Goal: Task Accomplishment & Management: Complete application form

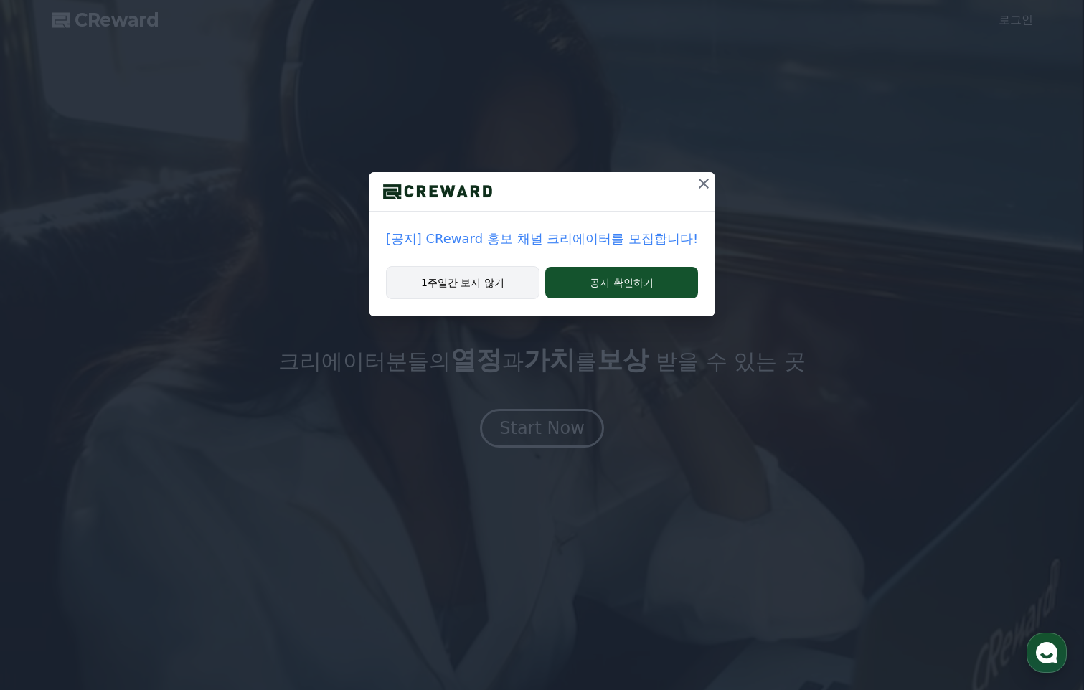
click at [517, 273] on button "1주일간 보지 않기" at bounding box center [462, 282] width 153 height 33
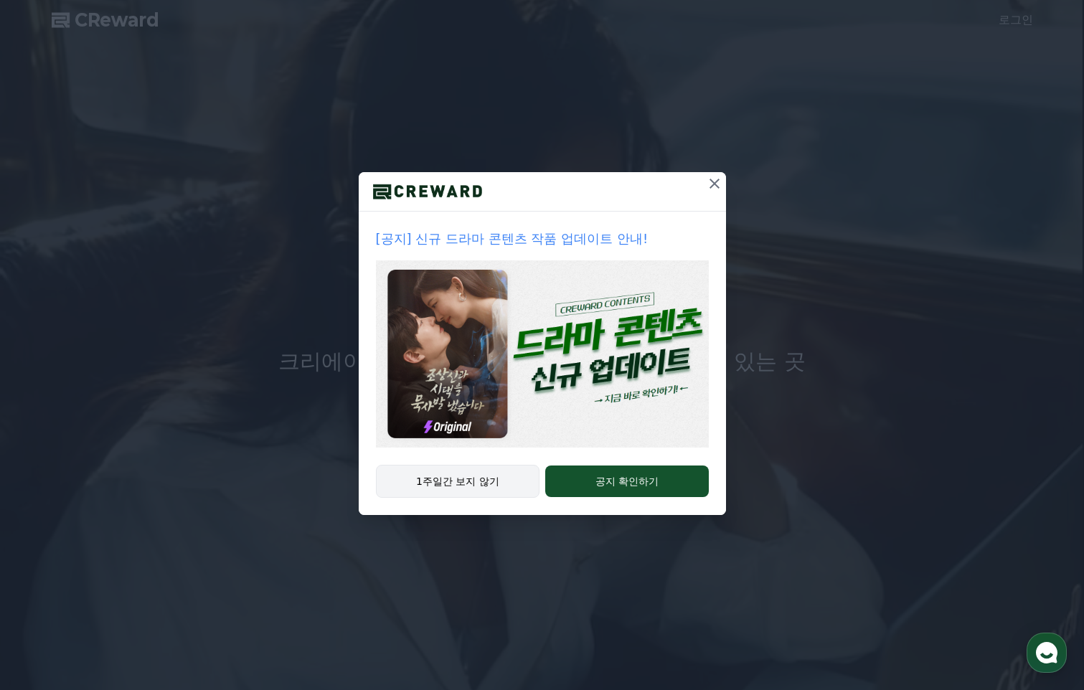
click at [481, 475] on button "1주일간 보지 않기" at bounding box center [458, 481] width 164 height 33
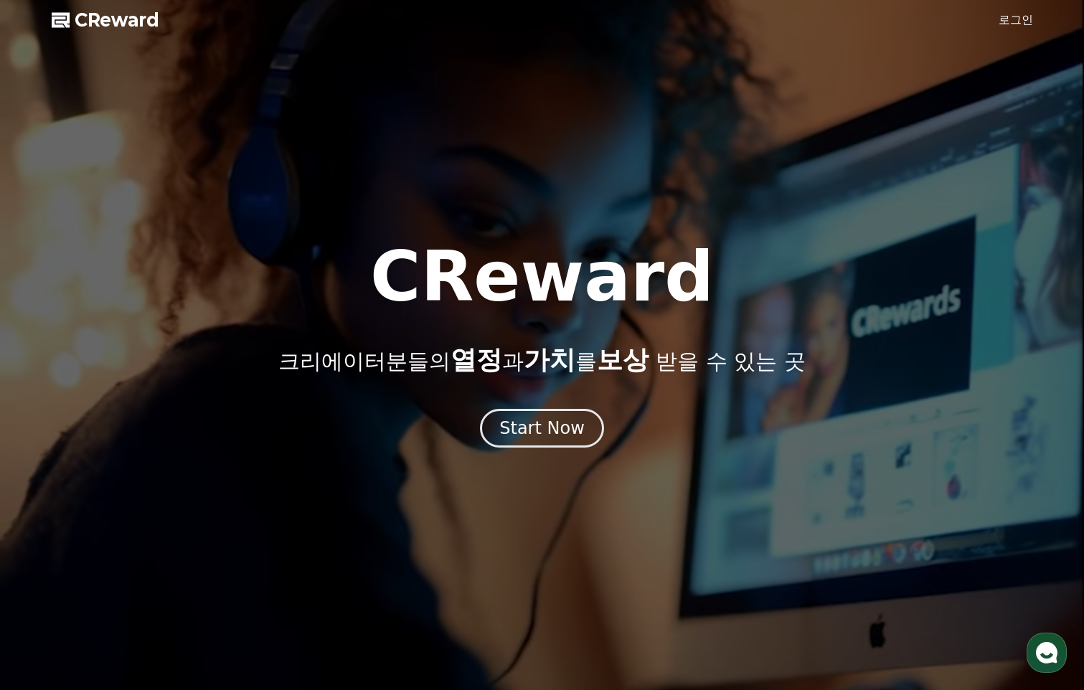
click at [1016, 17] on link "로그인" at bounding box center [1015, 19] width 34 height 17
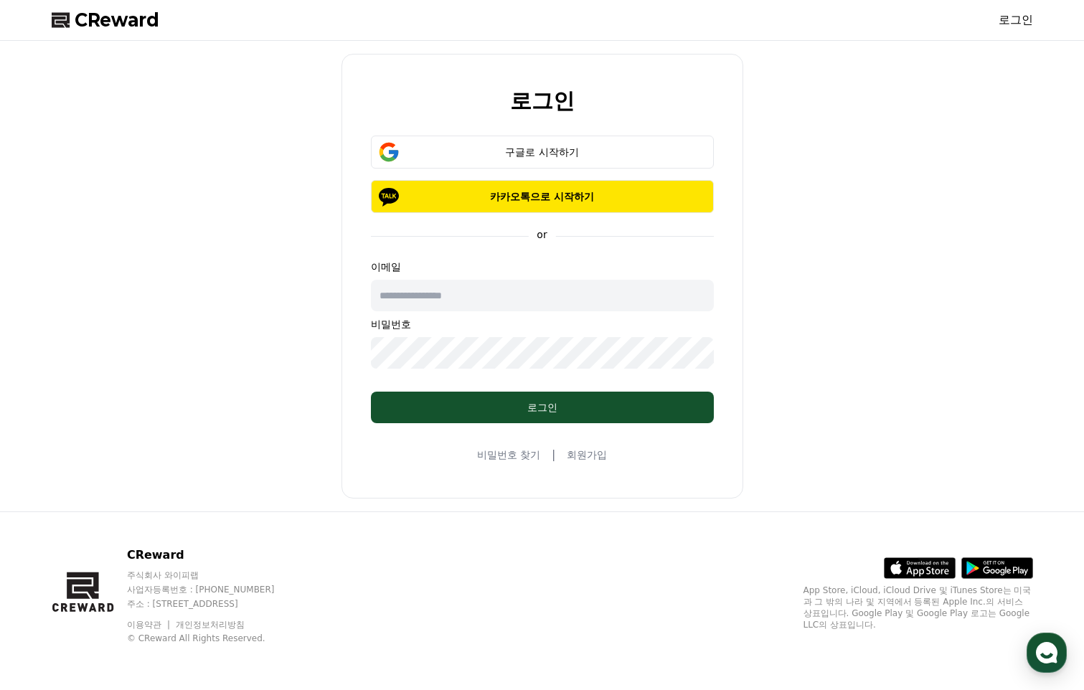
click at [571, 291] on input "text" at bounding box center [542, 296] width 343 height 32
click at [908, 312] on div "로그인 구글로 시작하기 카카오톡으로 시작하기 or 이메일 비밀번호 로그인 비밀번호 찾기 | 회원가입" at bounding box center [542, 276] width 993 height 459
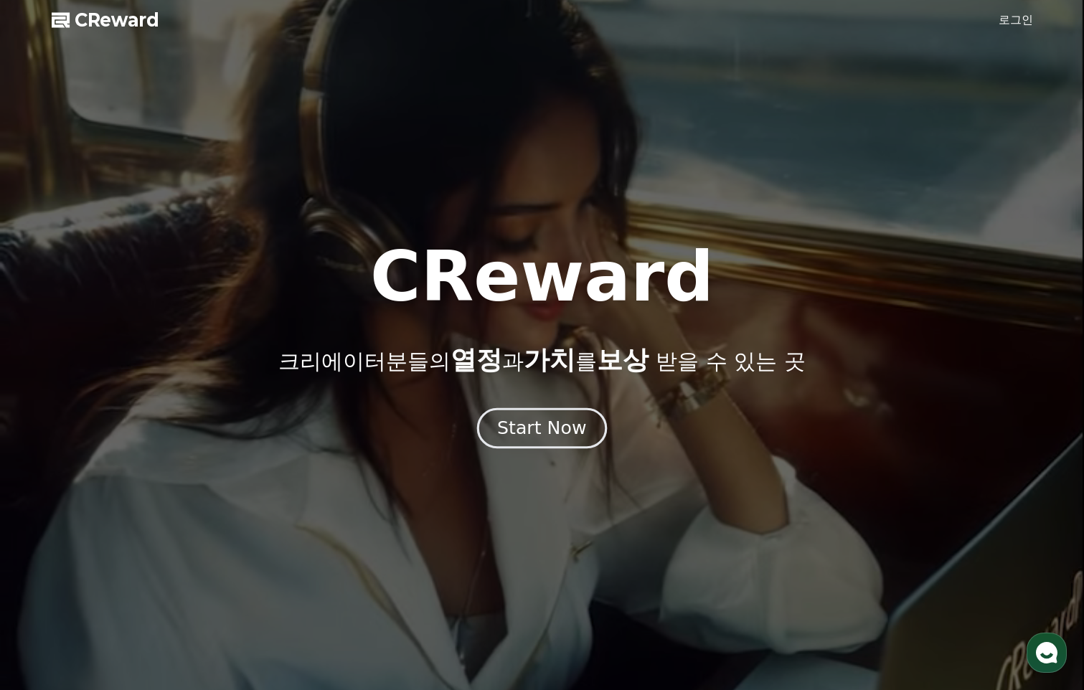
click at [564, 425] on div "Start Now" at bounding box center [541, 428] width 89 height 24
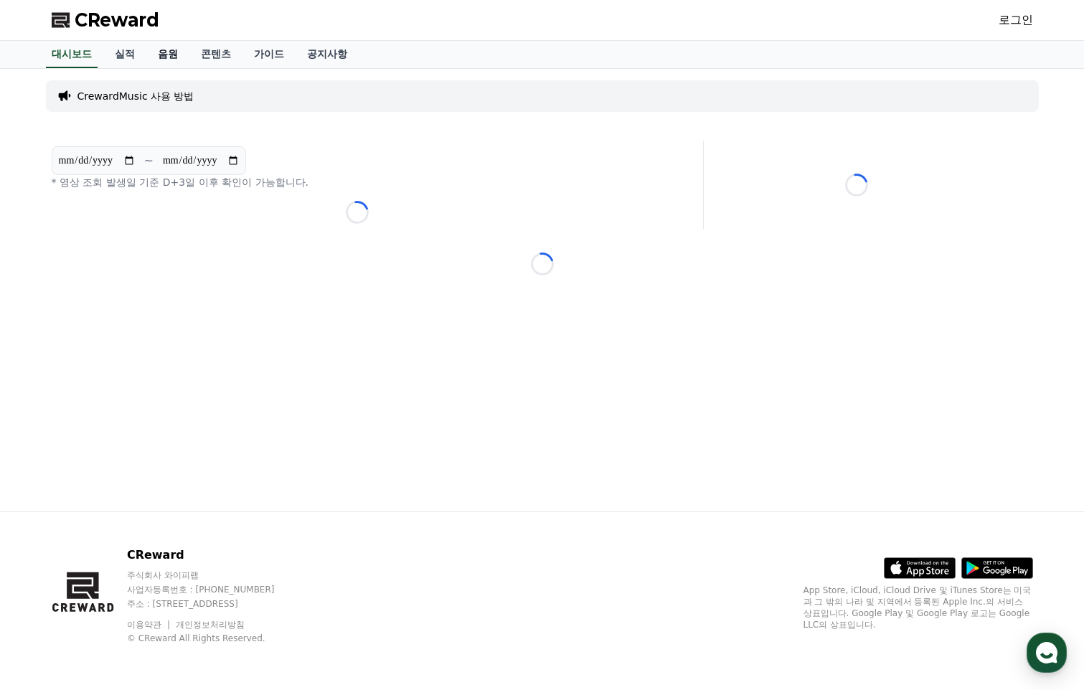
click at [172, 55] on link "음원" at bounding box center [167, 54] width 43 height 27
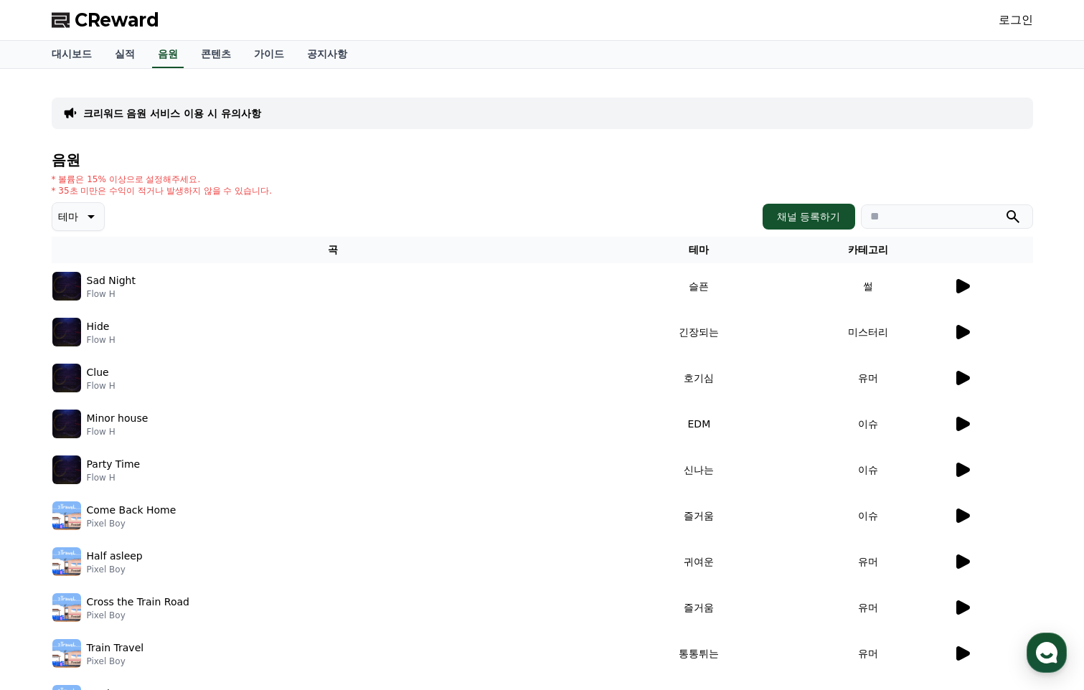
click at [343, 102] on div "크리워드 음원 서비스 이용 시 유의사항" at bounding box center [542, 114] width 981 height 32
click at [927, 217] on input "search" at bounding box center [947, 216] width 172 height 24
paste input "**********"
type input "**********"
click at [1004, 208] on button "submit" at bounding box center [1012, 216] width 17 height 17
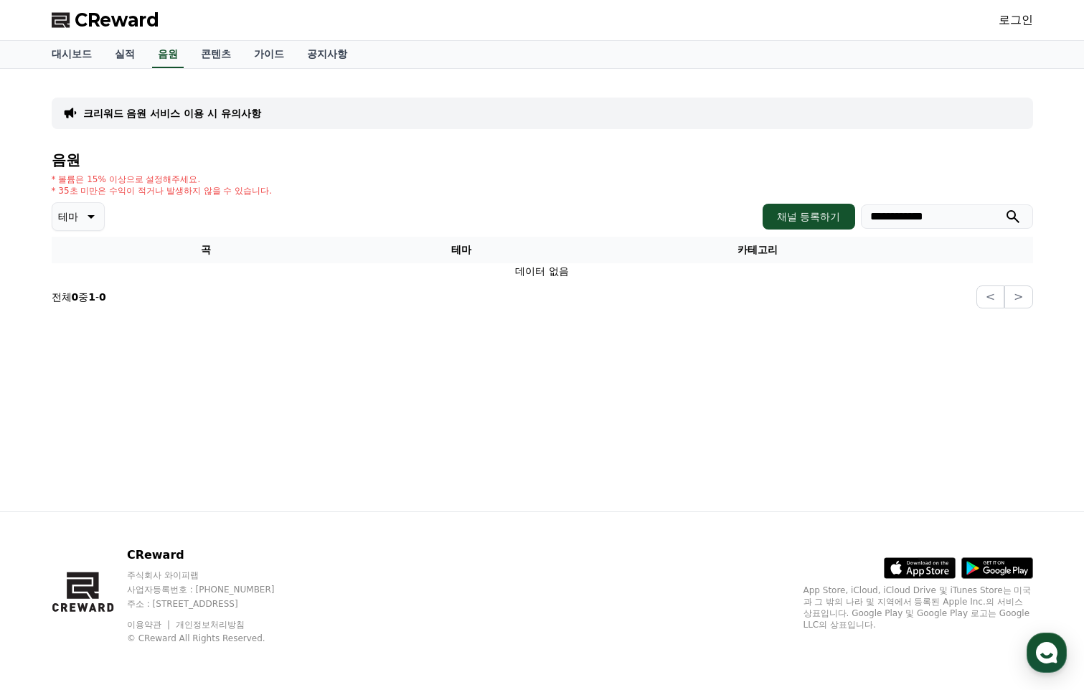
drag, startPoint x: 975, startPoint y: 213, endPoint x: 796, endPoint y: 200, distance: 179.0
click at [790, 202] on div "**********" at bounding box center [542, 216] width 981 height 29
click at [1018, 220] on icon "submit" at bounding box center [1012, 216] width 17 height 17
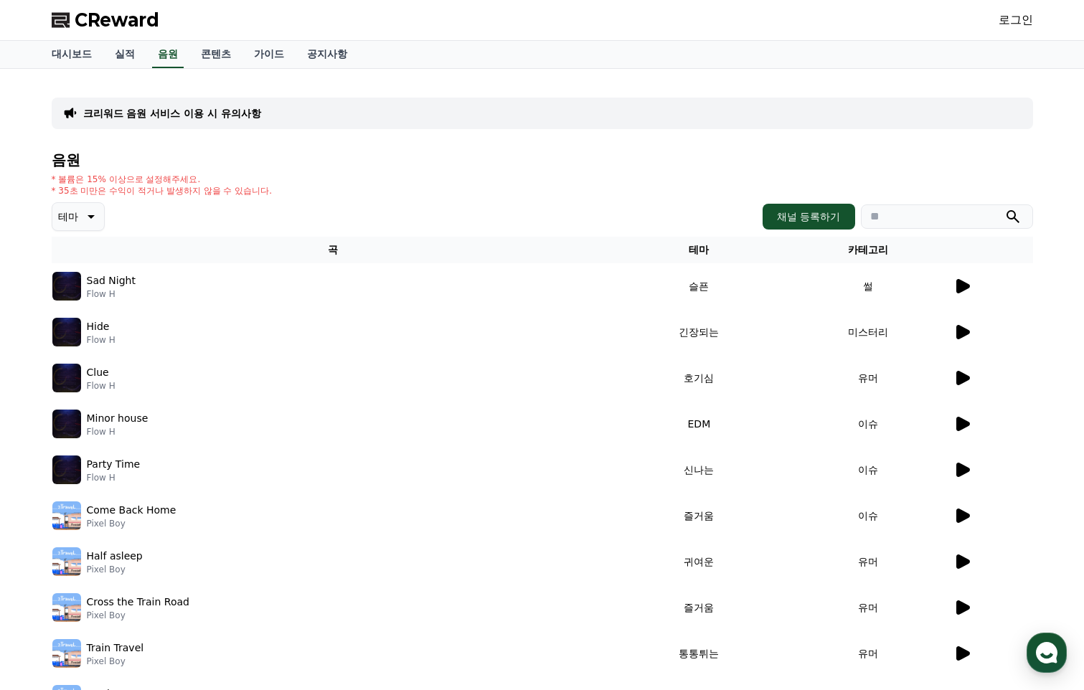
click at [966, 290] on icon at bounding box center [961, 286] width 17 height 17
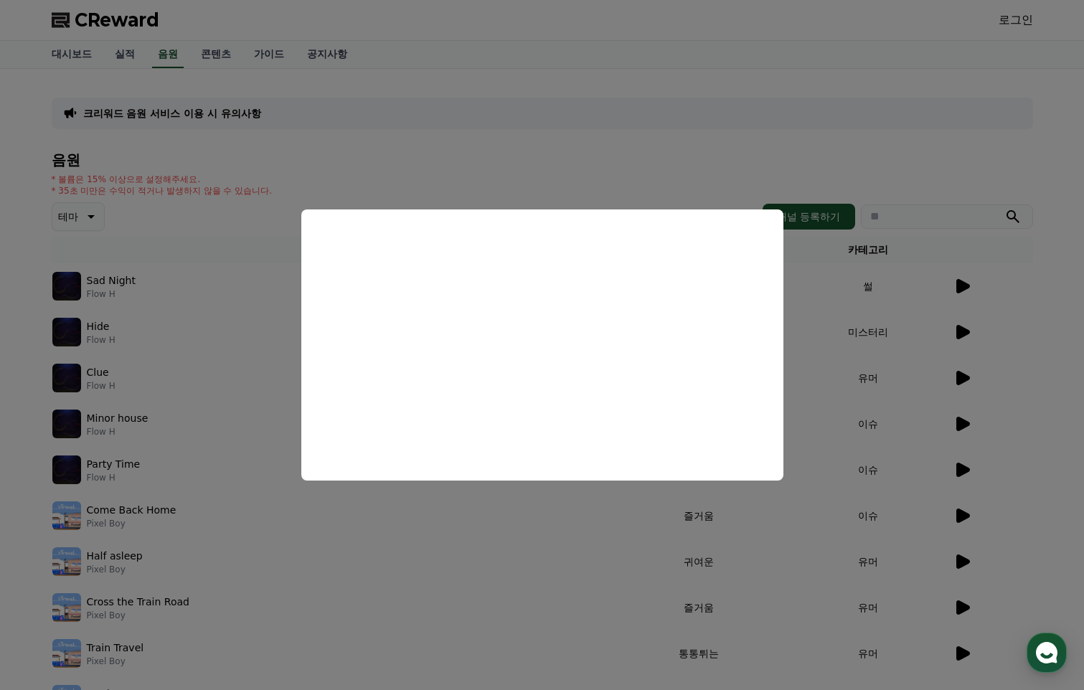
click at [848, 309] on button "close modal" at bounding box center [542, 345] width 1084 height 690
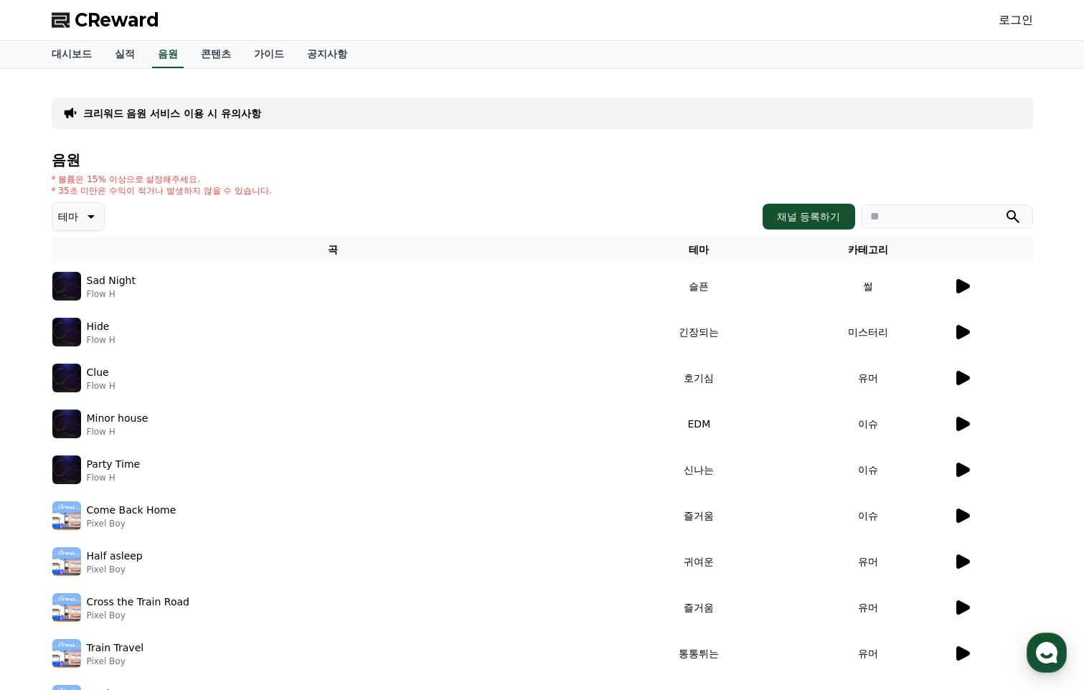
drag, startPoint x: 131, startPoint y: 280, endPoint x: 87, endPoint y: 277, distance: 44.6
click at [87, 277] on p "Sad Night" at bounding box center [111, 280] width 49 height 15
drag, startPoint x: 87, startPoint y: 277, endPoint x: 217, endPoint y: 186, distance: 158.6
click at [217, 186] on p "* 35초 미만은 수익이 적거나 발생하지 않을 수 있습니다." at bounding box center [162, 190] width 221 height 11
click at [274, 52] on link "가이드" at bounding box center [268, 54] width 53 height 27
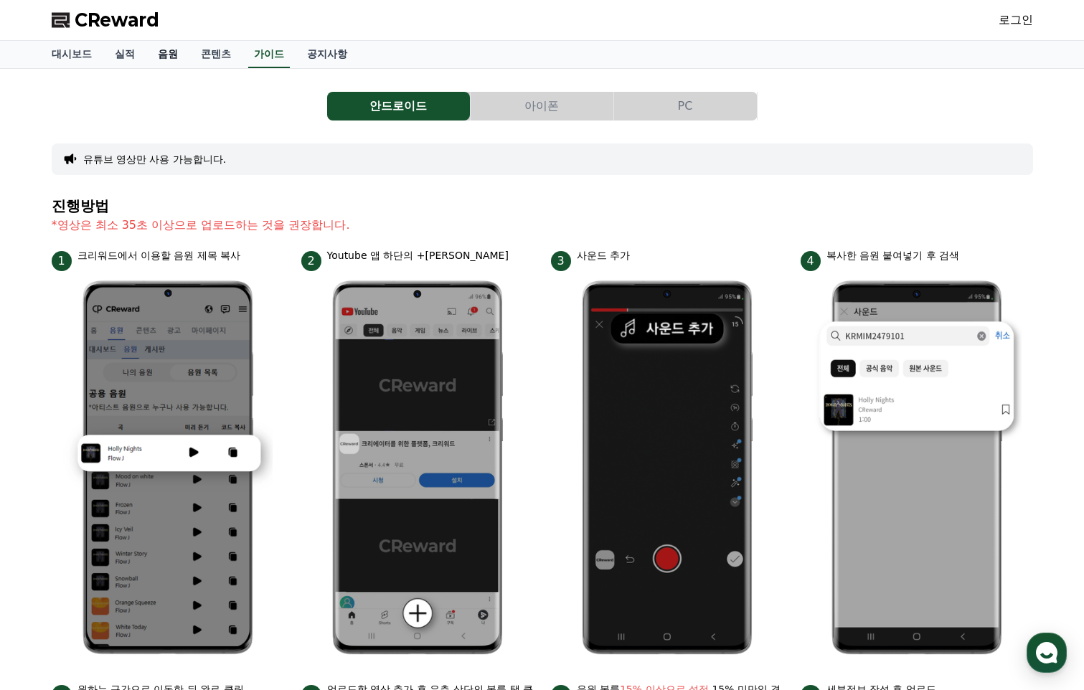
click at [171, 53] on link "음원" at bounding box center [167, 54] width 43 height 27
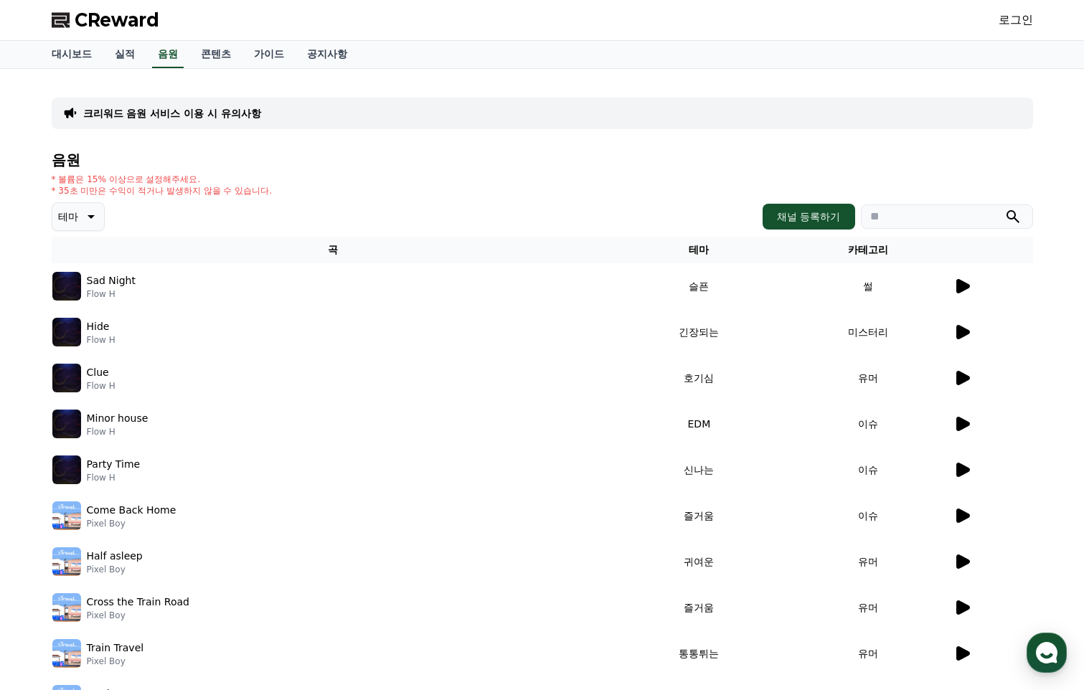
click at [185, 113] on p "크리워드 음원 서비스 이용 시 유의사항" at bounding box center [172, 113] width 178 height 14
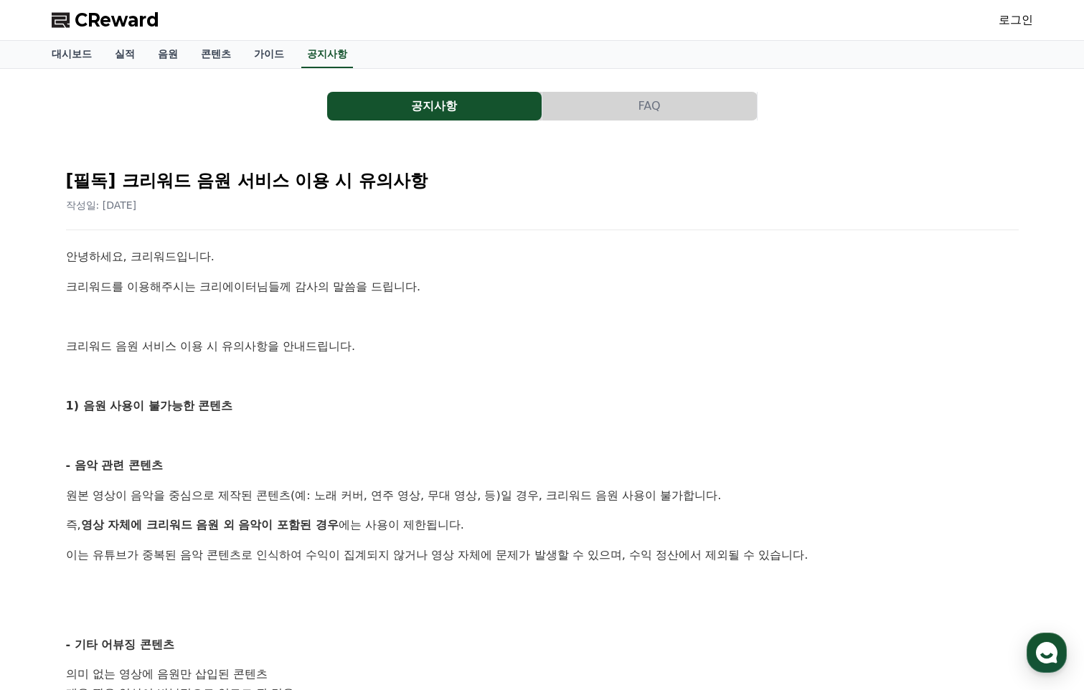
click at [484, 95] on button "공지사항" at bounding box center [434, 106] width 214 height 29
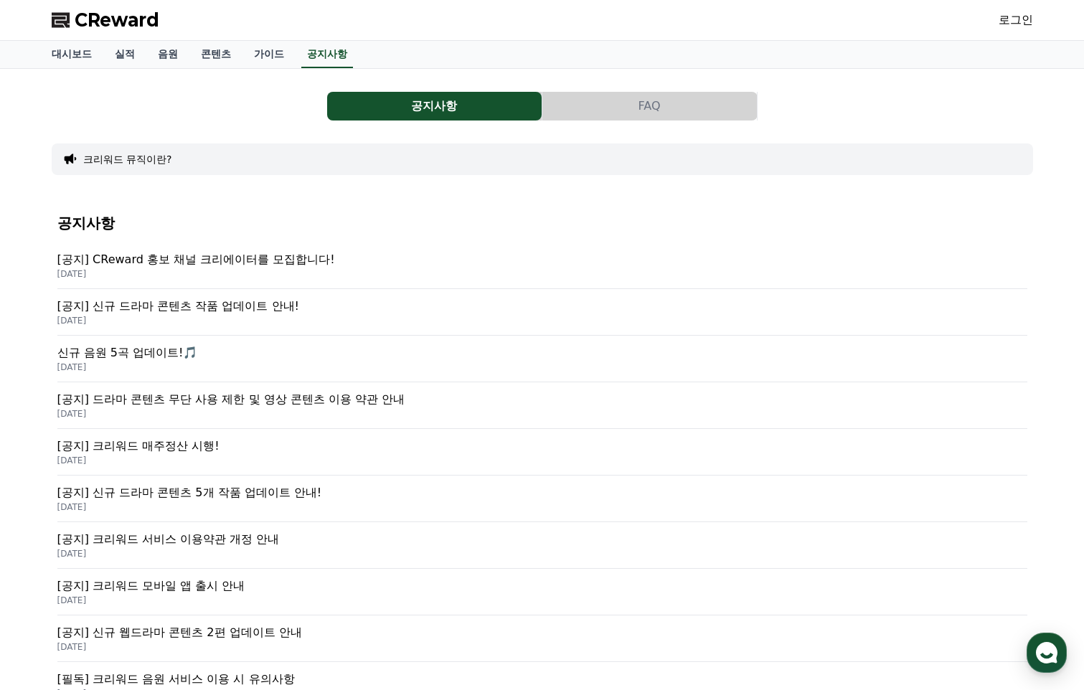
click at [311, 404] on p "[공지] 드라마 콘텐츠 무단 사용 제한 및 영상 콘텐츠 이용 약관 안내" at bounding box center [542, 399] width 970 height 17
click at [635, 98] on button "FAQ" at bounding box center [649, 106] width 214 height 29
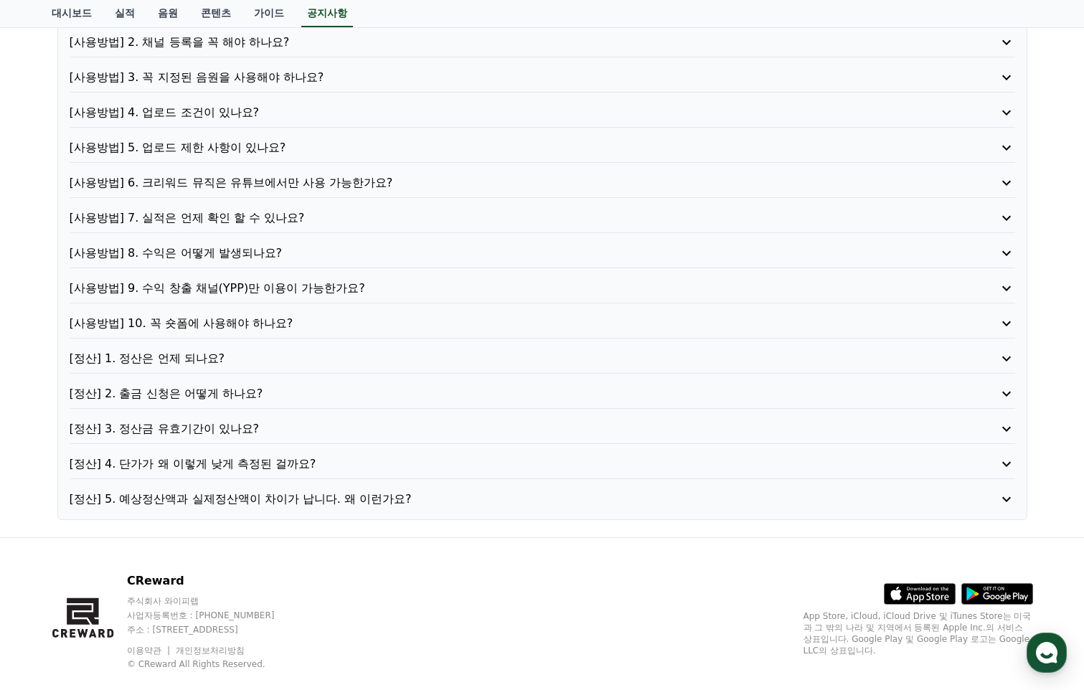
scroll to position [189, 0]
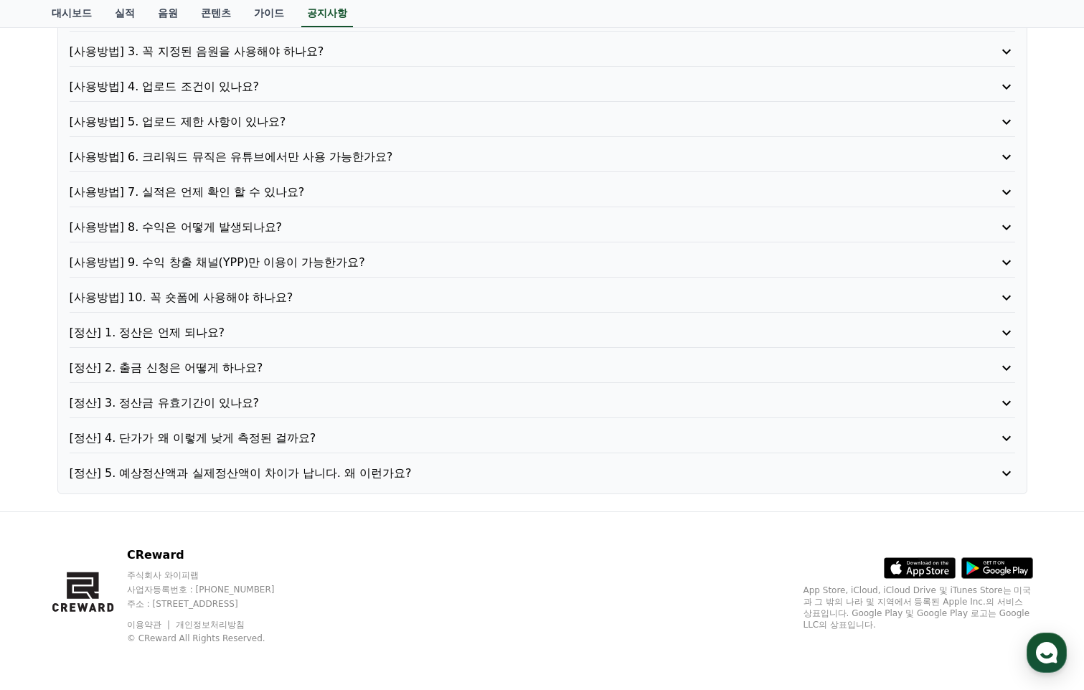
click at [197, 329] on p "[정산] 1. 정산은 언제 되나요?" at bounding box center [505, 332] width 870 height 17
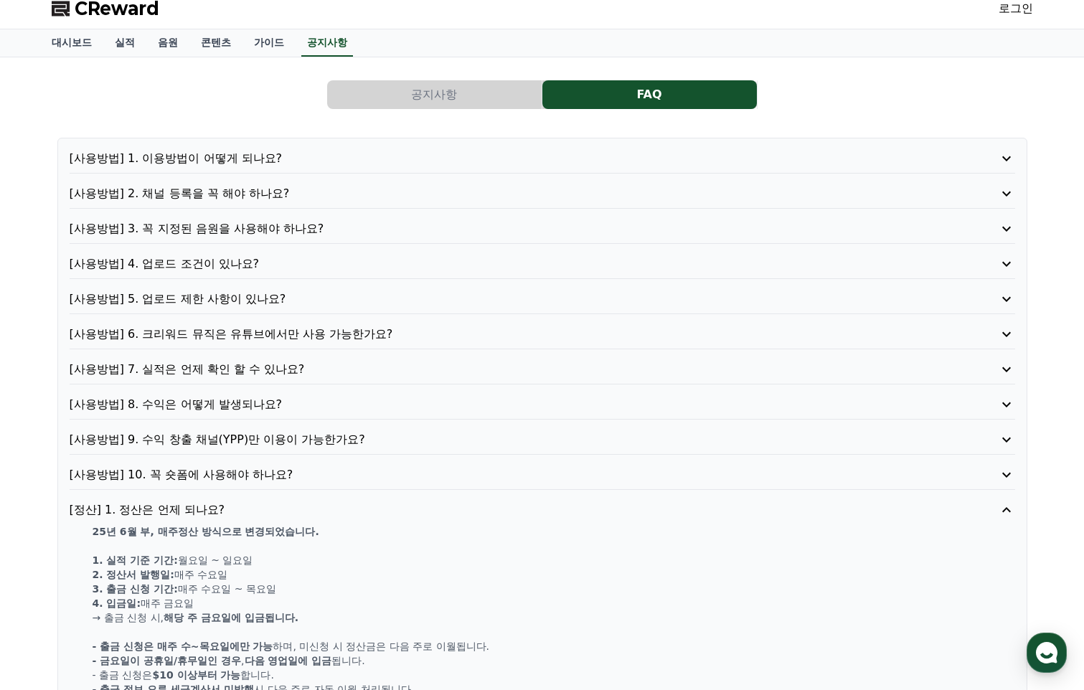
scroll to position [0, 0]
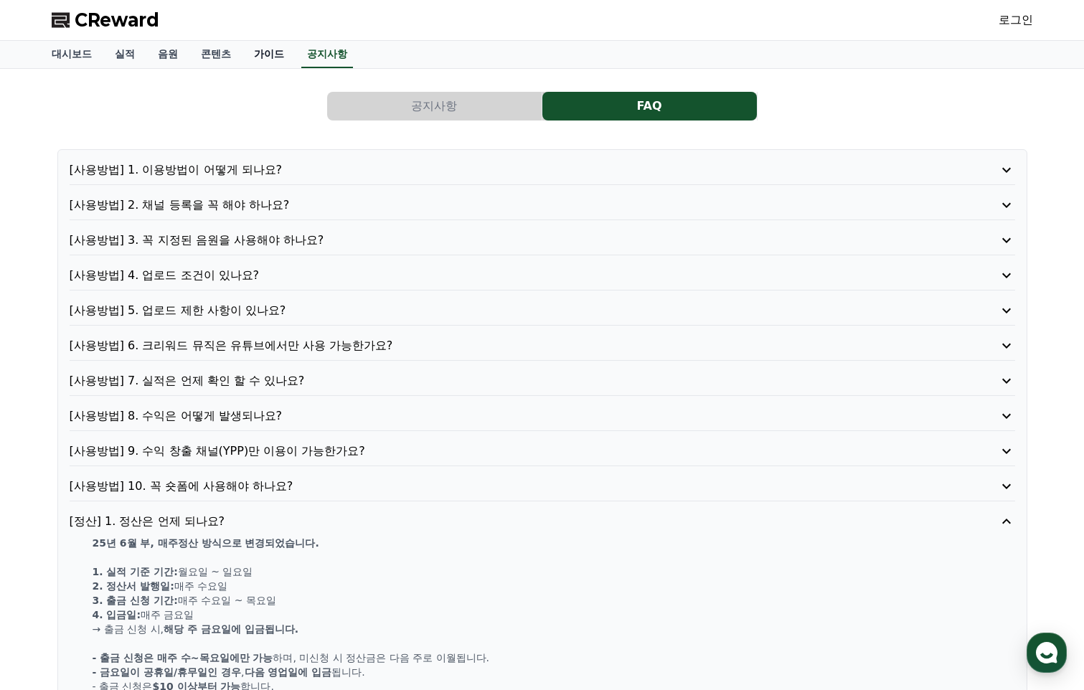
click at [275, 50] on link "가이드" at bounding box center [268, 54] width 53 height 27
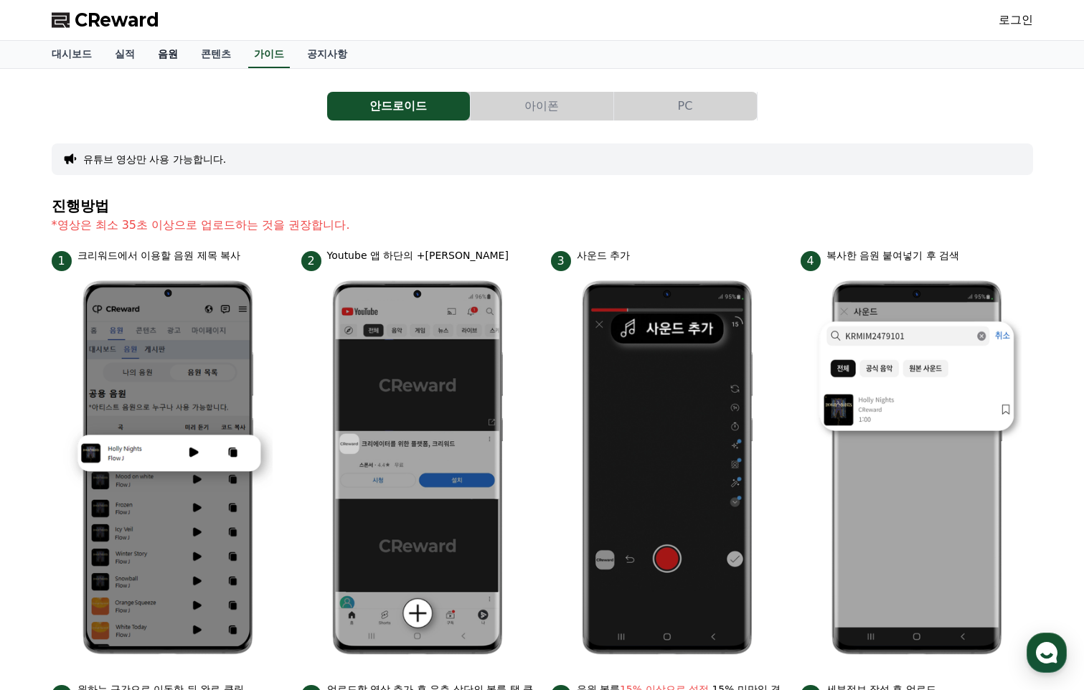
click at [170, 55] on link "음원" at bounding box center [167, 54] width 43 height 27
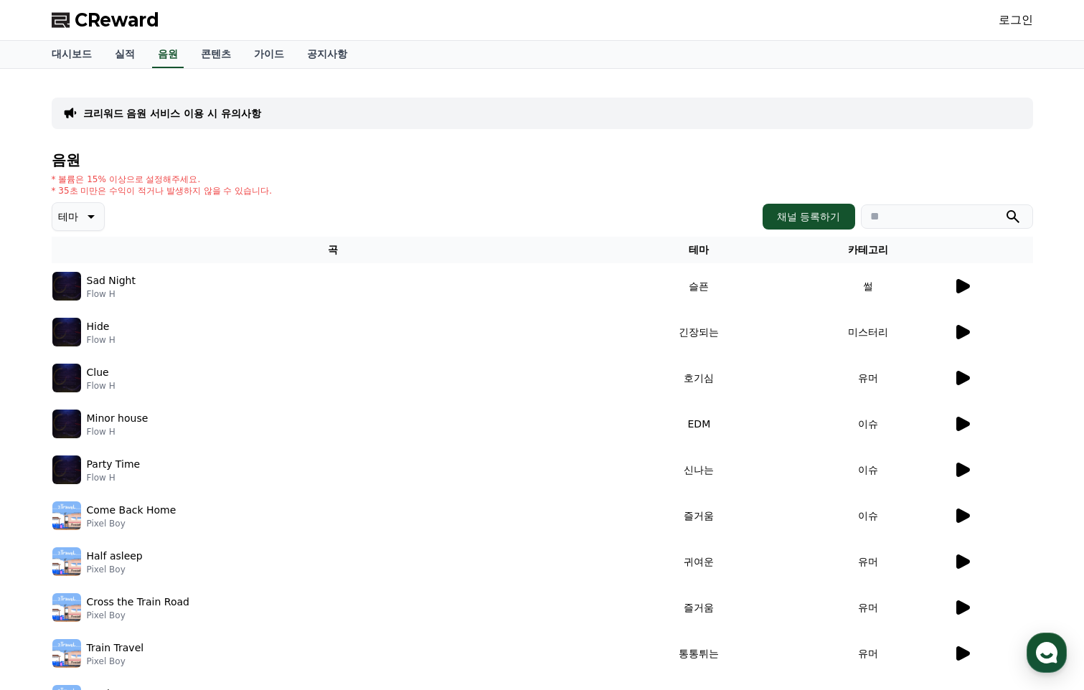
drag, startPoint x: 141, startPoint y: 284, endPoint x: 82, endPoint y: 284, distance: 58.8
click at [82, 284] on div "Sad Night Flow H" at bounding box center [333, 286] width 562 height 29
copy div "Sad Night"
click at [967, 286] on icon at bounding box center [963, 286] width 14 height 14
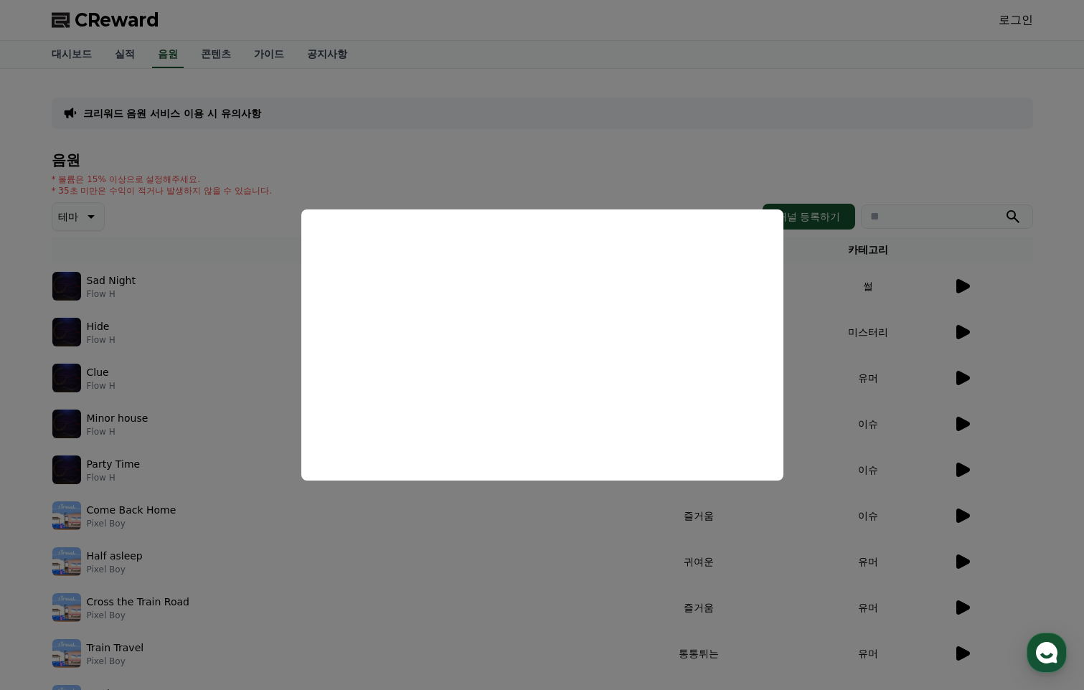
click at [155, 323] on button "close modal" at bounding box center [542, 345] width 1084 height 690
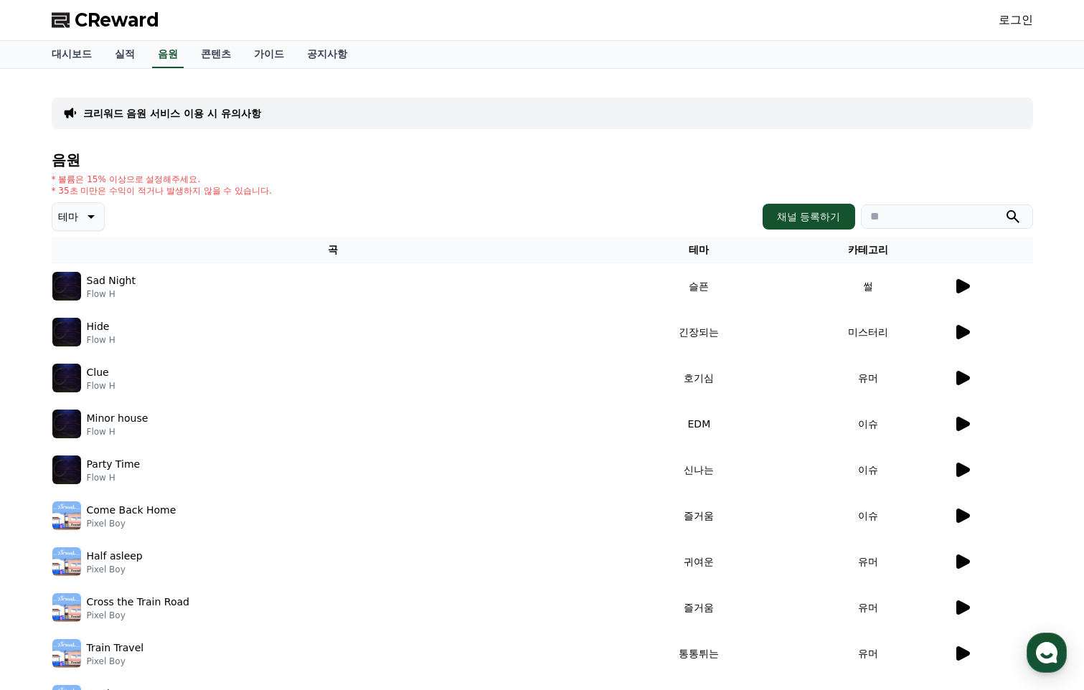
click at [962, 336] on icon at bounding box center [963, 332] width 14 height 14
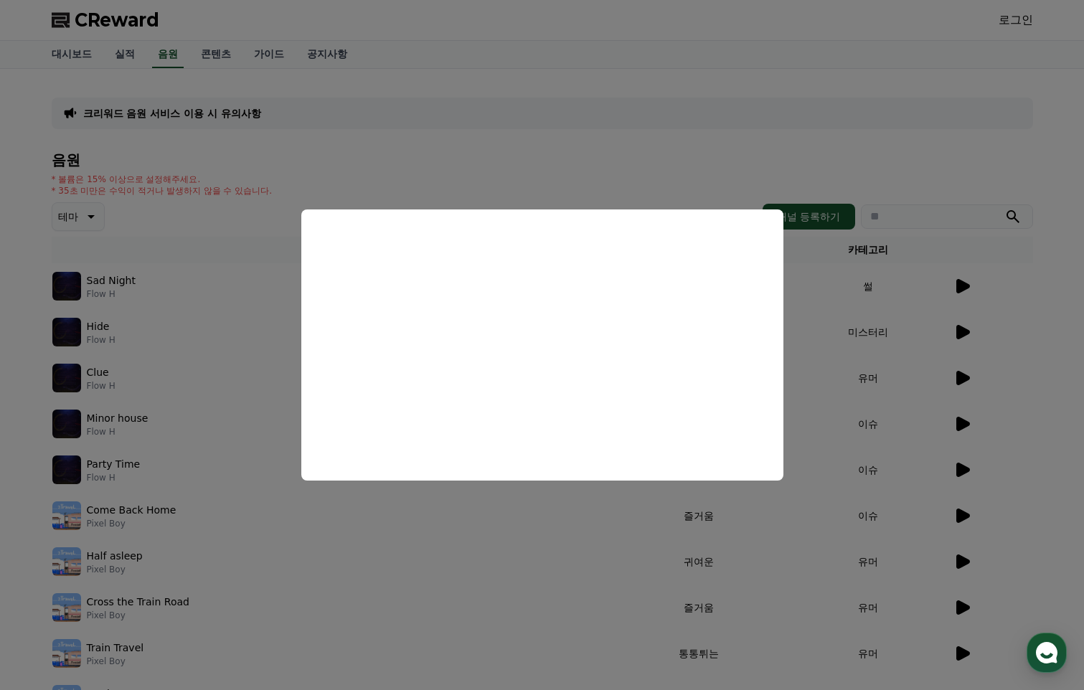
click at [188, 505] on button "close modal" at bounding box center [542, 345] width 1084 height 690
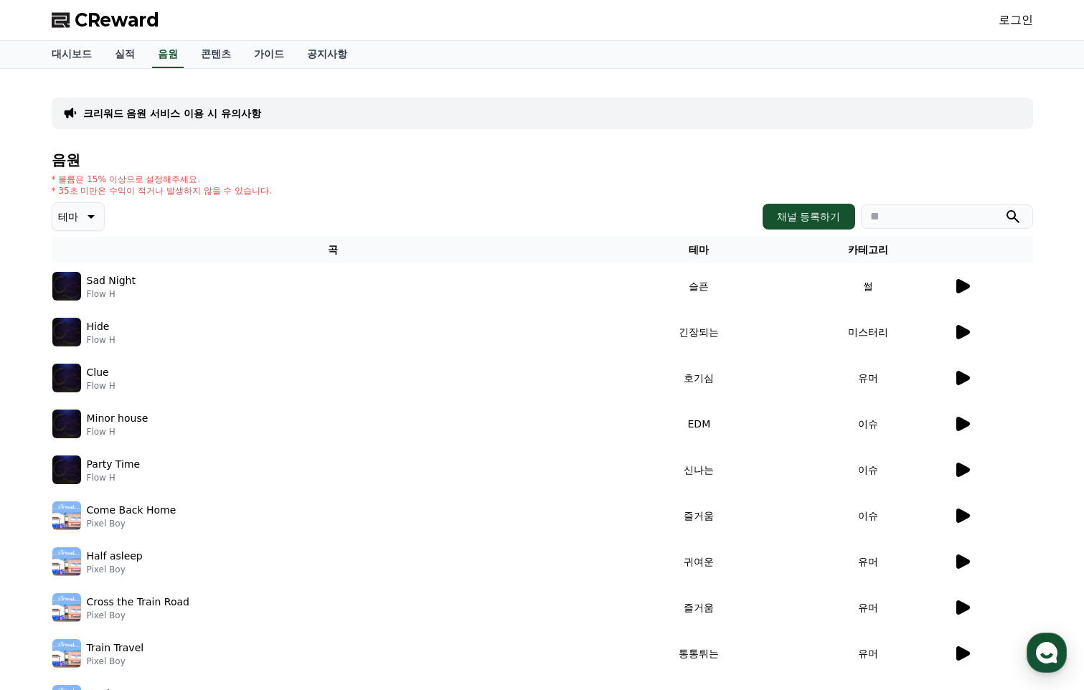
click at [174, 523] on div "Come Back Home Pixel Boy" at bounding box center [333, 515] width 562 height 29
click at [963, 518] on icon at bounding box center [963, 515] width 14 height 14
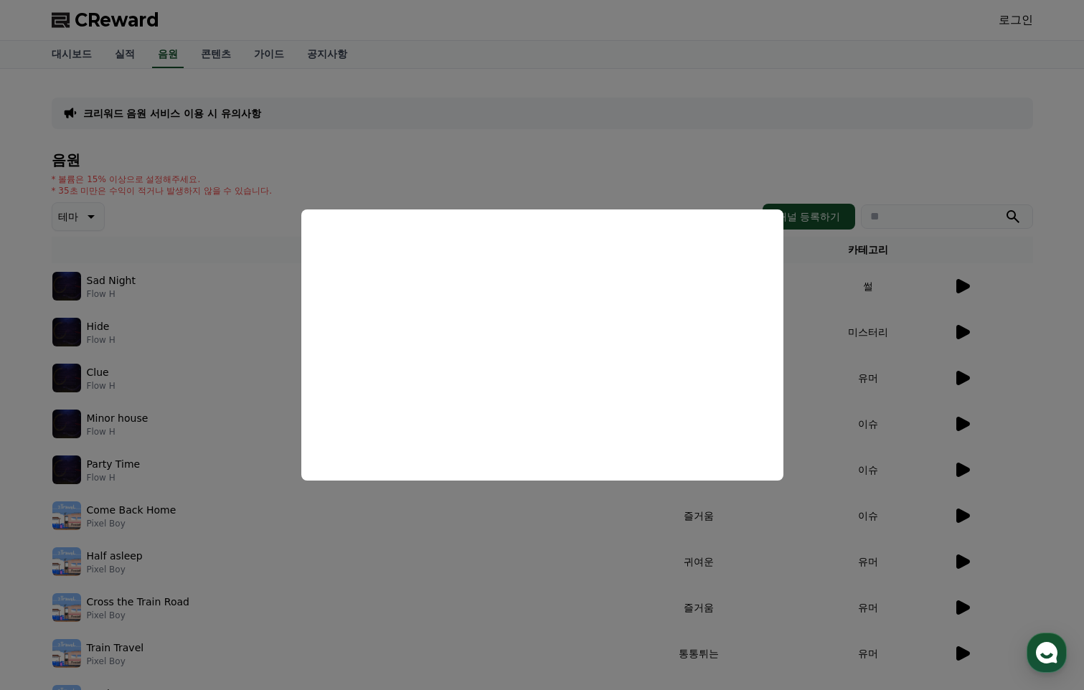
click at [645, 96] on button "close modal" at bounding box center [542, 345] width 1084 height 690
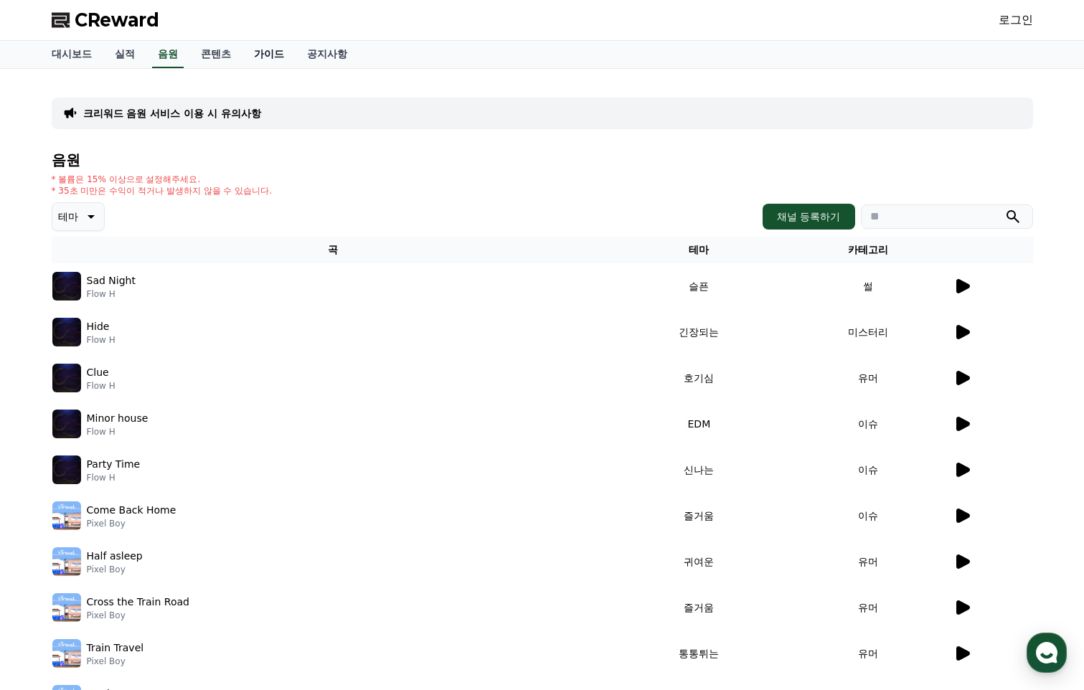
click at [263, 55] on link "가이드" at bounding box center [268, 54] width 53 height 27
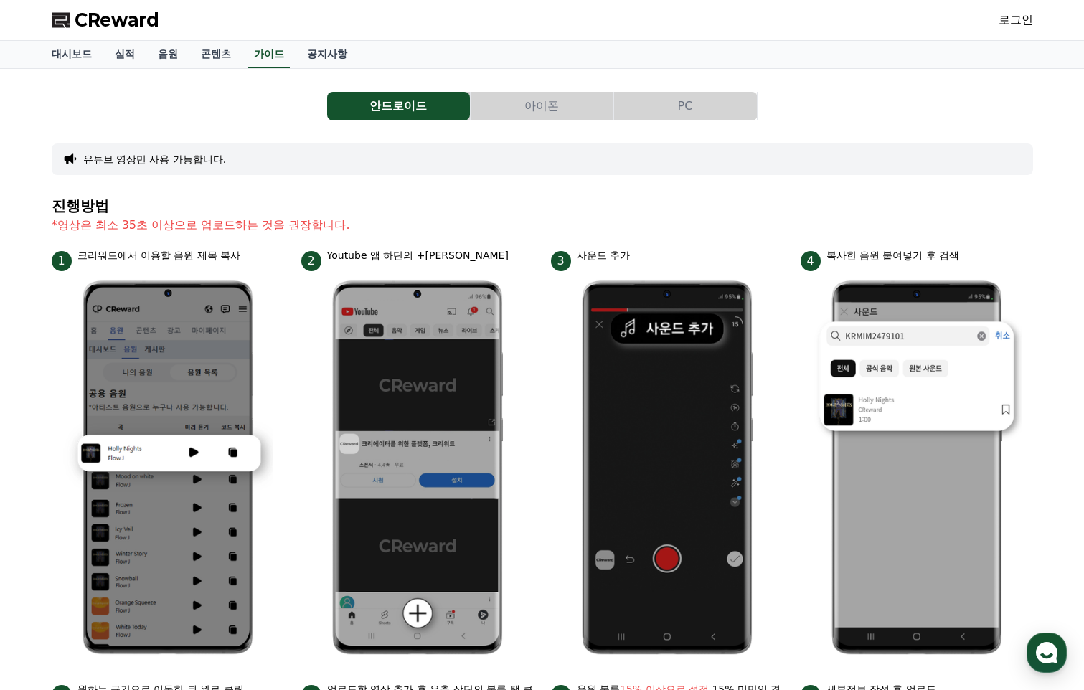
click at [699, 109] on button "PC" at bounding box center [685, 106] width 143 height 29
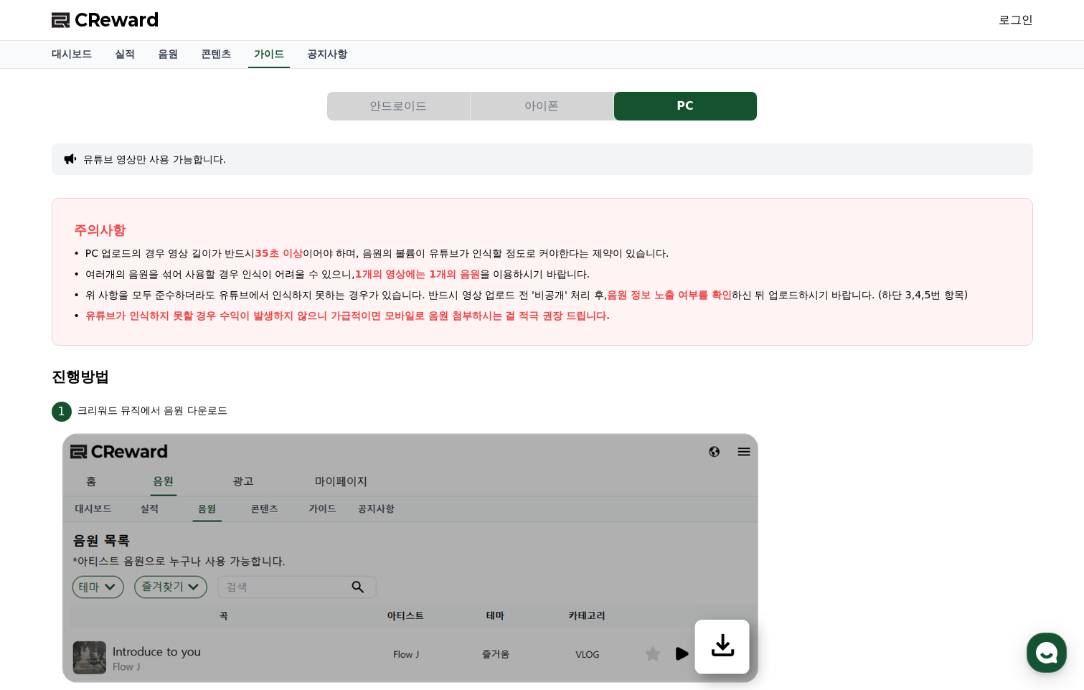
click at [521, 105] on button "아이폰" at bounding box center [541, 106] width 143 height 29
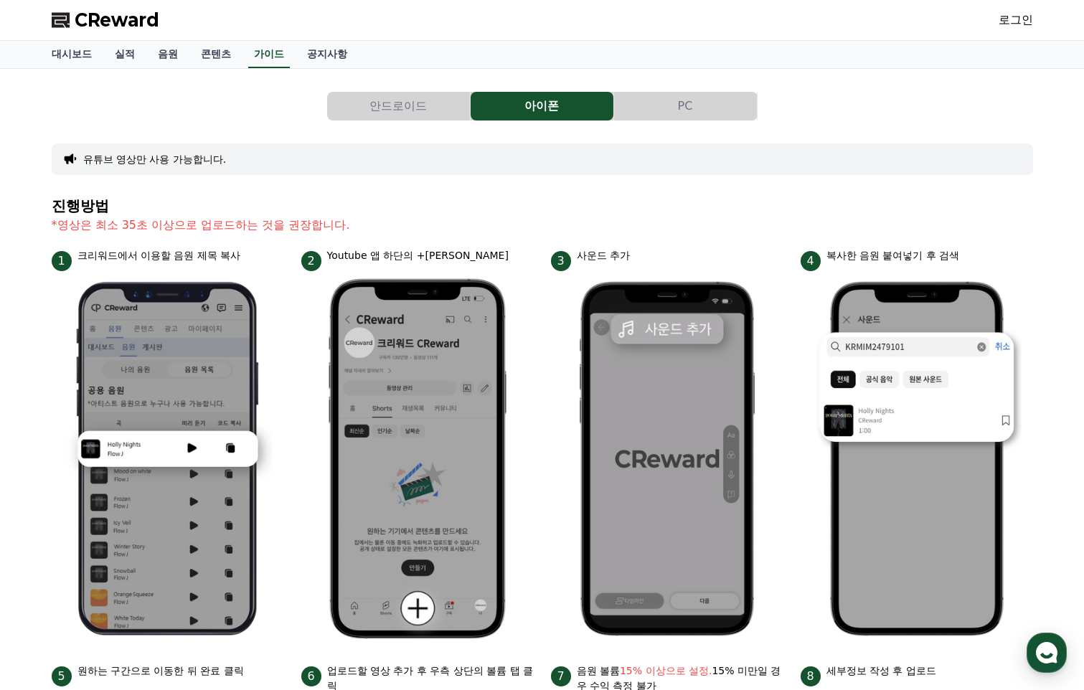
click at [423, 98] on button "안드로이드" at bounding box center [398, 106] width 143 height 29
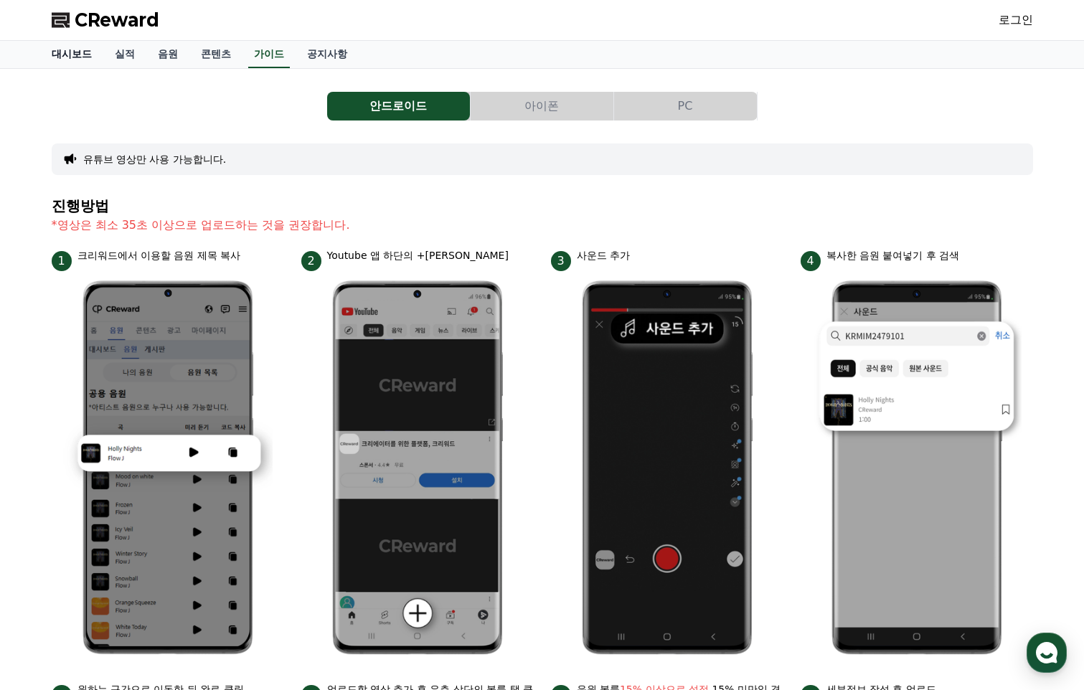
click at [78, 50] on link "대시보드" at bounding box center [71, 54] width 63 height 27
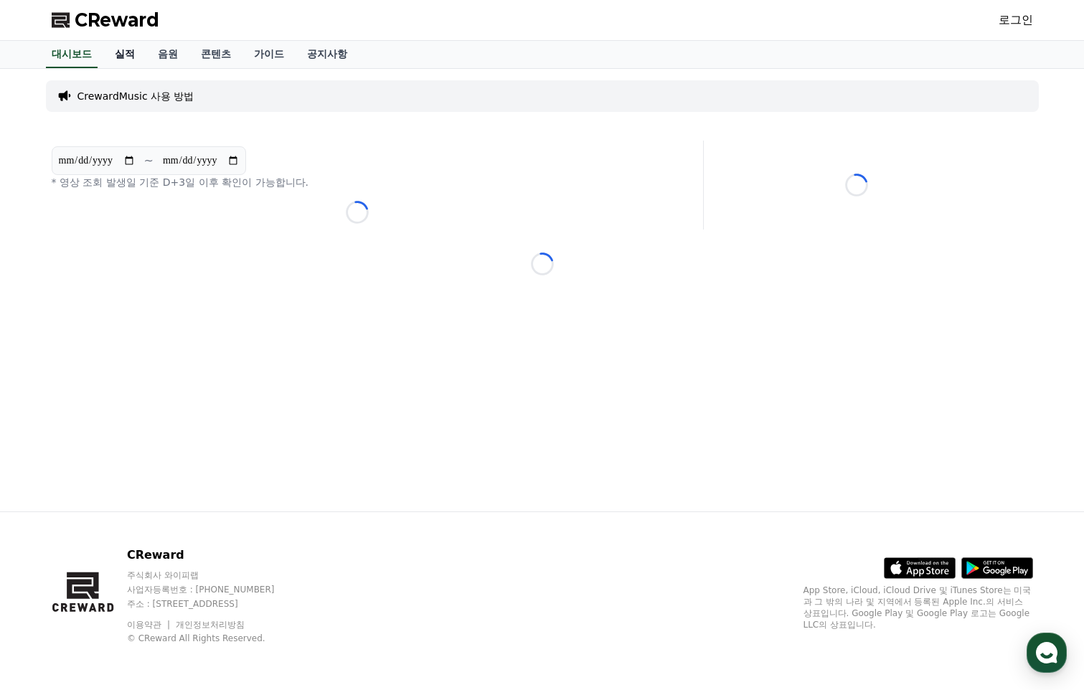
click at [128, 49] on link "실적" at bounding box center [124, 54] width 43 height 27
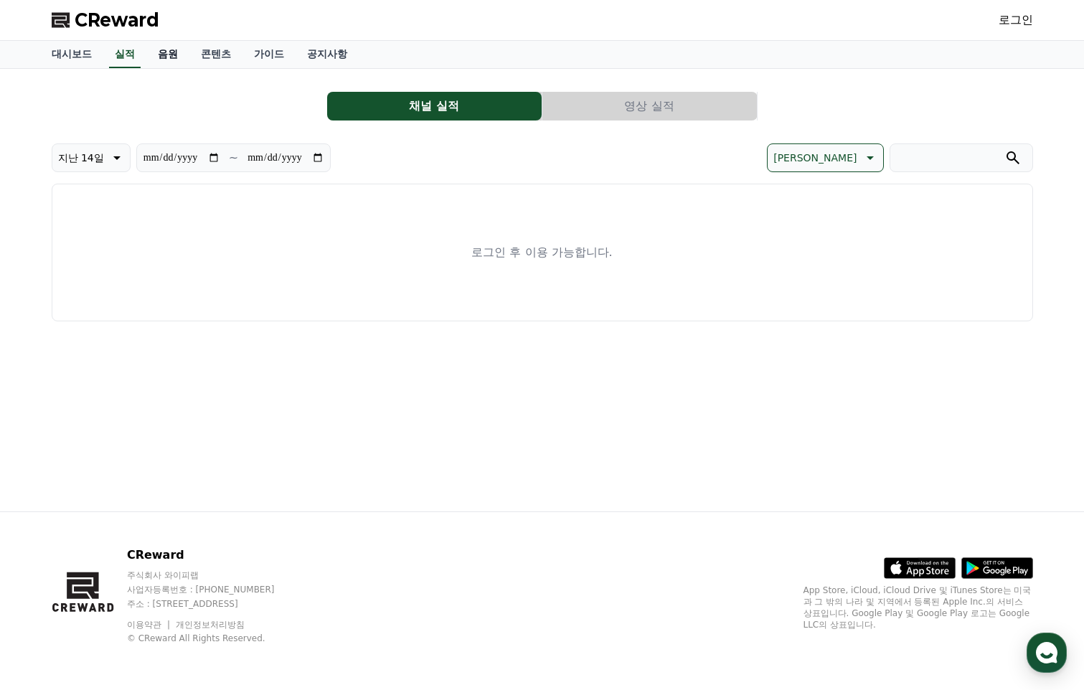
click at [188, 55] on link "음원" at bounding box center [167, 54] width 43 height 27
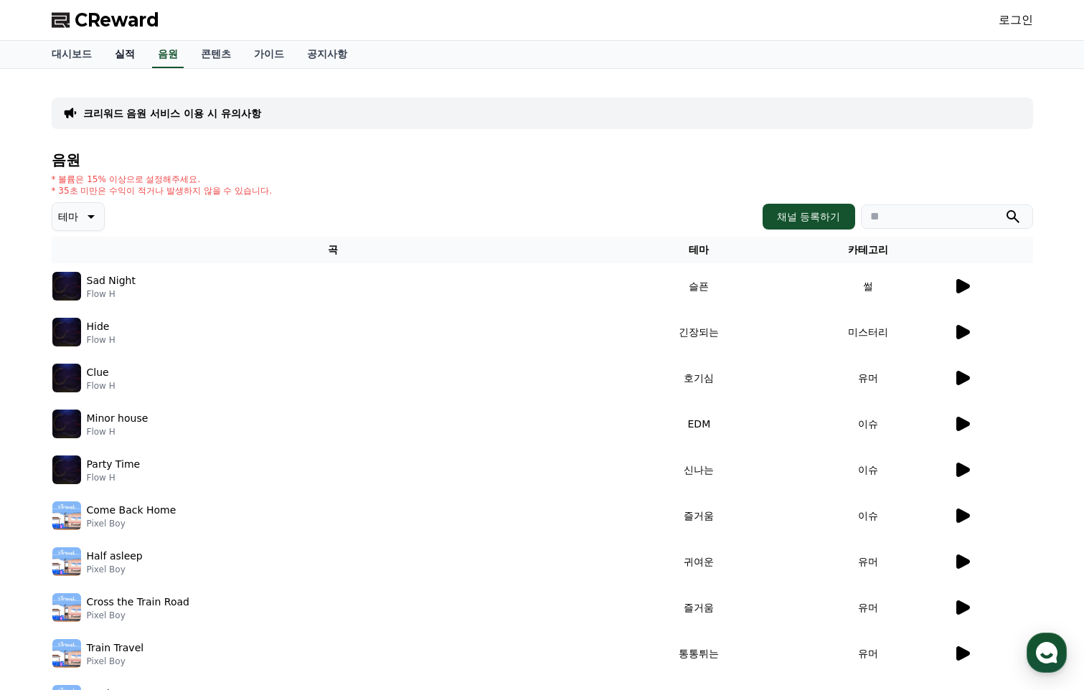
click at [118, 58] on link "실적" at bounding box center [124, 54] width 43 height 27
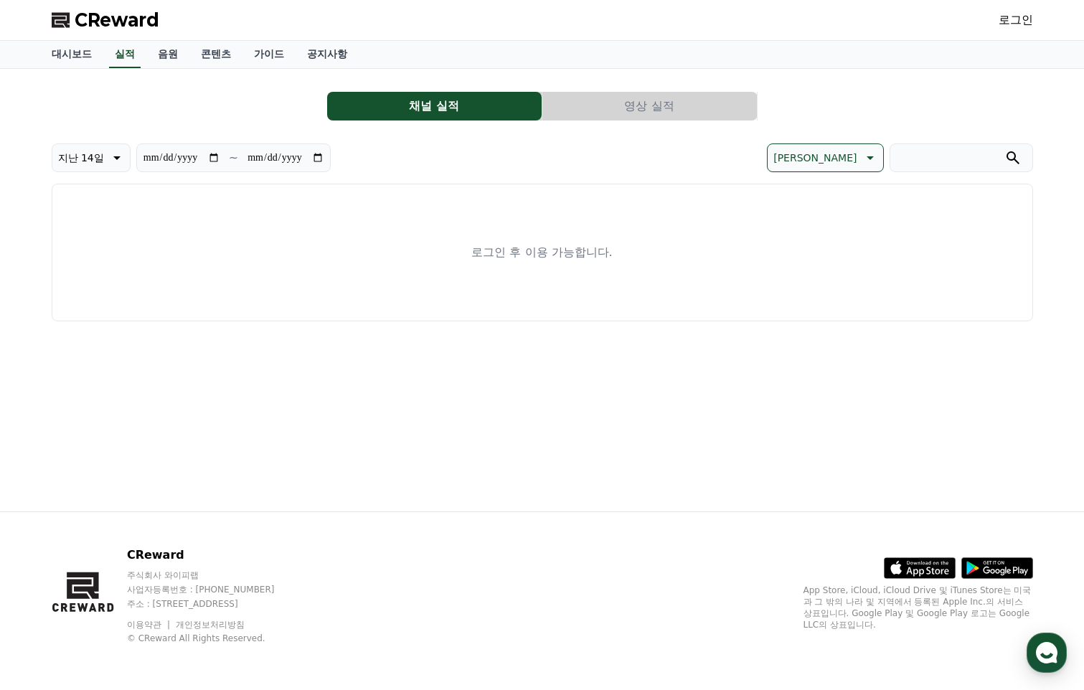
click at [648, 112] on button "영상 실적" at bounding box center [649, 106] width 214 height 29
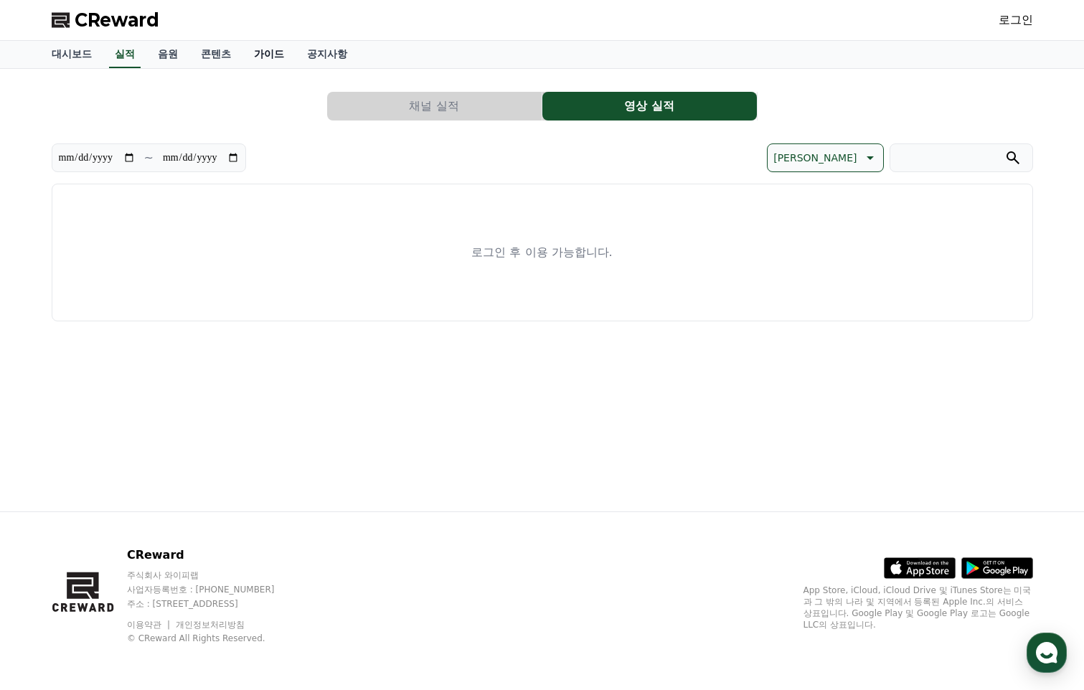
click at [266, 52] on link "가이드" at bounding box center [268, 54] width 53 height 27
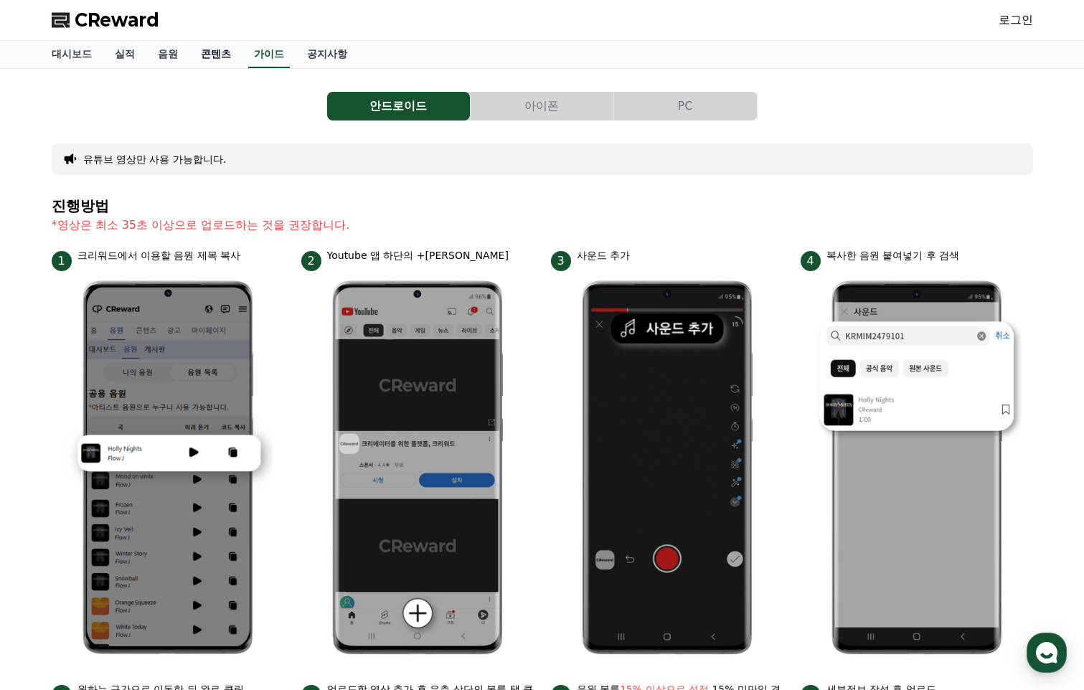
click at [189, 54] on link "콘텐츠" at bounding box center [215, 54] width 53 height 27
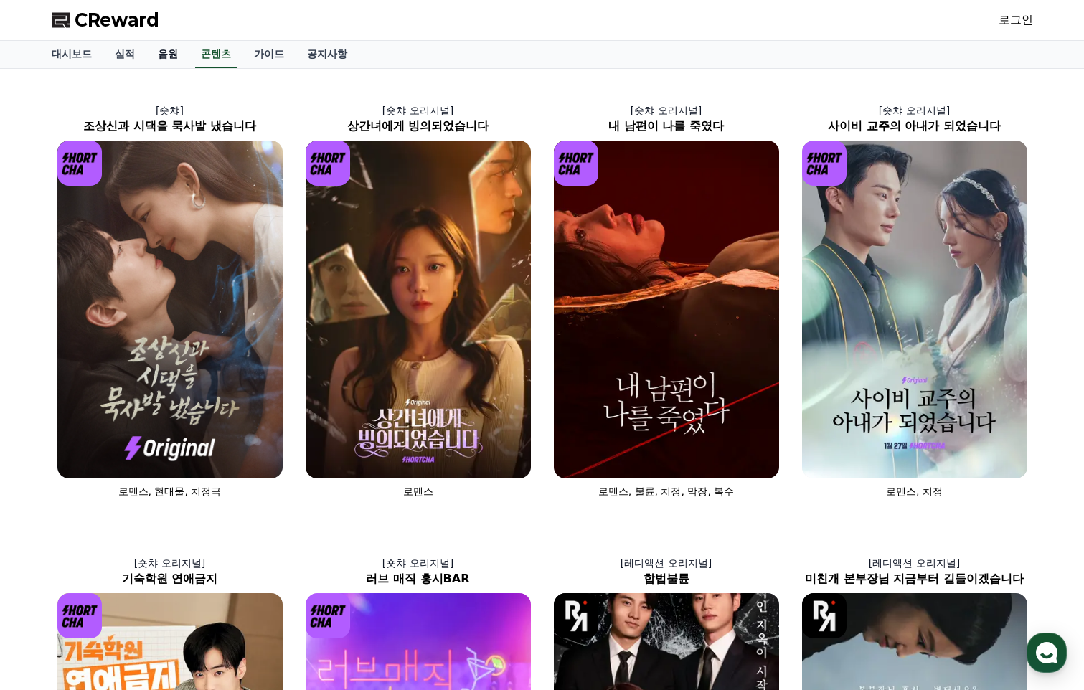
click at [164, 53] on link "음원" at bounding box center [167, 54] width 43 height 27
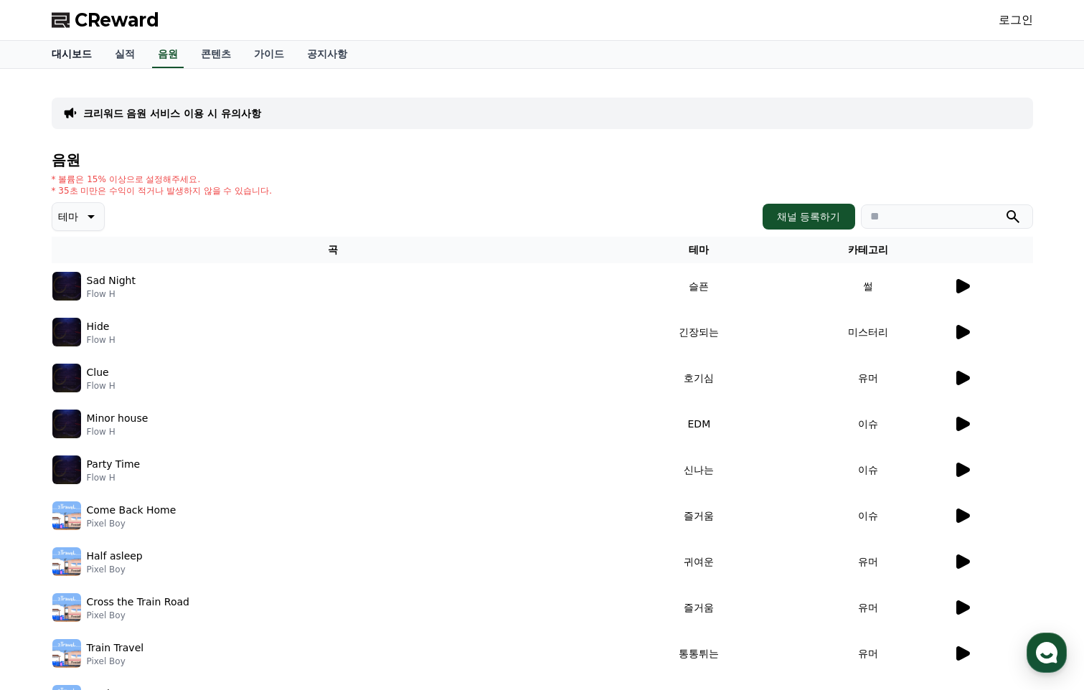
click at [78, 52] on link "대시보드" at bounding box center [71, 54] width 63 height 27
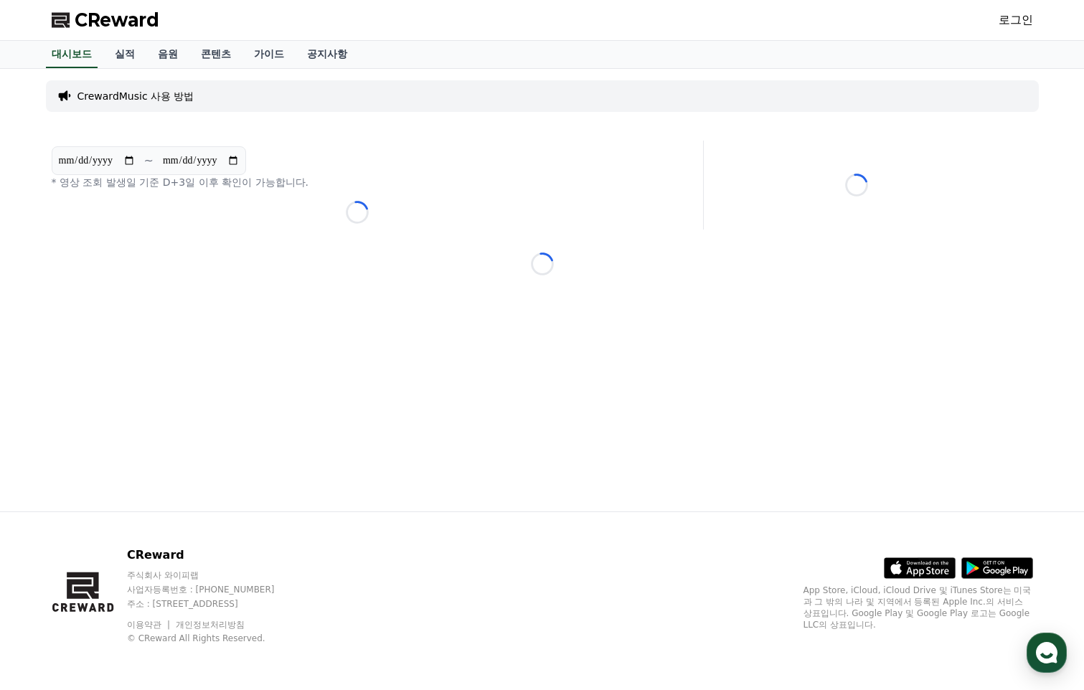
click at [166, 100] on p "CrewardMusic 사용 방법" at bounding box center [135, 96] width 117 height 14
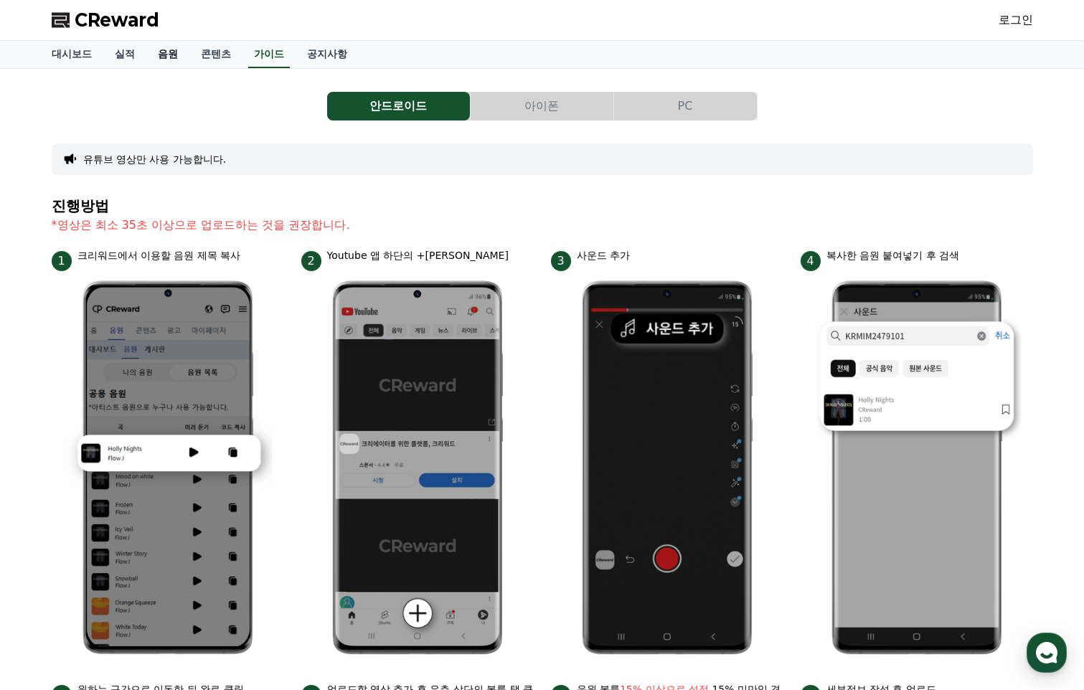
click at [170, 52] on link "음원" at bounding box center [167, 54] width 43 height 27
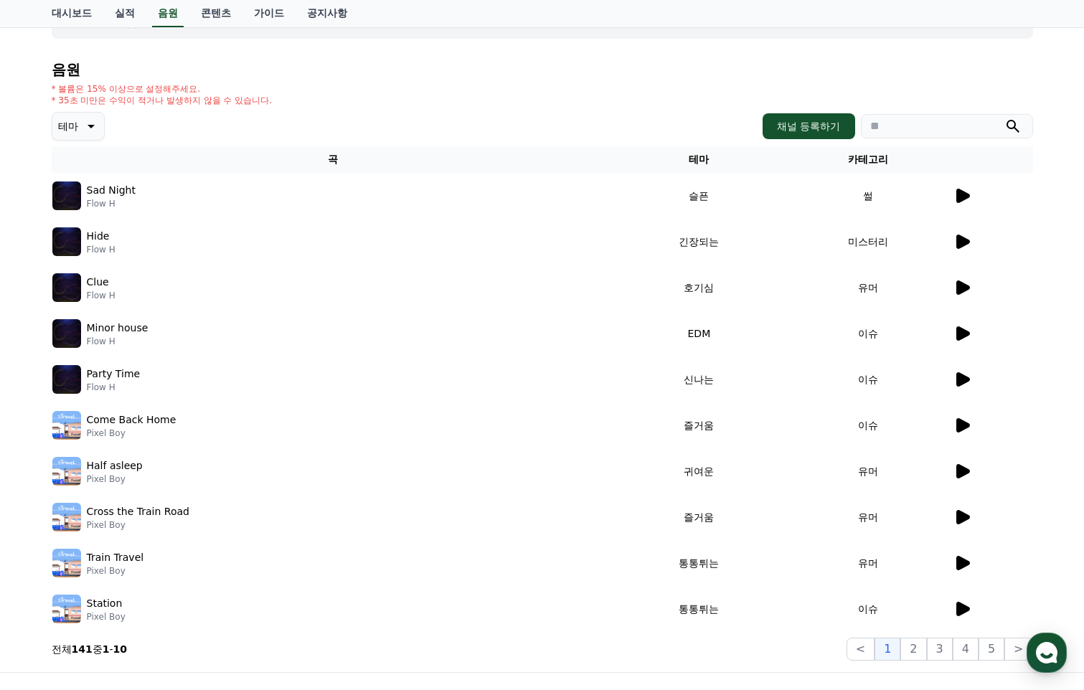
scroll to position [251, 0]
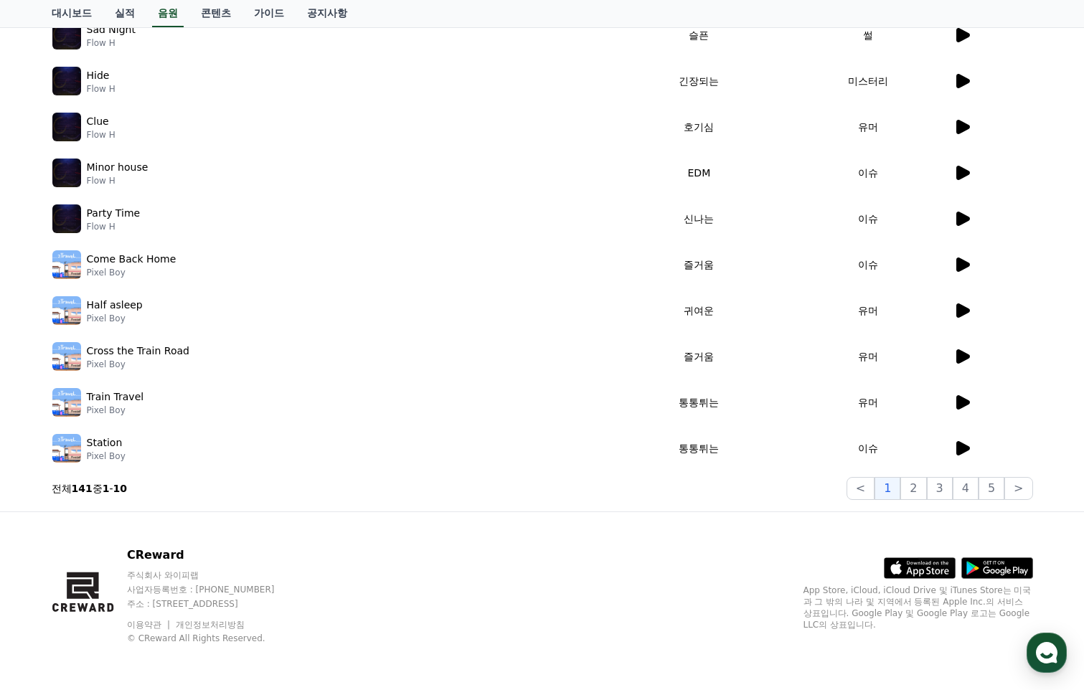
click at [962, 446] on icon at bounding box center [963, 448] width 14 height 14
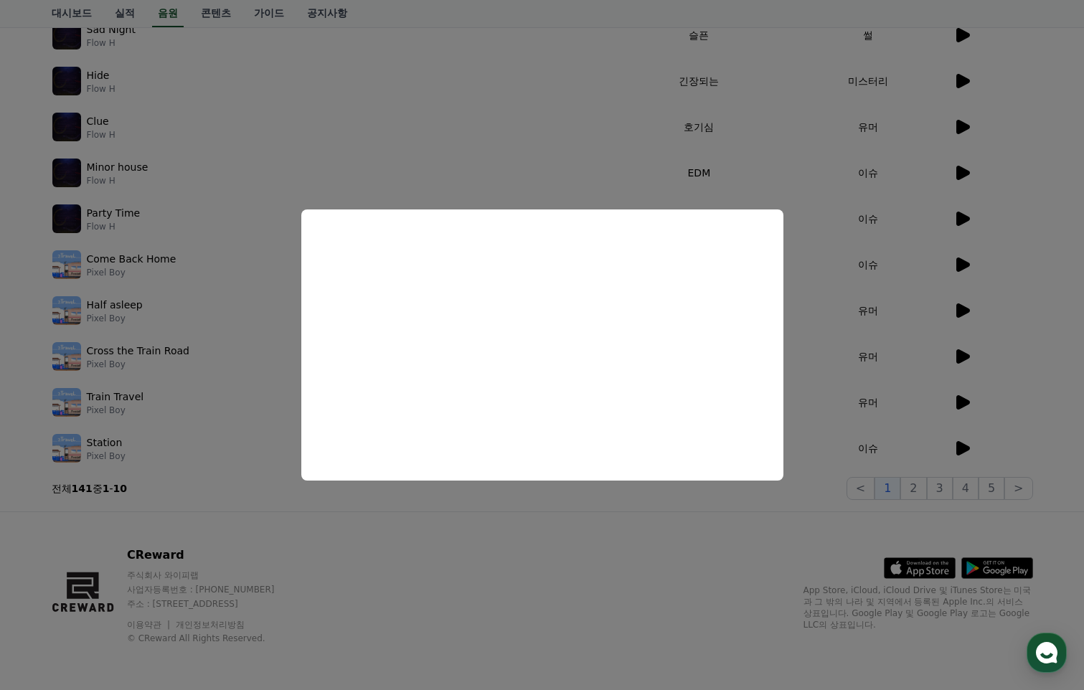
click at [172, 404] on button "close modal" at bounding box center [542, 345] width 1084 height 690
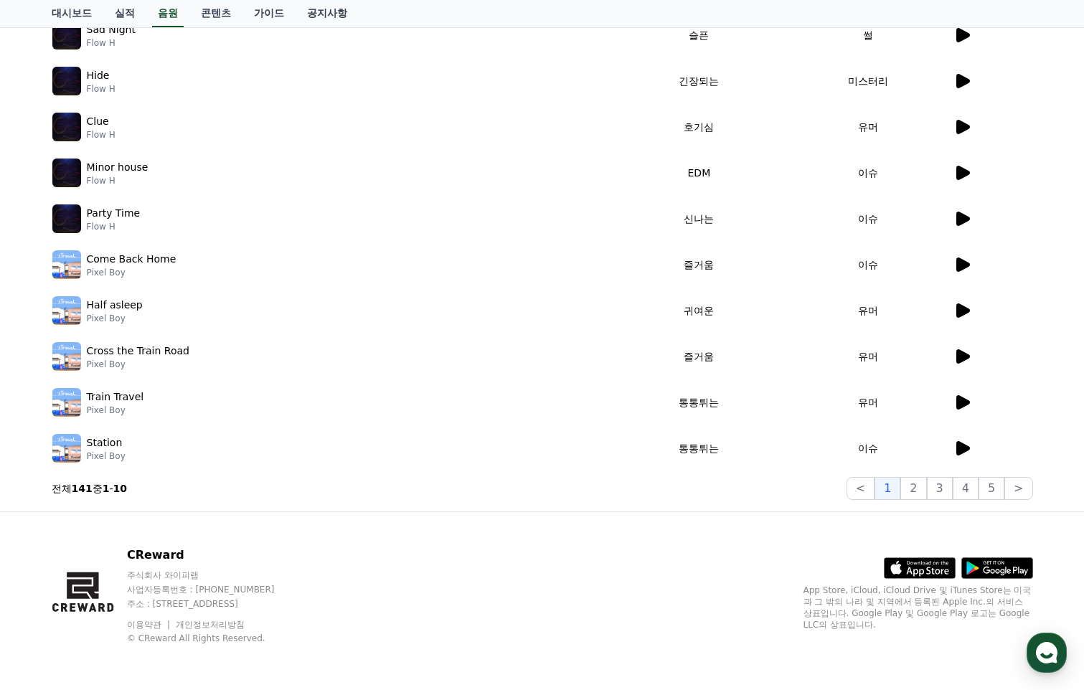
drag, startPoint x: 105, startPoint y: 442, endPoint x: 88, endPoint y: 443, distance: 16.5
click at [88, 443] on div "Station Pixel Boy" at bounding box center [333, 448] width 562 height 29
copy p "Station"
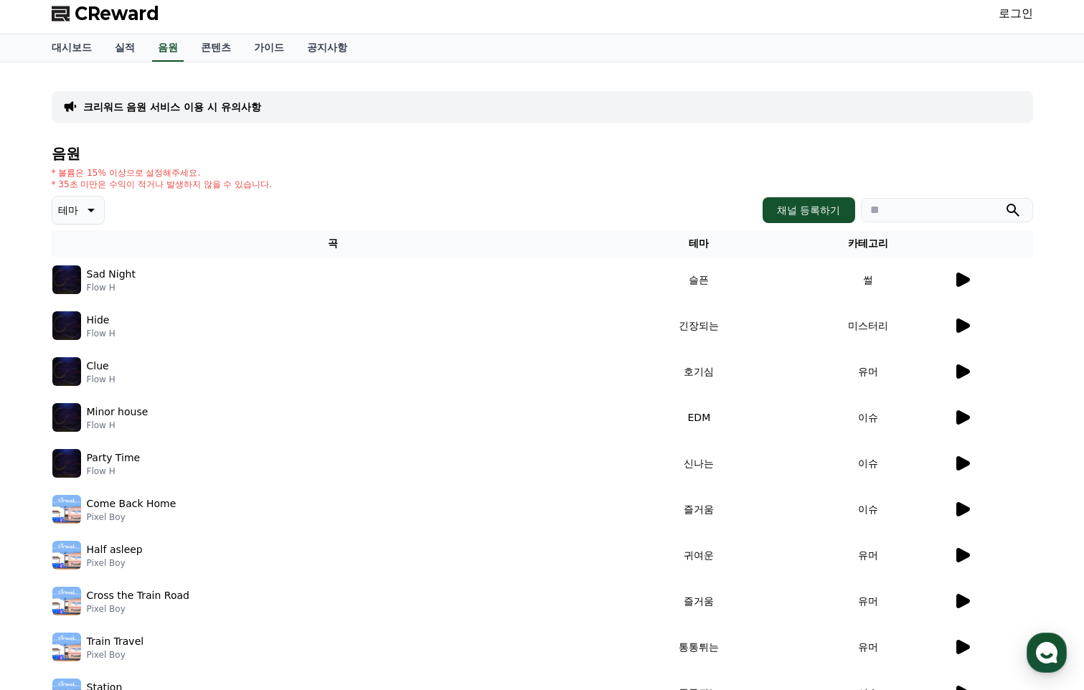
scroll to position [0, 0]
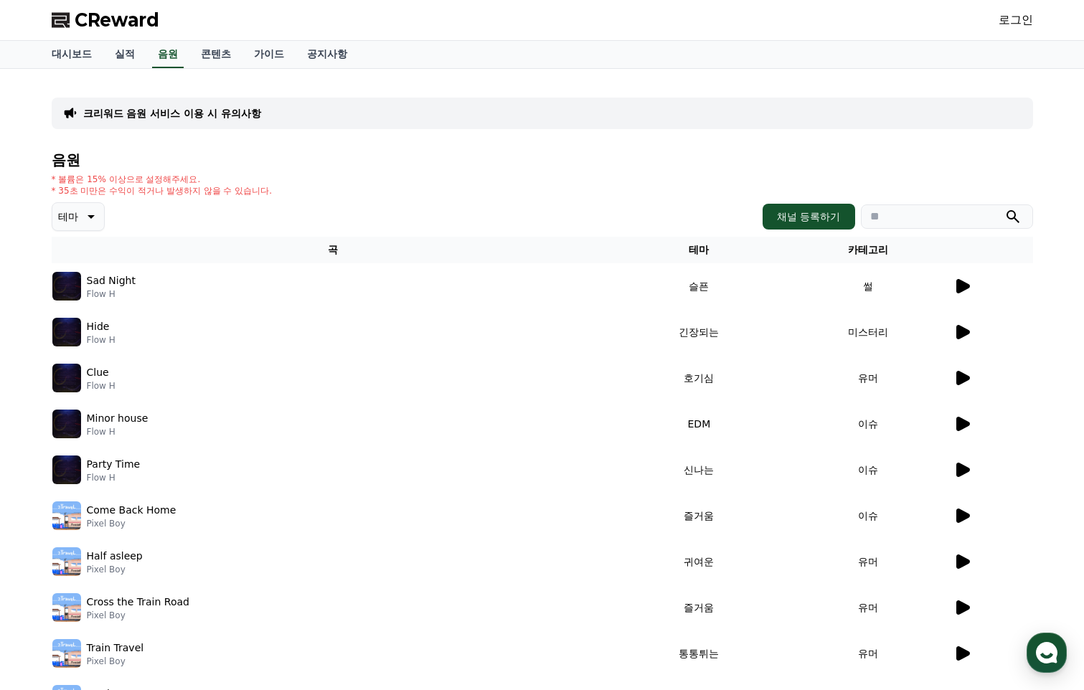
click at [1021, 21] on link "로그인" at bounding box center [1015, 19] width 34 height 17
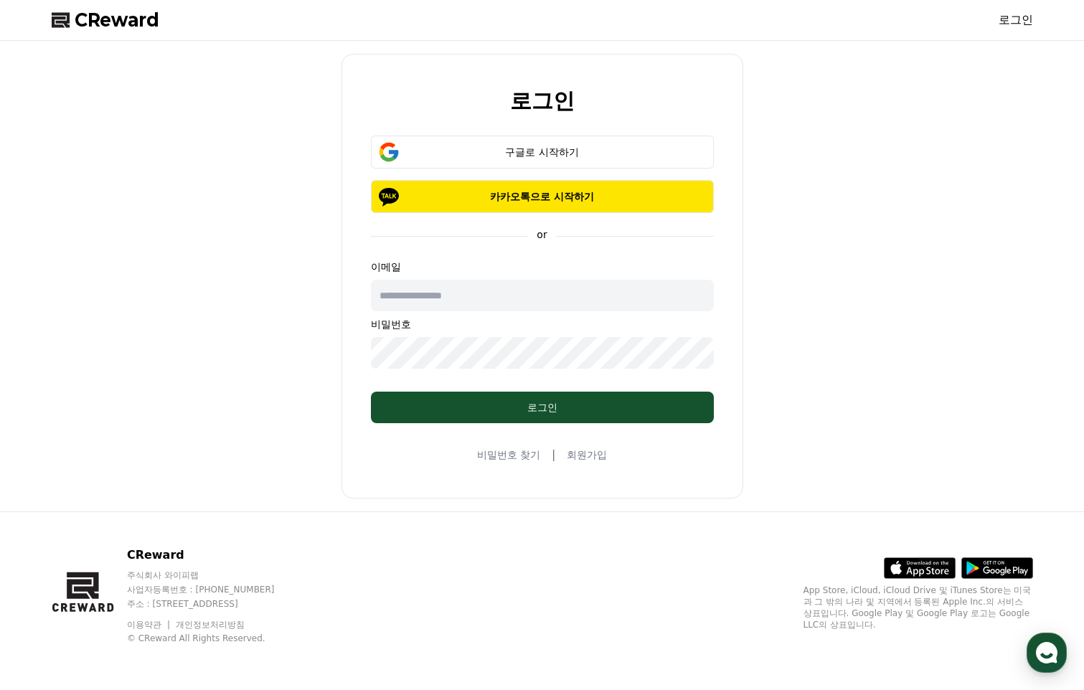
click at [556, 308] on input "text" at bounding box center [542, 296] width 343 height 32
click at [837, 328] on div "로그인 구글로 시작하기 카카오톡으로 시작하기 or 이메일 비밀번호 로그인 비밀번호 찾기 | 회원가입" at bounding box center [542, 276] width 993 height 459
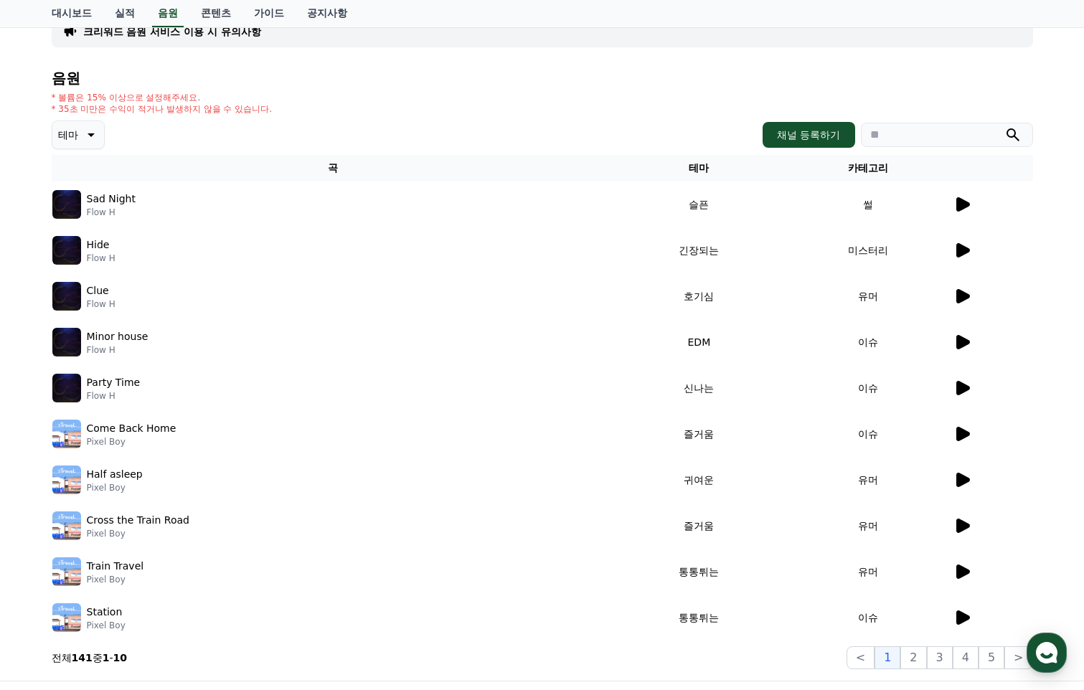
scroll to position [251, 0]
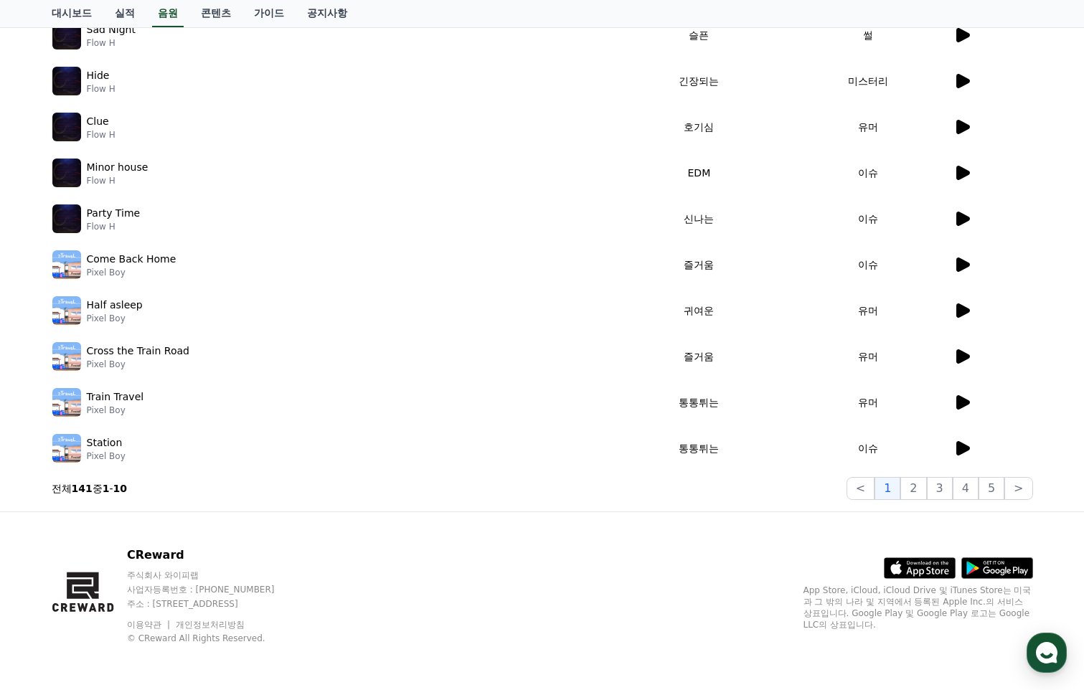
drag, startPoint x: 110, startPoint y: 455, endPoint x: 86, endPoint y: 440, distance: 28.1
click at [86, 440] on td "Station Pixel Boy" at bounding box center [333, 448] width 563 height 46
copy div "Station Pixel Boy"
click at [951, 445] on td "이슈" at bounding box center [867, 448] width 169 height 46
click at [958, 448] on icon at bounding box center [963, 448] width 14 height 14
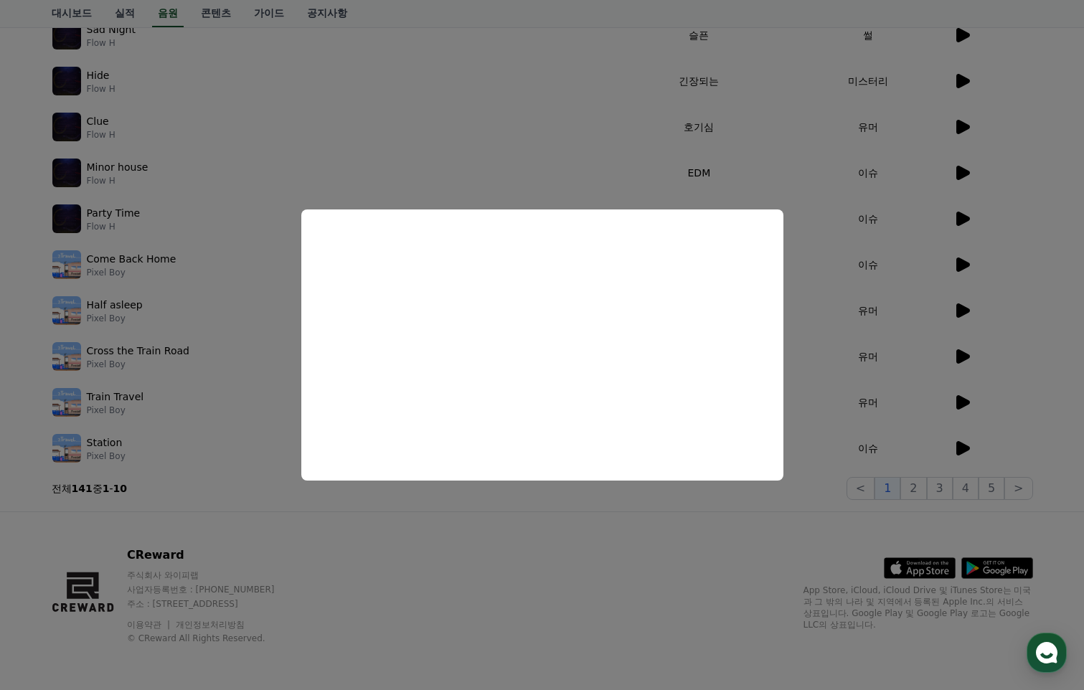
click at [896, 290] on button "close modal" at bounding box center [542, 345] width 1084 height 690
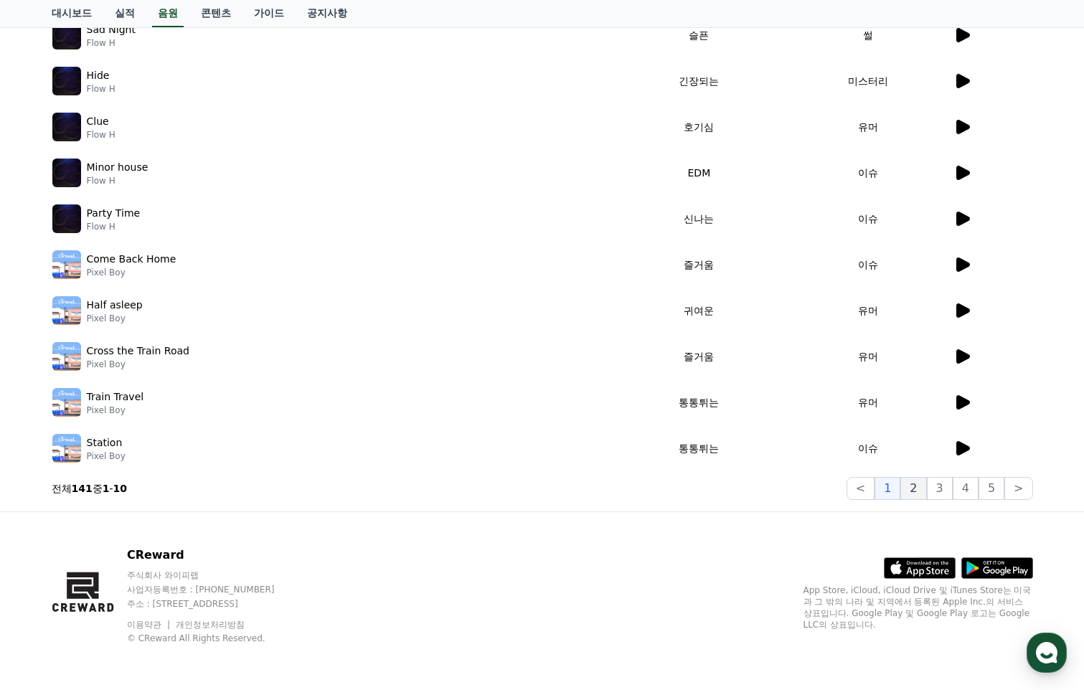
click at [917, 488] on button "2" at bounding box center [913, 488] width 26 height 23
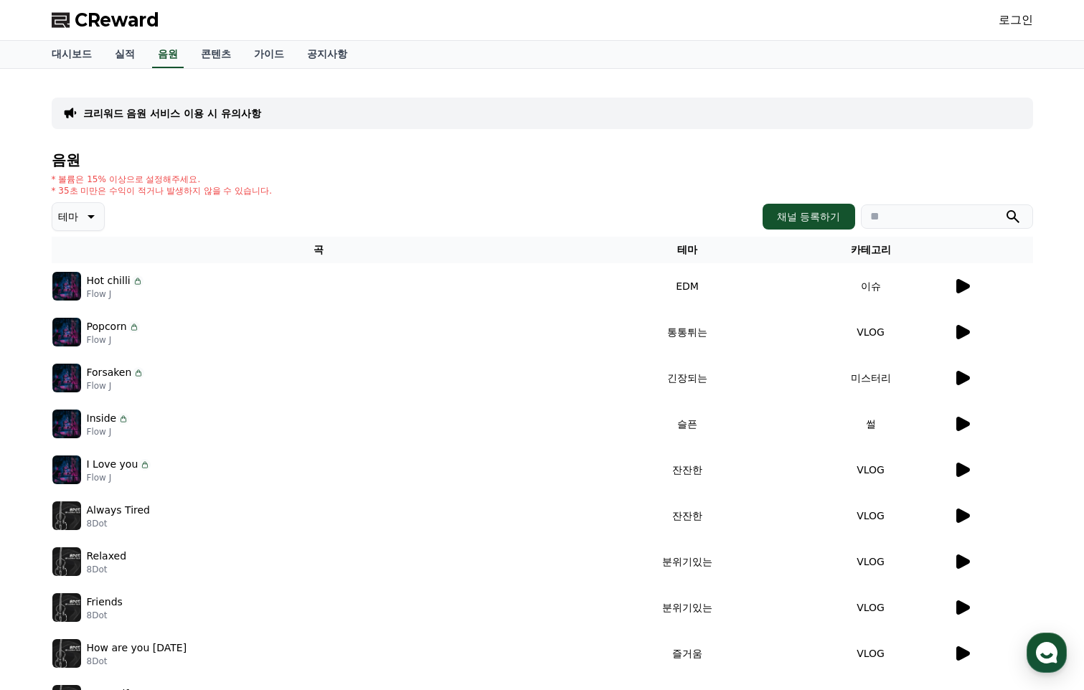
click at [962, 284] on icon at bounding box center [963, 286] width 14 height 14
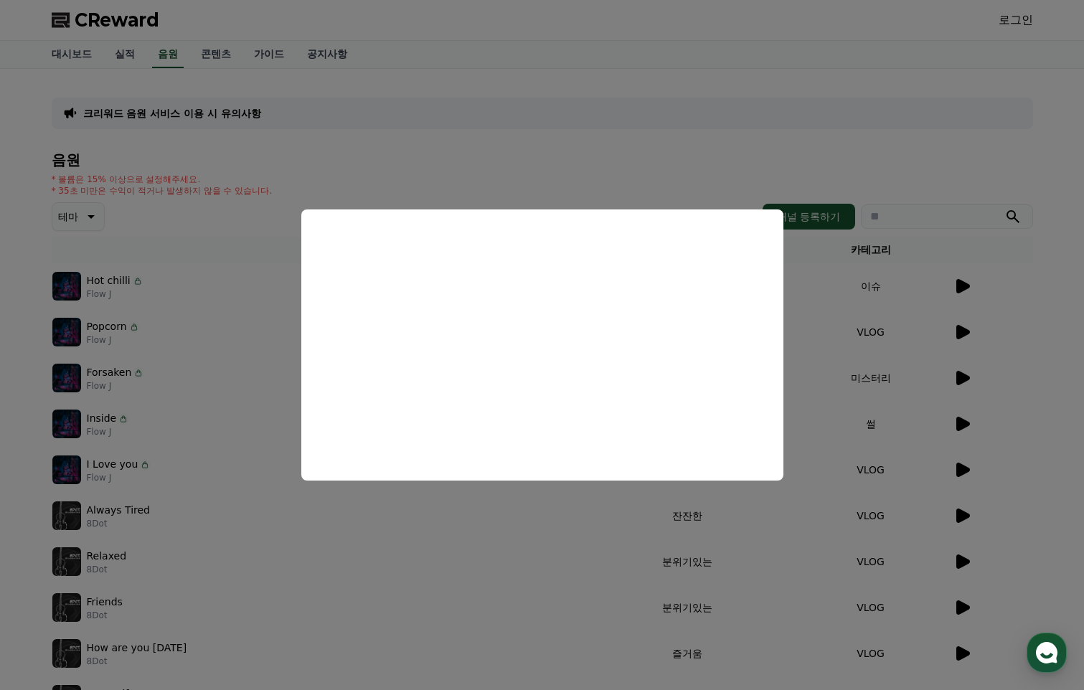
click at [962, 376] on button "close modal" at bounding box center [542, 345] width 1084 height 690
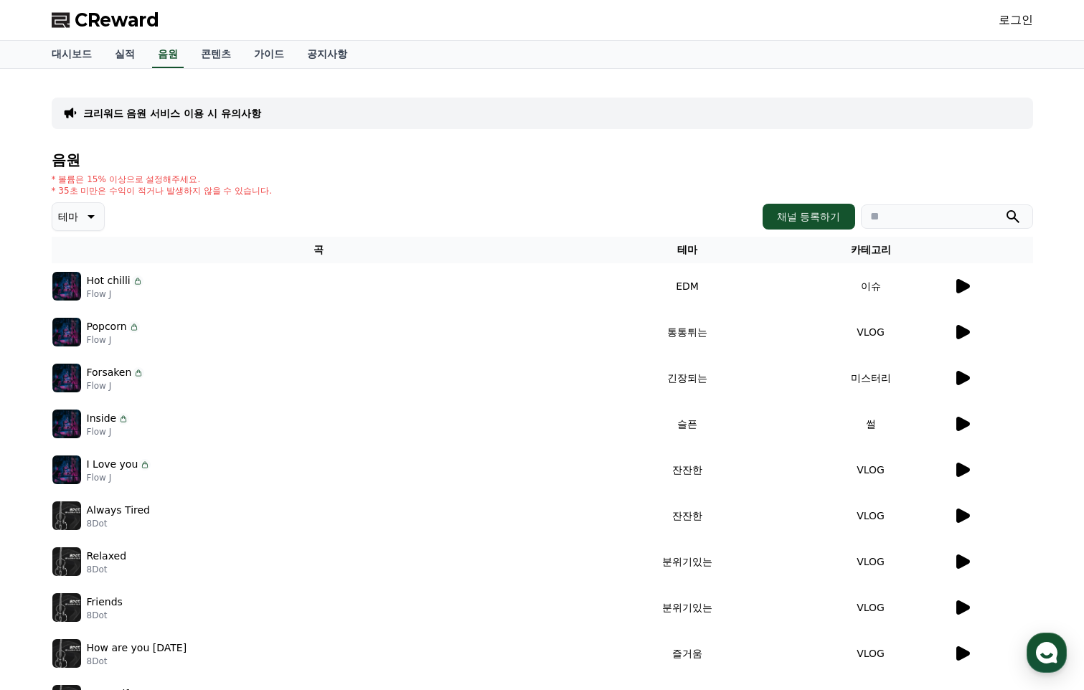
click at [969, 384] on icon at bounding box center [961, 377] width 17 height 17
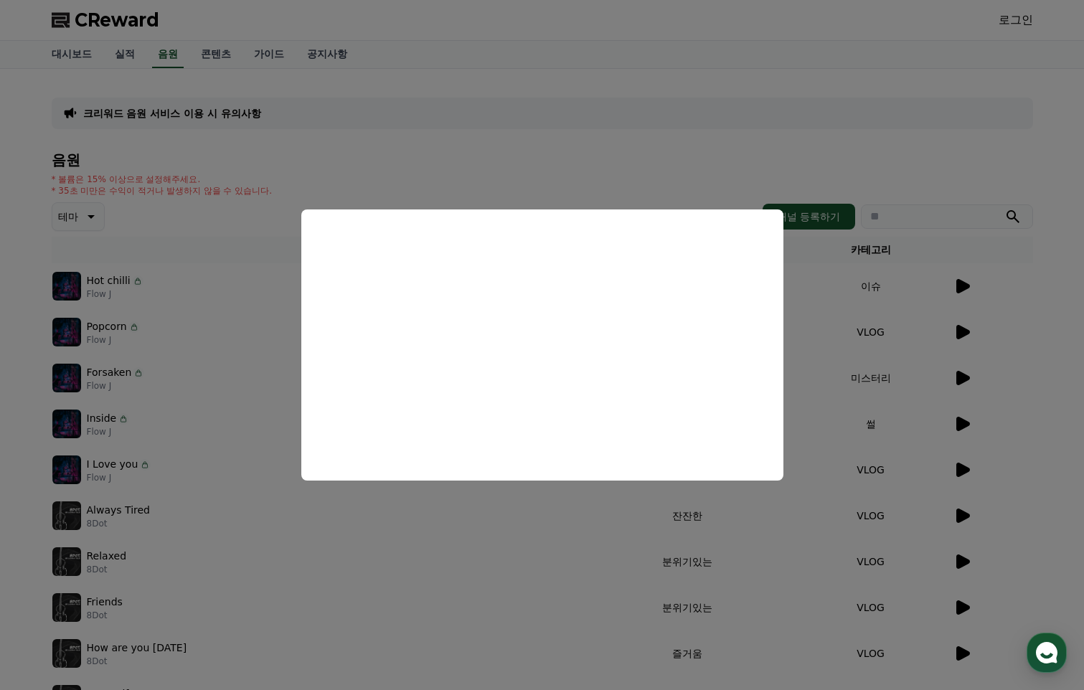
click at [958, 374] on button "close modal" at bounding box center [542, 345] width 1084 height 690
click at [962, 375] on icon at bounding box center [963, 378] width 14 height 14
click at [707, 158] on button "close modal" at bounding box center [542, 345] width 1084 height 690
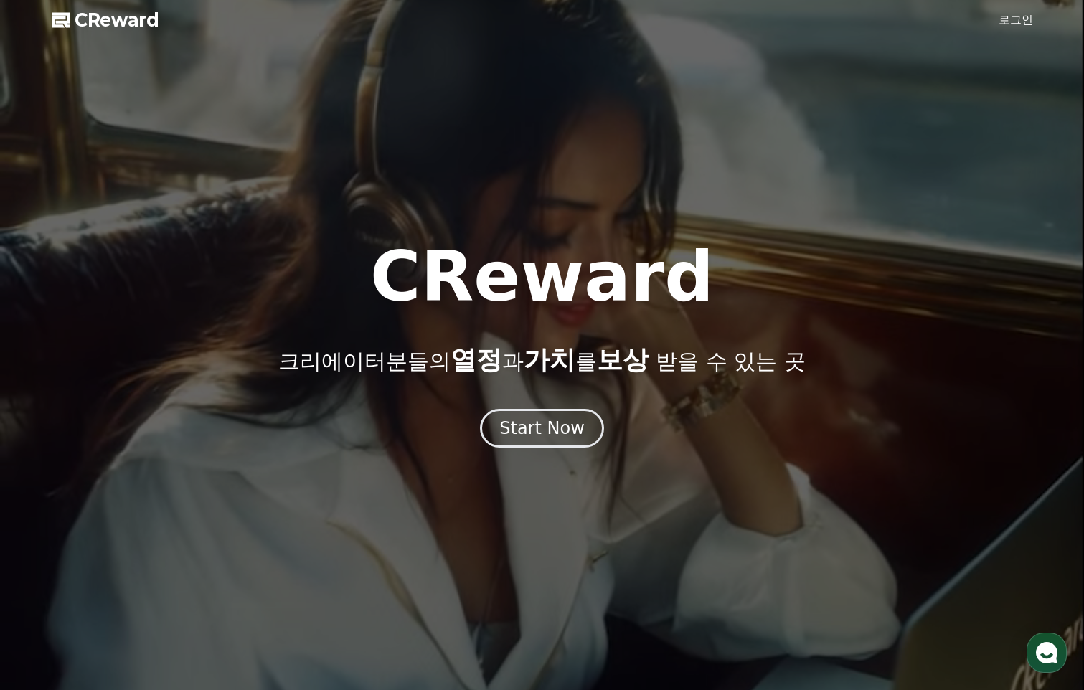
click at [1013, 16] on link "로그인" at bounding box center [1015, 19] width 34 height 17
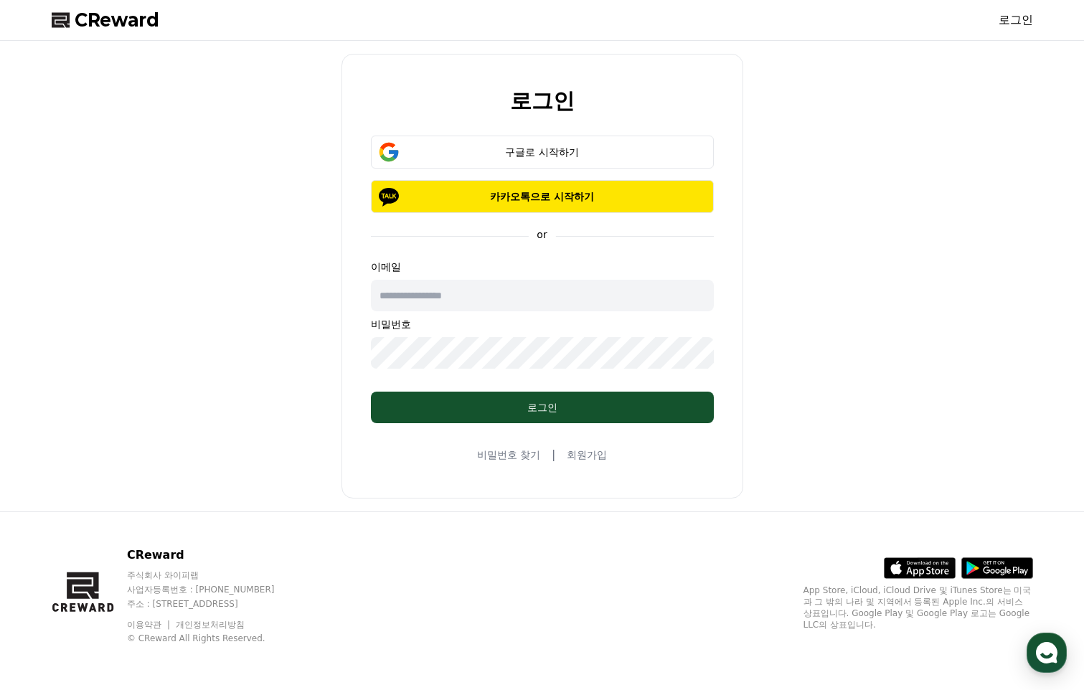
click at [585, 461] on link "회원가입" at bounding box center [587, 455] width 40 height 14
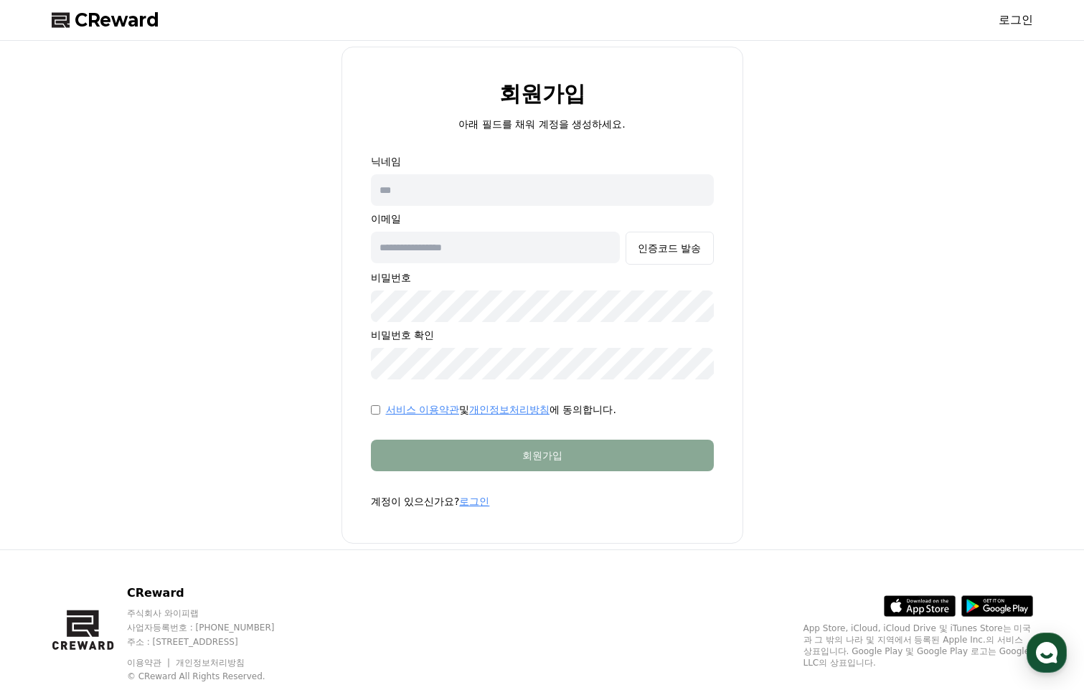
click at [503, 191] on input "text" at bounding box center [542, 190] width 343 height 32
type input "*"
type input "**"
click at [468, 258] on input "text" at bounding box center [496, 248] width 250 height 32
type input "*"
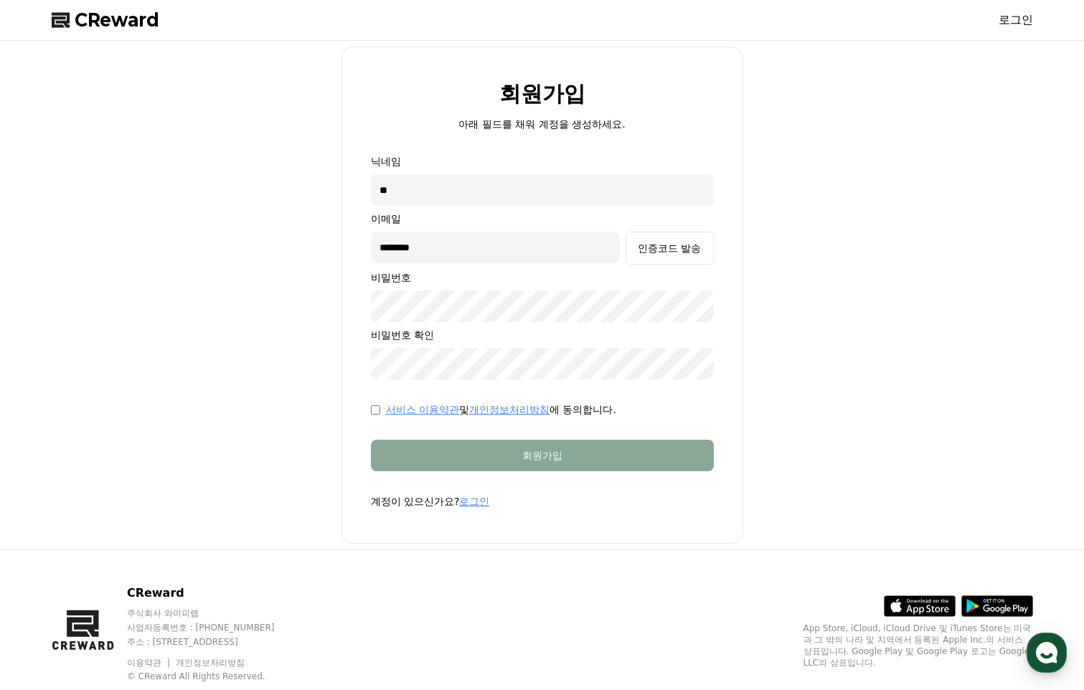
type input "**********"
click at [661, 250] on div "인증코드 발송" at bounding box center [669, 248] width 63 height 14
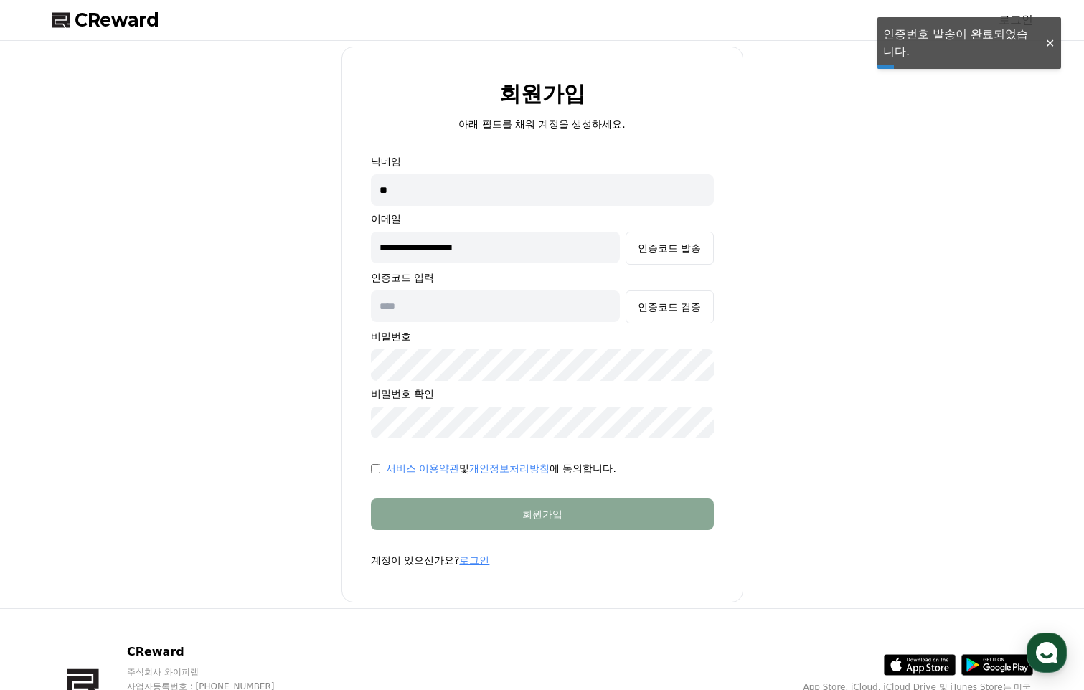
drag, startPoint x: 496, startPoint y: 306, endPoint x: 572, endPoint y: 315, distance: 76.6
click at [497, 306] on input "text" at bounding box center [496, 306] width 250 height 32
paste input "******"
type input "******"
click at [689, 308] on div "인증코드 검증" at bounding box center [669, 307] width 63 height 14
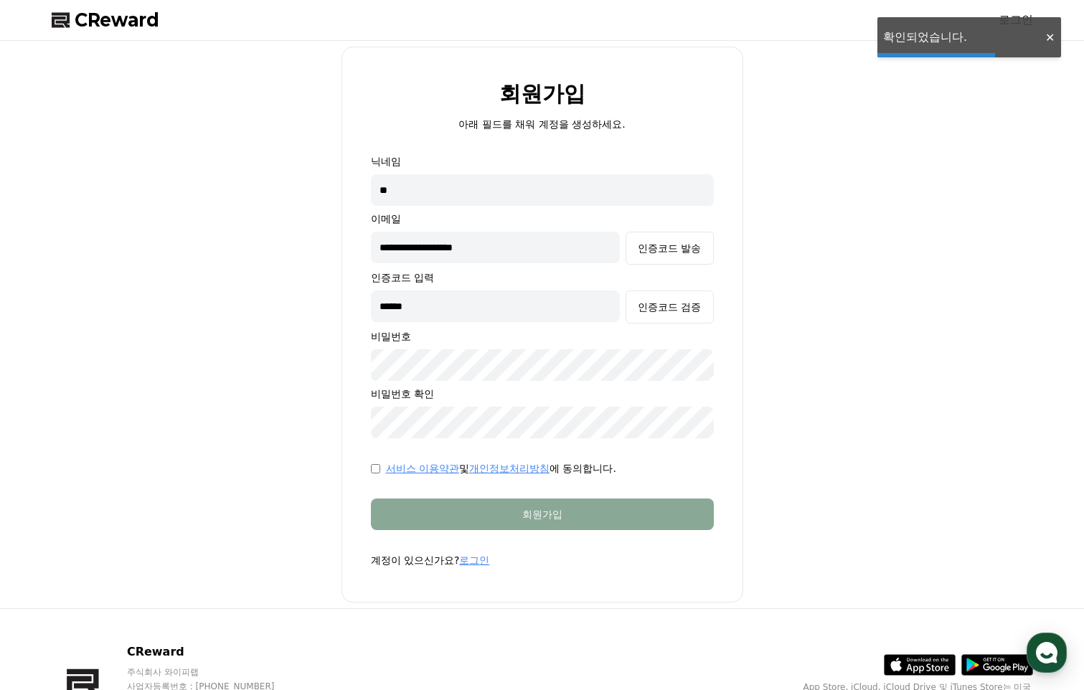
click at [527, 348] on div "**********" at bounding box center [542, 296] width 343 height 284
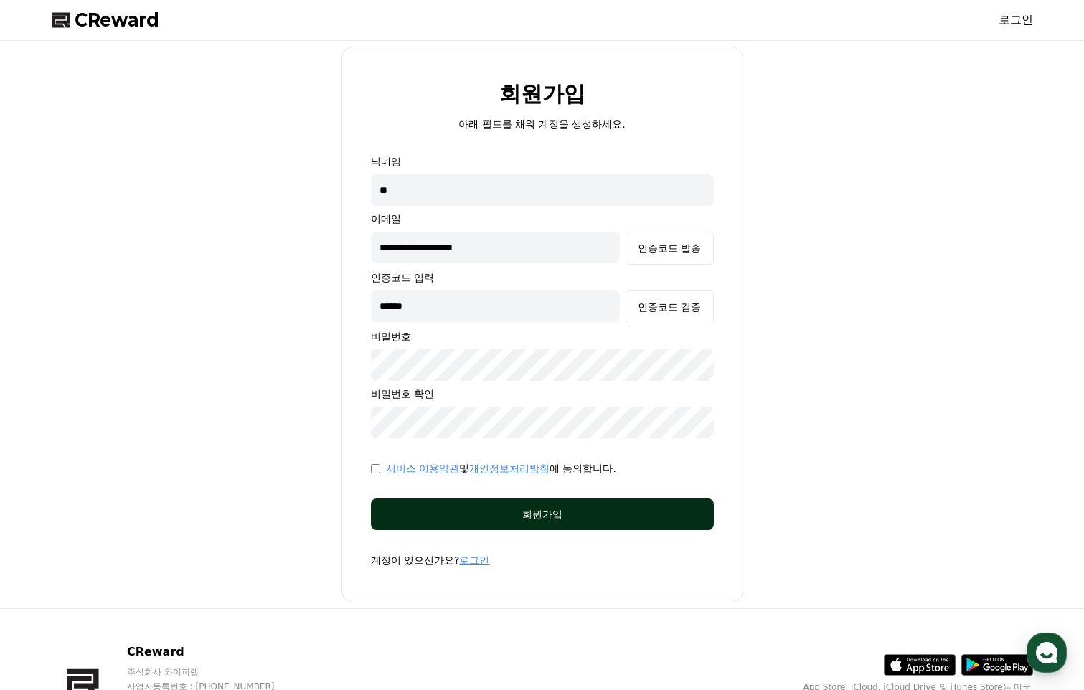
click at [448, 518] on div "회원가입" at bounding box center [541, 514] width 285 height 14
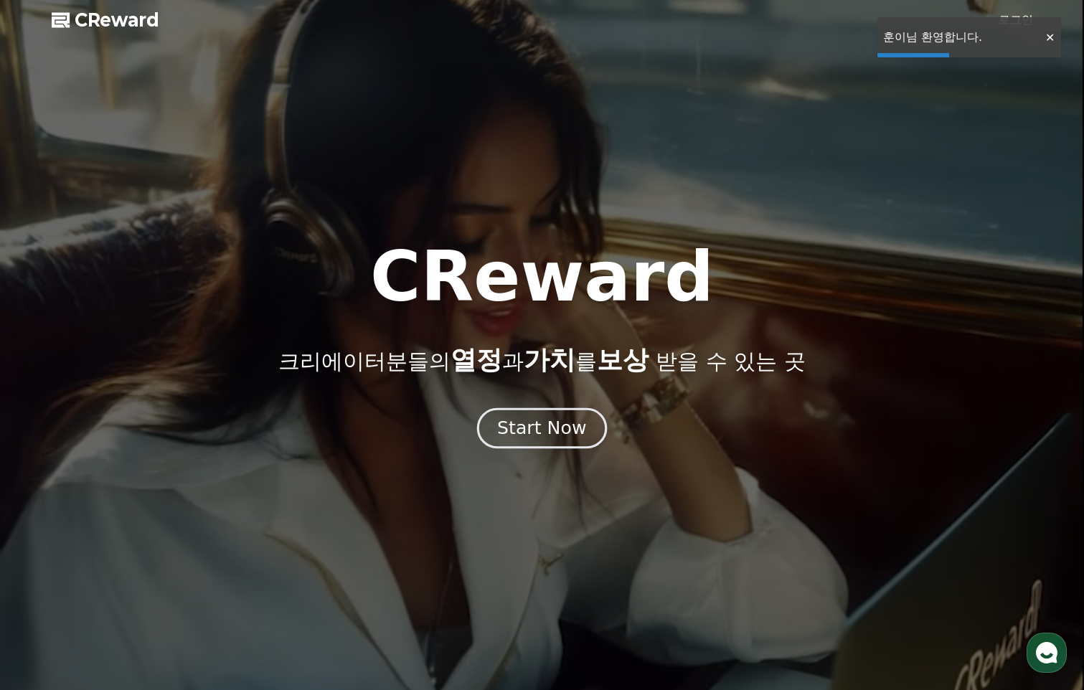
click at [584, 432] on button "Start Now" at bounding box center [542, 428] width 130 height 41
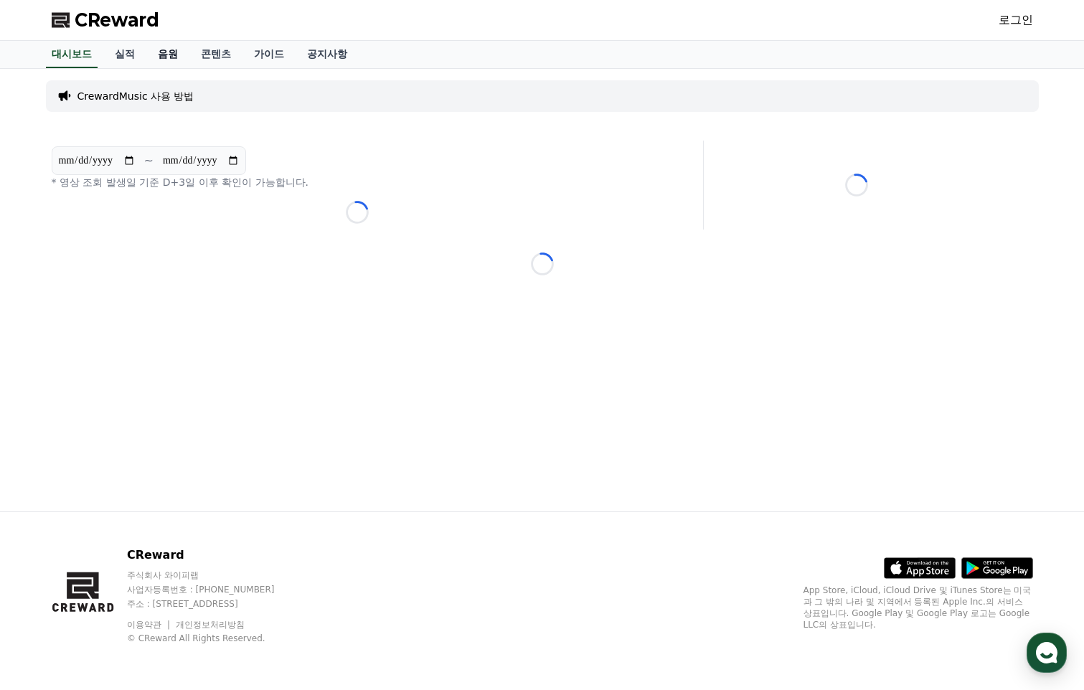
click at [164, 55] on link "음원" at bounding box center [167, 54] width 43 height 27
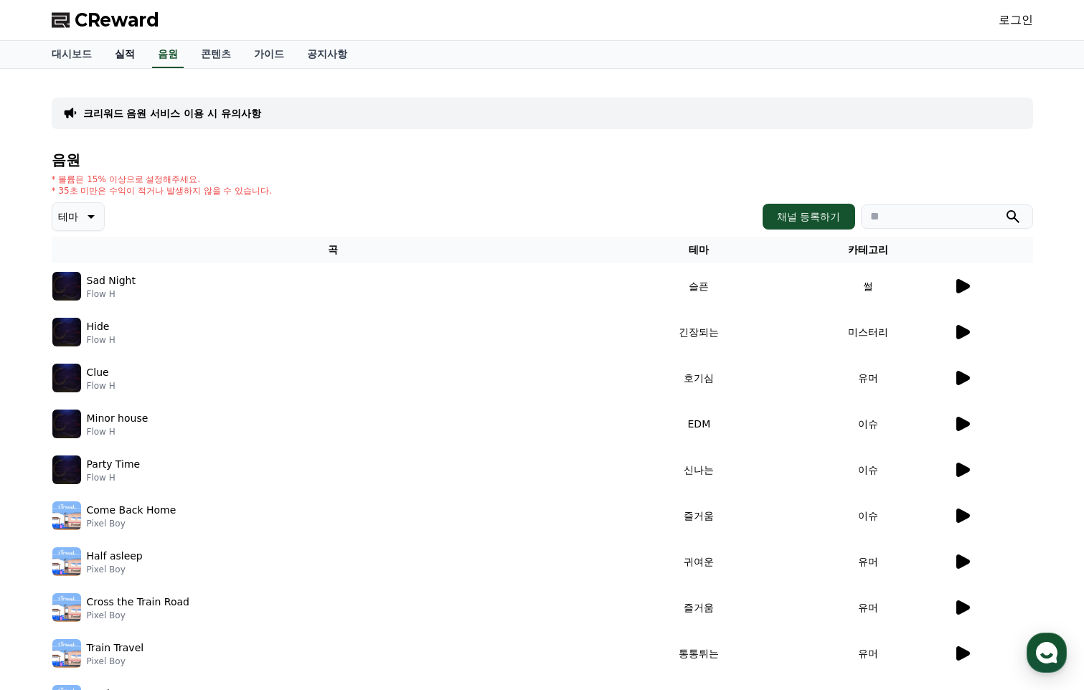
click at [118, 52] on link "실적" at bounding box center [124, 54] width 43 height 27
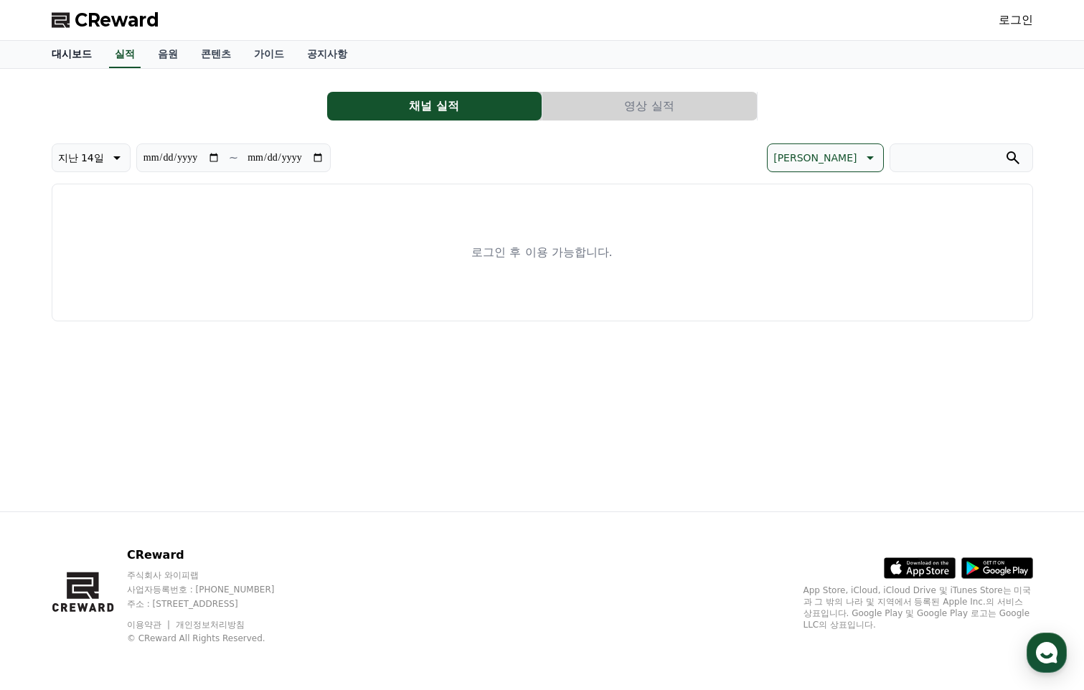
click at [70, 54] on link "대시보드" at bounding box center [71, 54] width 63 height 27
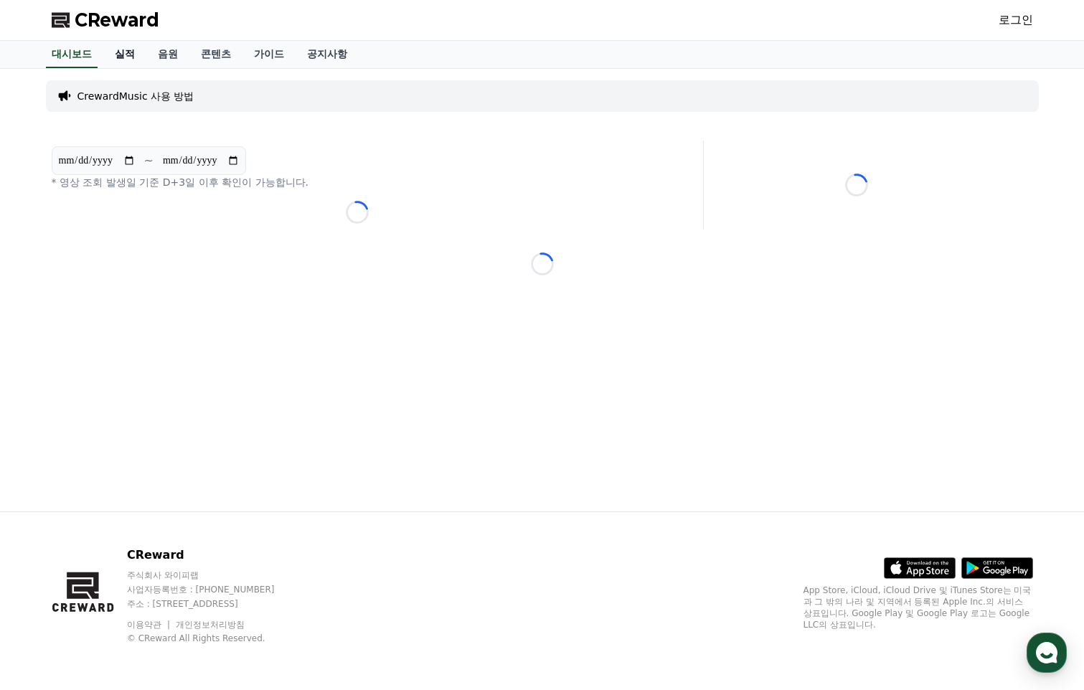
click at [103, 53] on link "실적" at bounding box center [124, 54] width 43 height 27
click at [121, 55] on link "실적" at bounding box center [125, 54] width 32 height 27
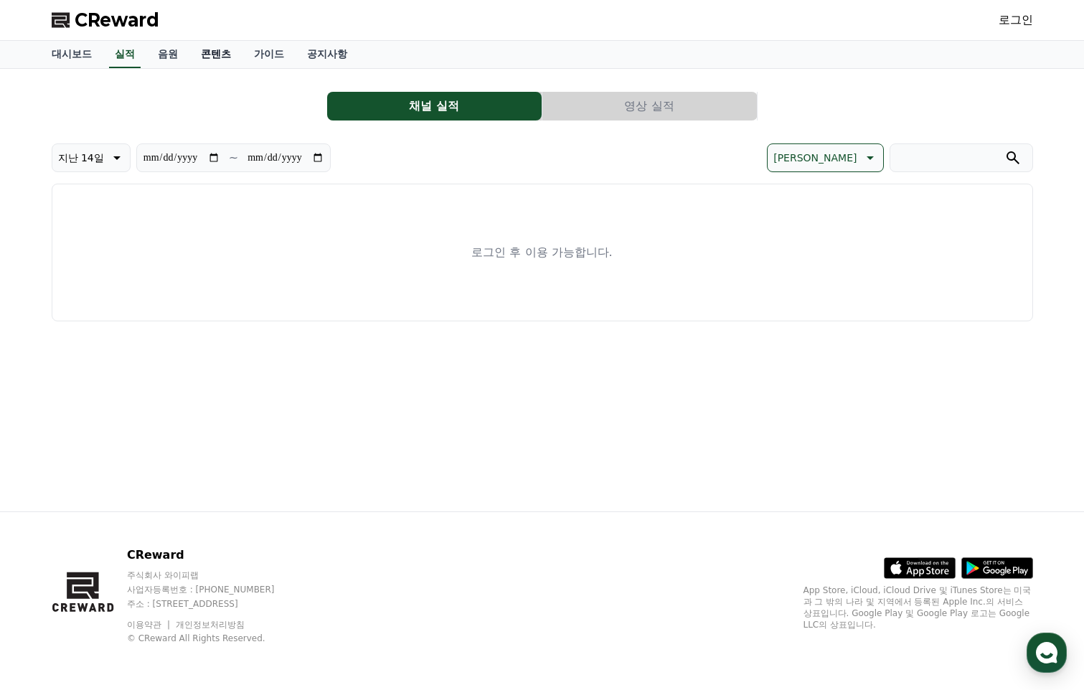
click at [220, 60] on link "콘텐츠" at bounding box center [215, 54] width 53 height 27
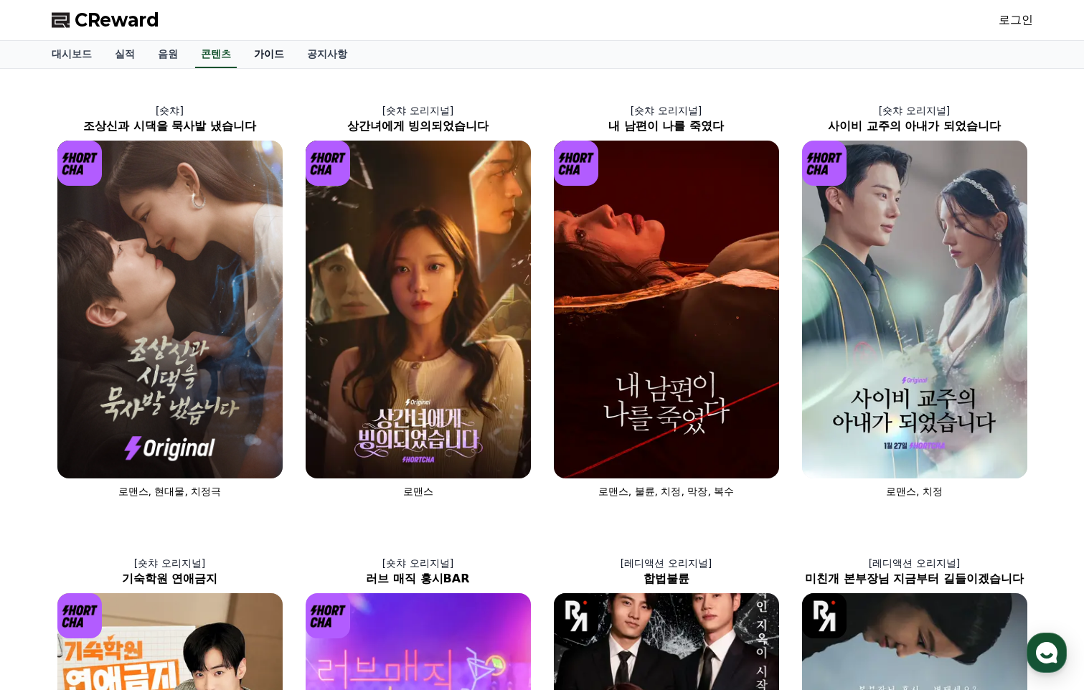
click at [279, 55] on link "가이드" at bounding box center [268, 54] width 53 height 27
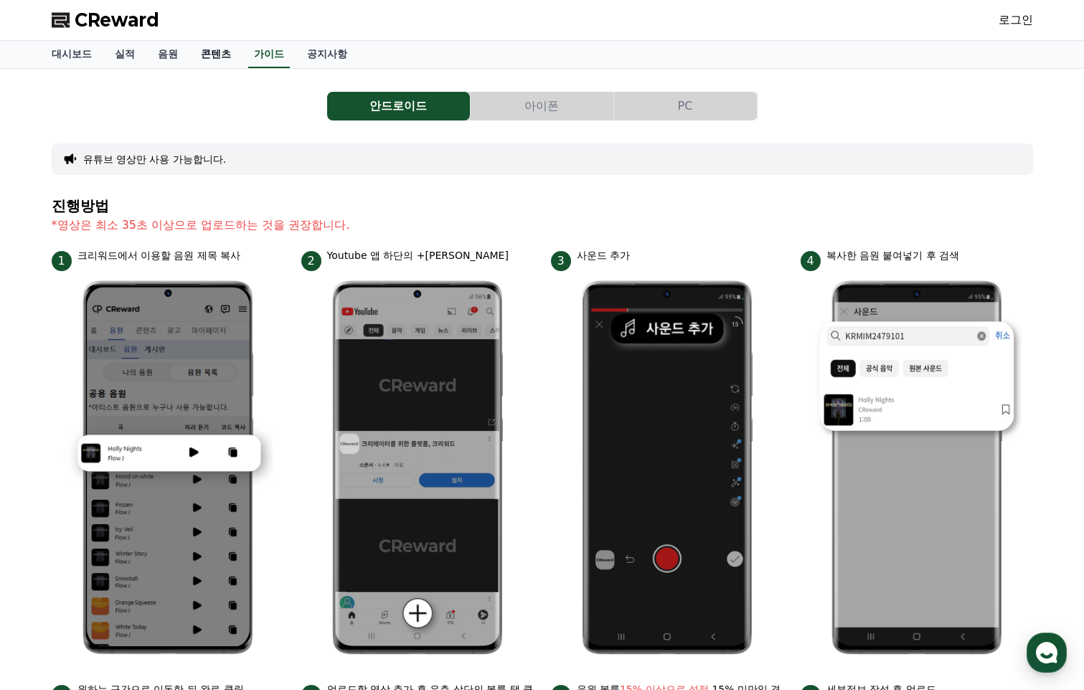
click at [216, 56] on link "콘텐츠" at bounding box center [215, 54] width 53 height 27
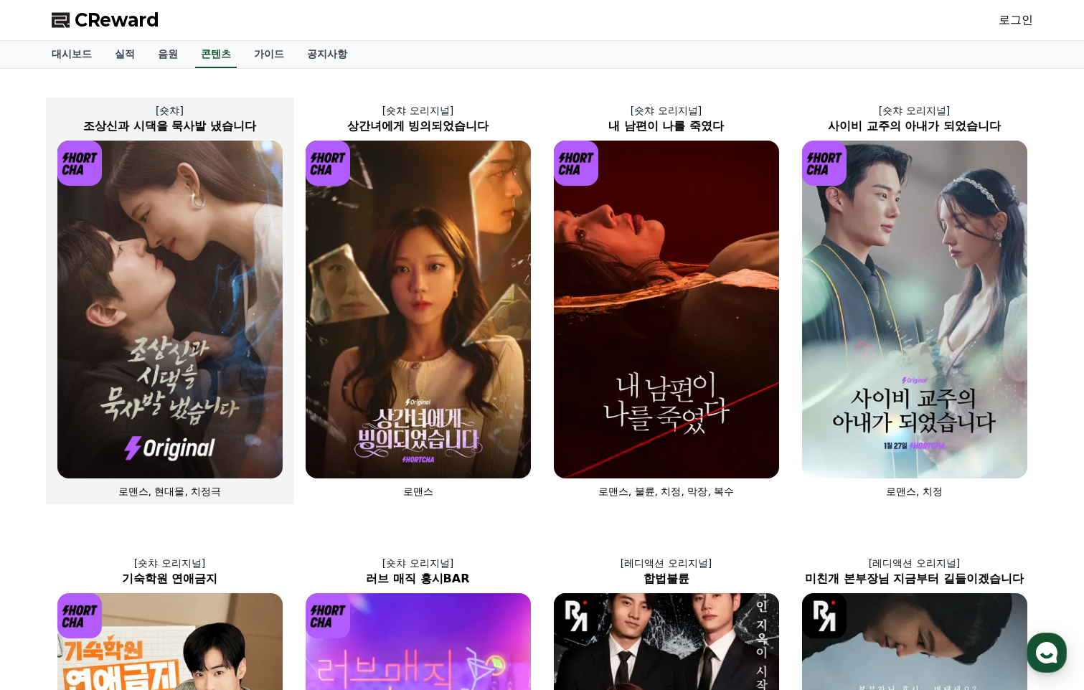
click at [184, 276] on img at bounding box center [169, 310] width 225 height 338
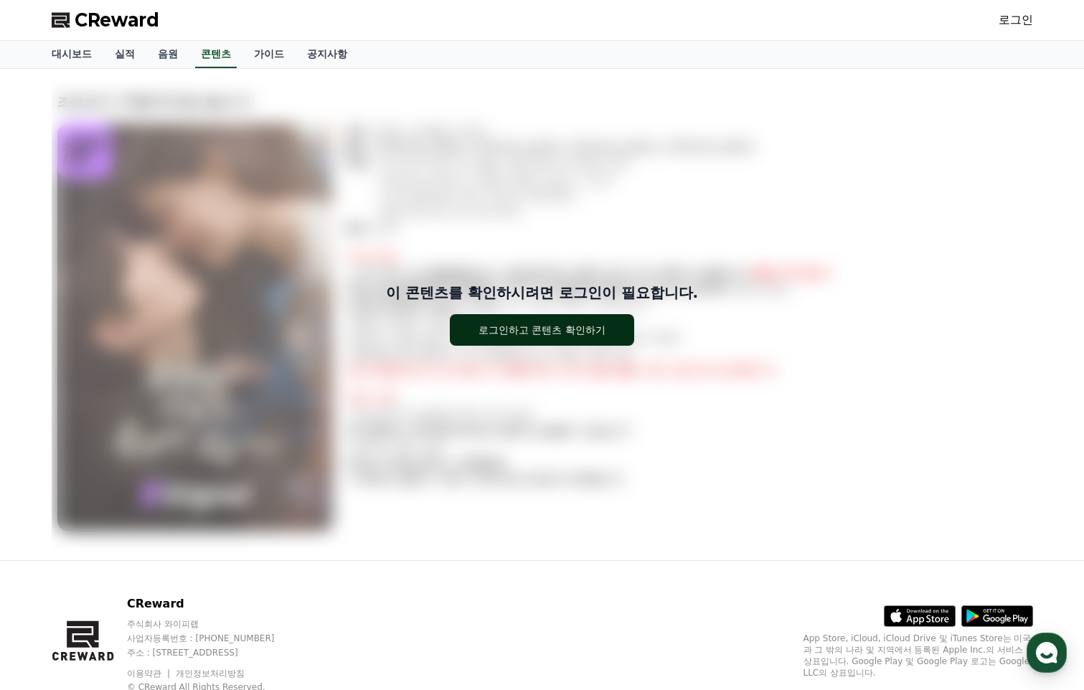
click at [597, 340] on button "로그인하고 콘텐츠 확인하기" at bounding box center [542, 330] width 184 height 32
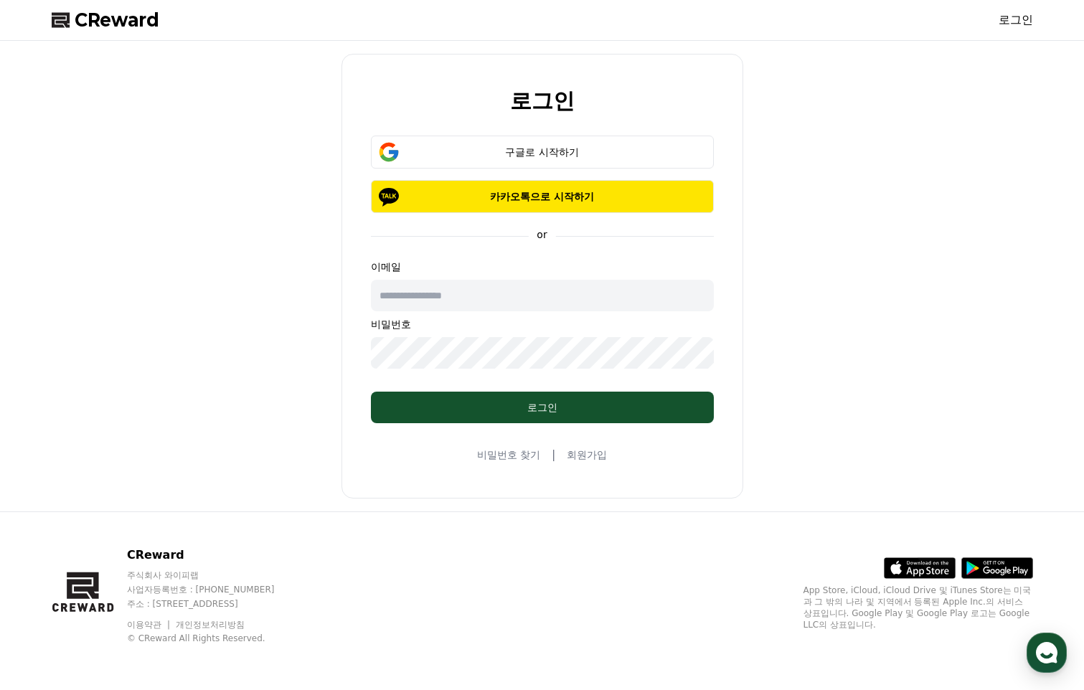
click at [554, 287] on input "text" at bounding box center [542, 296] width 343 height 32
type input "**********"
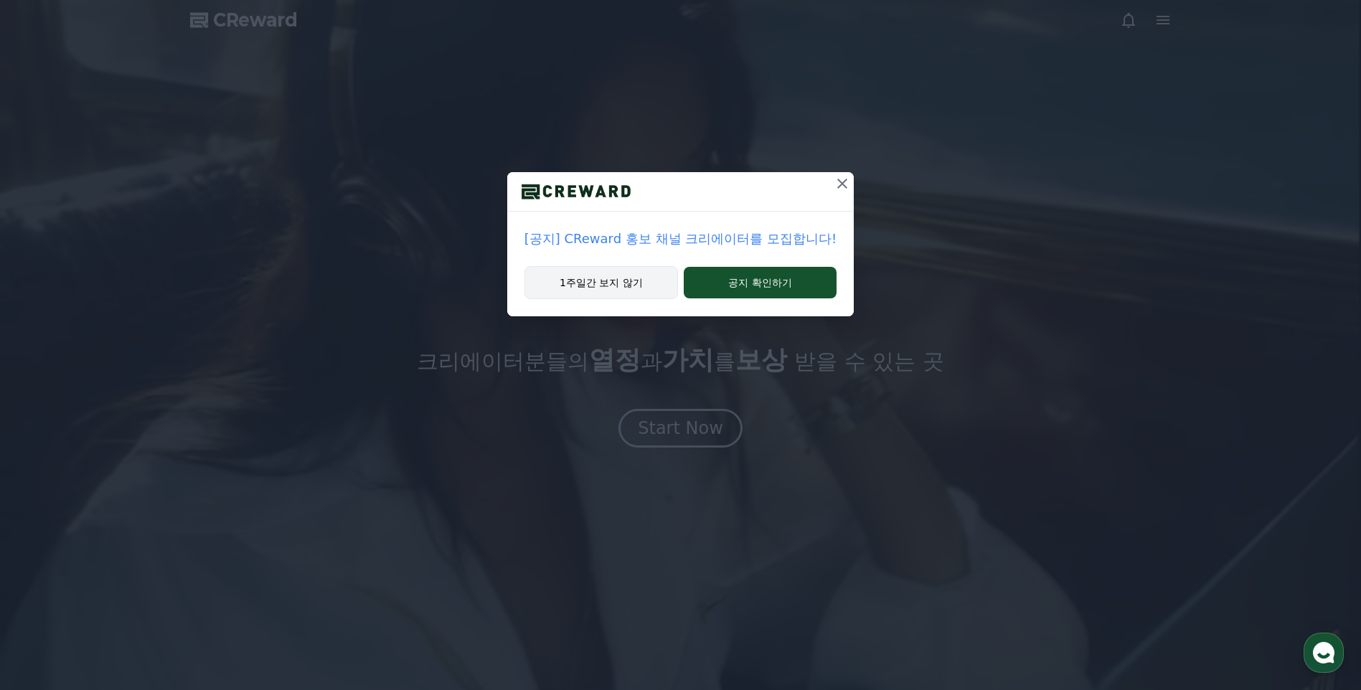
click at [632, 278] on button "1주일간 보지 않기" at bounding box center [600, 282] width 153 height 33
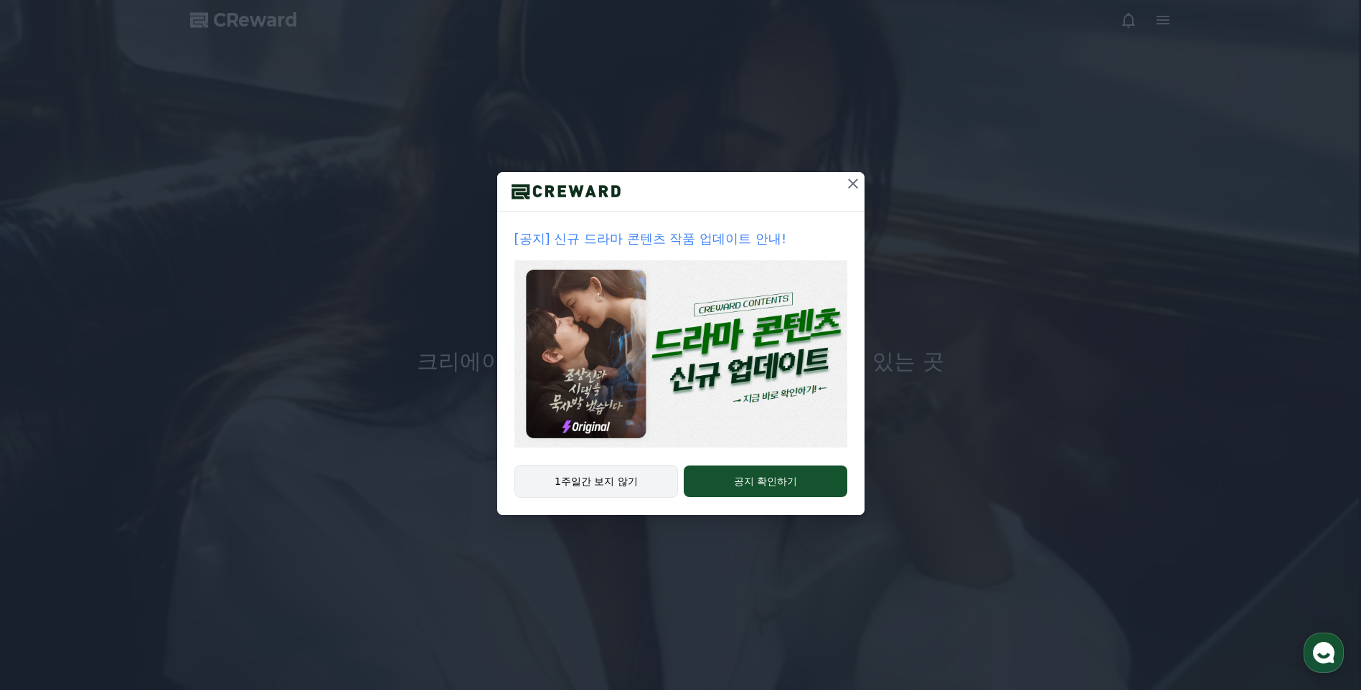
click at [613, 486] on button "1주일간 보지 않기" at bounding box center [596, 481] width 164 height 33
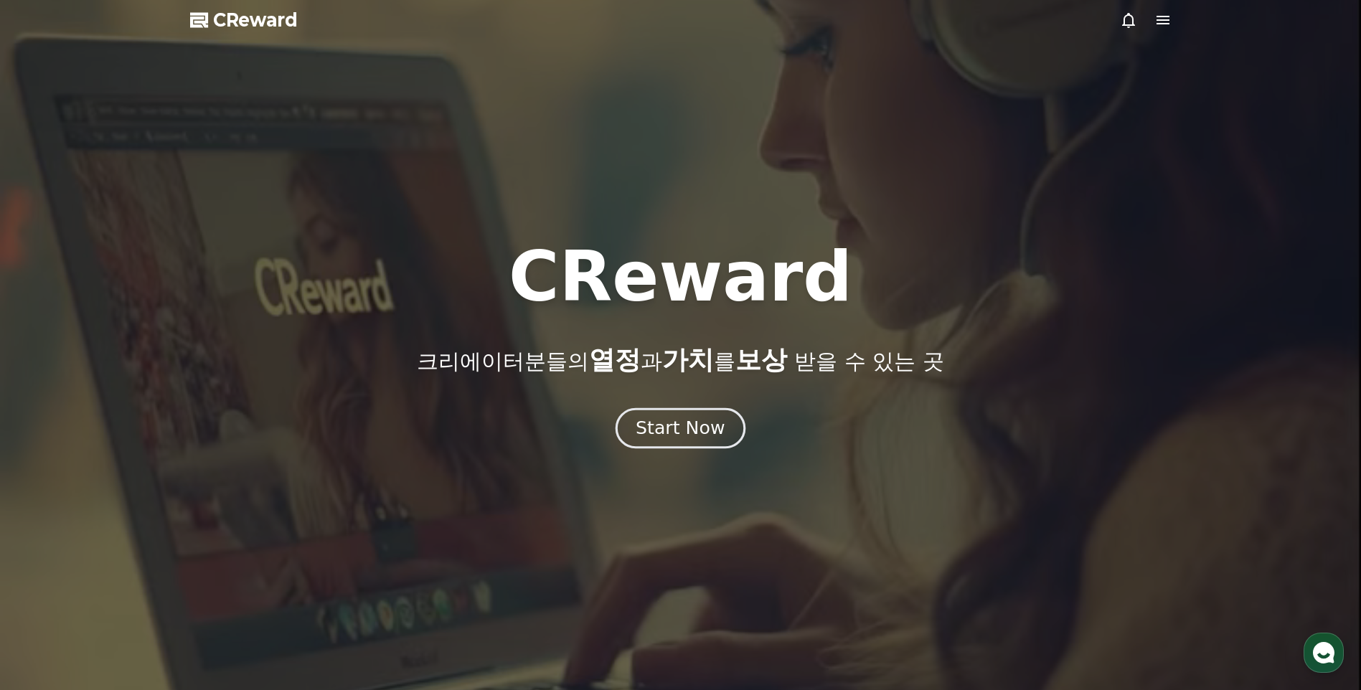
click at [670, 444] on button "Start Now" at bounding box center [680, 428] width 130 height 41
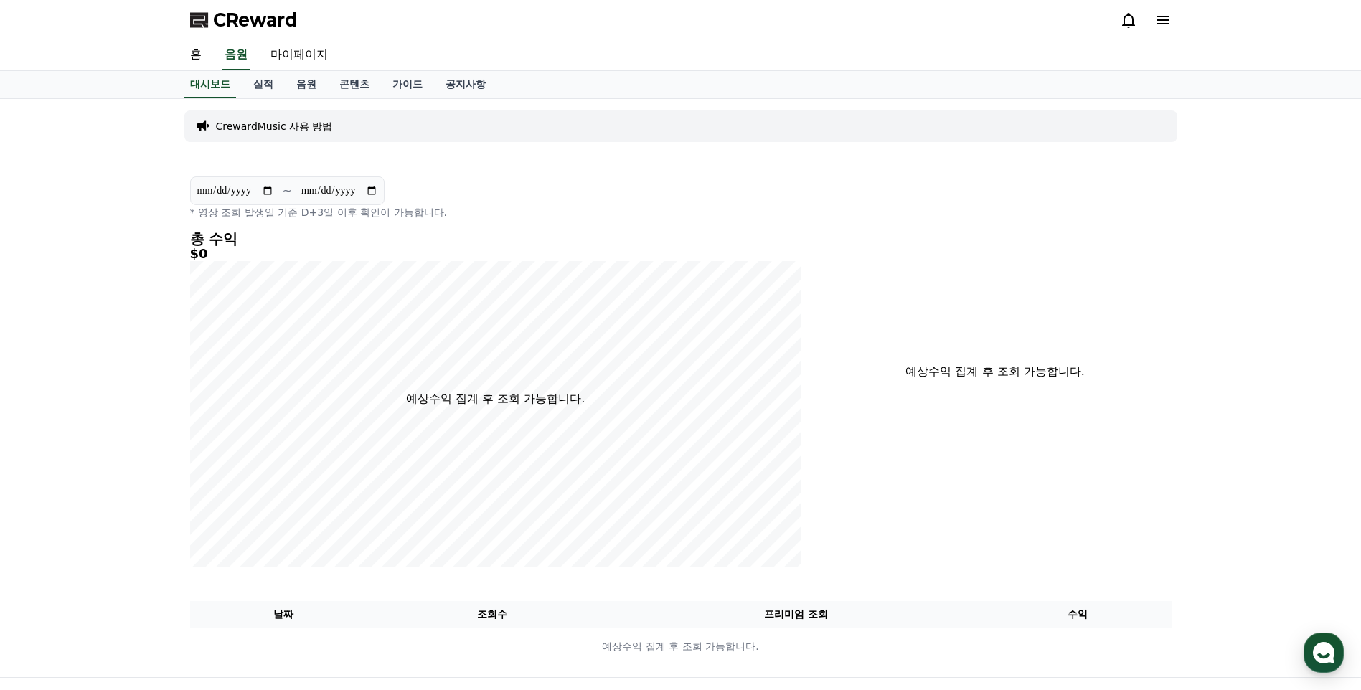
click at [1083, 22] on icon at bounding box center [1162, 19] width 17 height 17
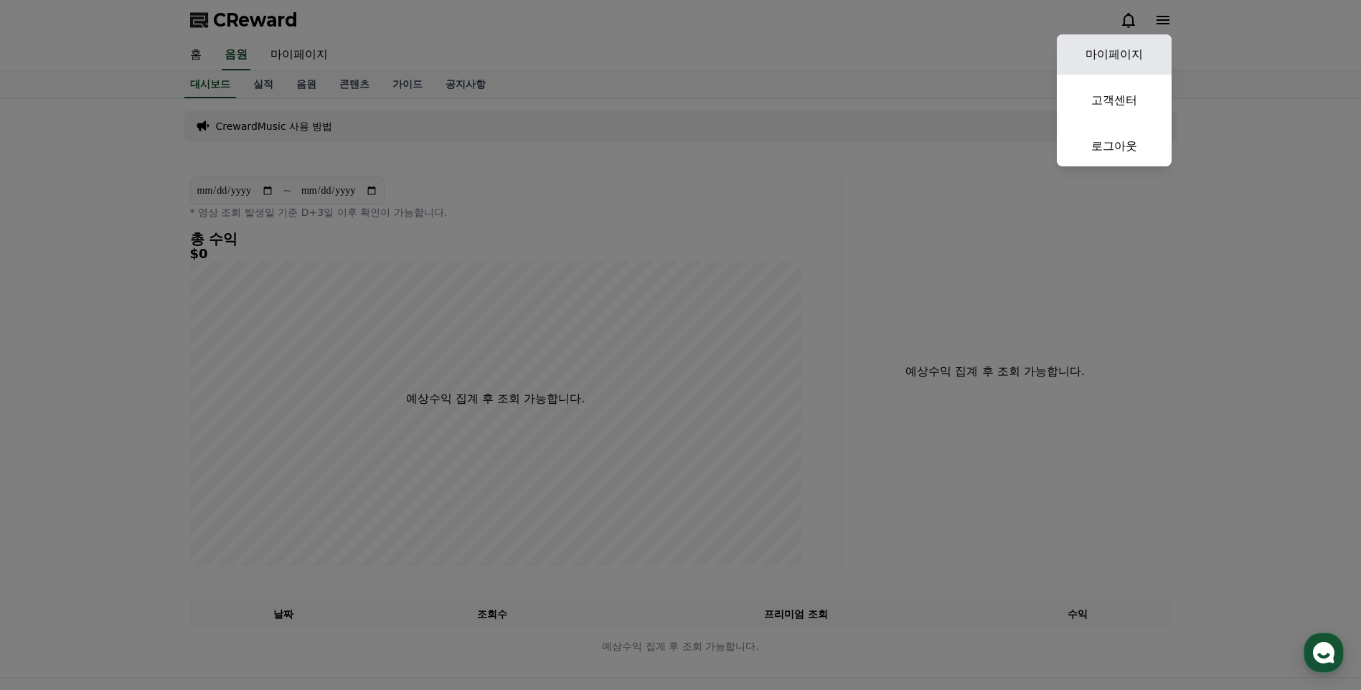
click at [1083, 49] on link "마이페이지" at bounding box center [1113, 54] width 115 height 40
select select "**********"
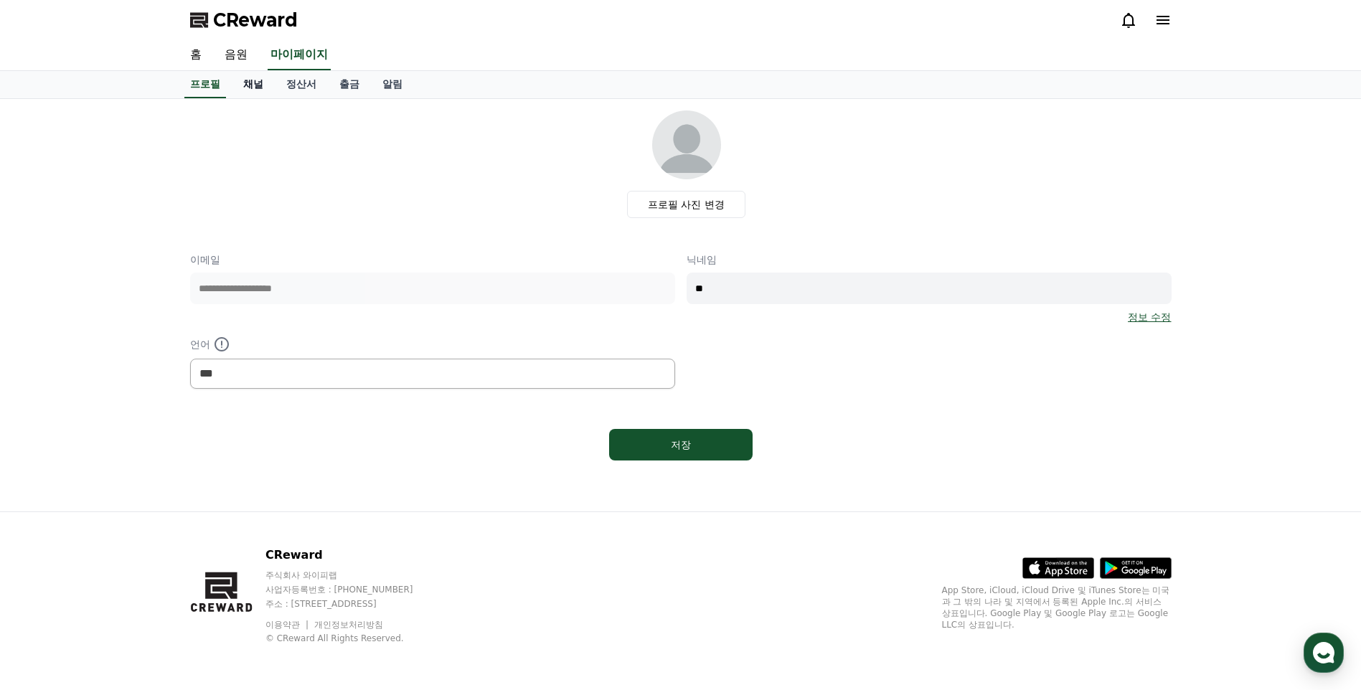
click at [261, 84] on link "채널" at bounding box center [253, 84] width 43 height 27
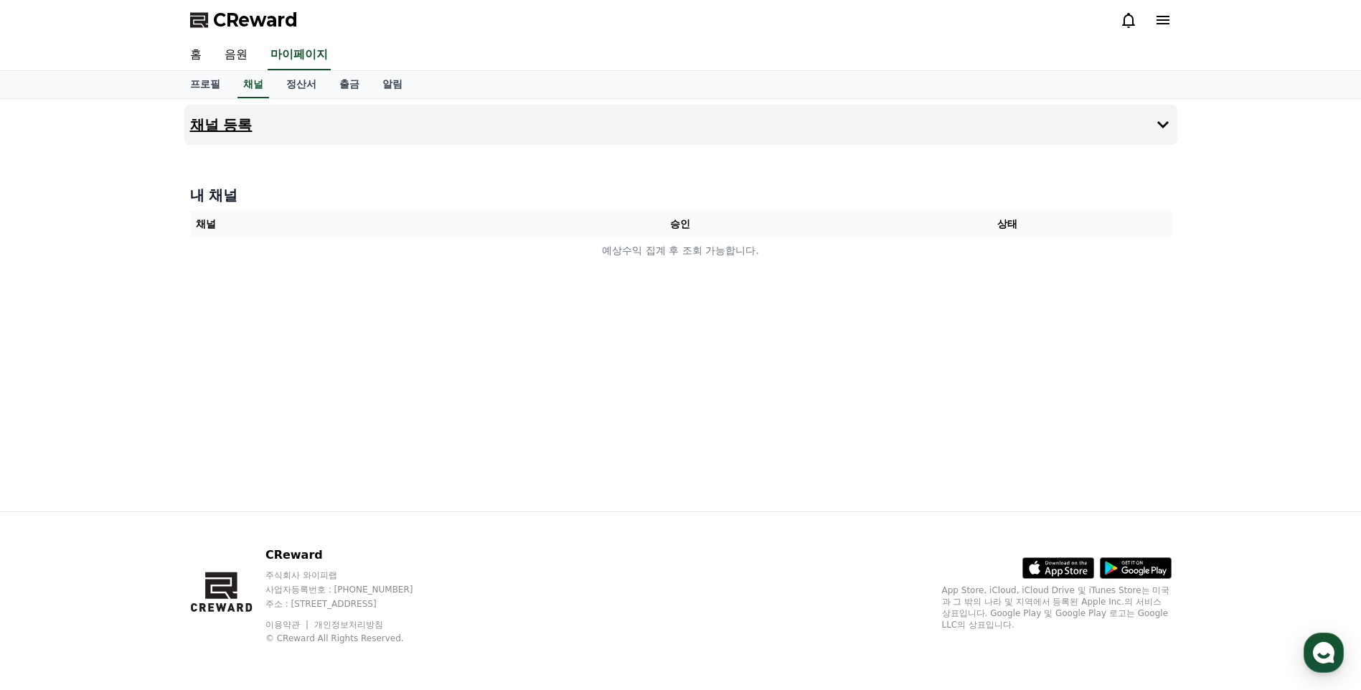
click at [743, 125] on button "채널 등록" at bounding box center [680, 125] width 993 height 40
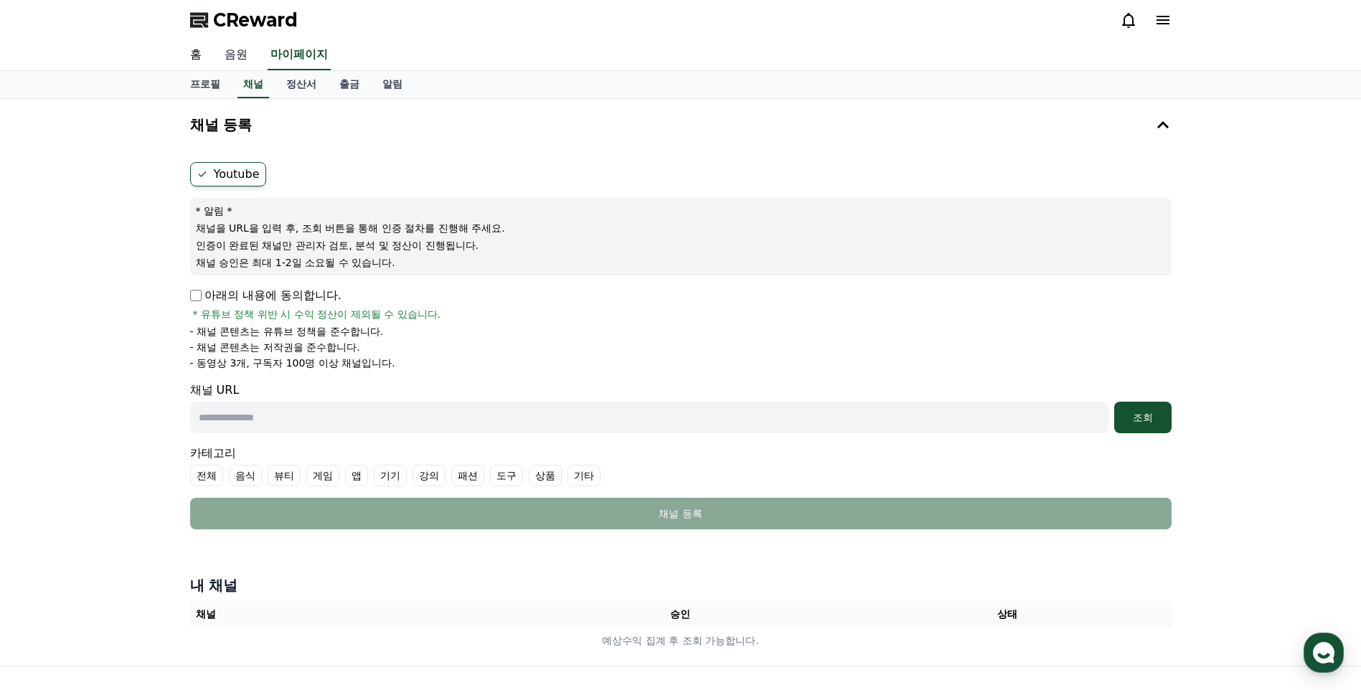
click at [237, 55] on link "음원" at bounding box center [236, 55] width 46 height 30
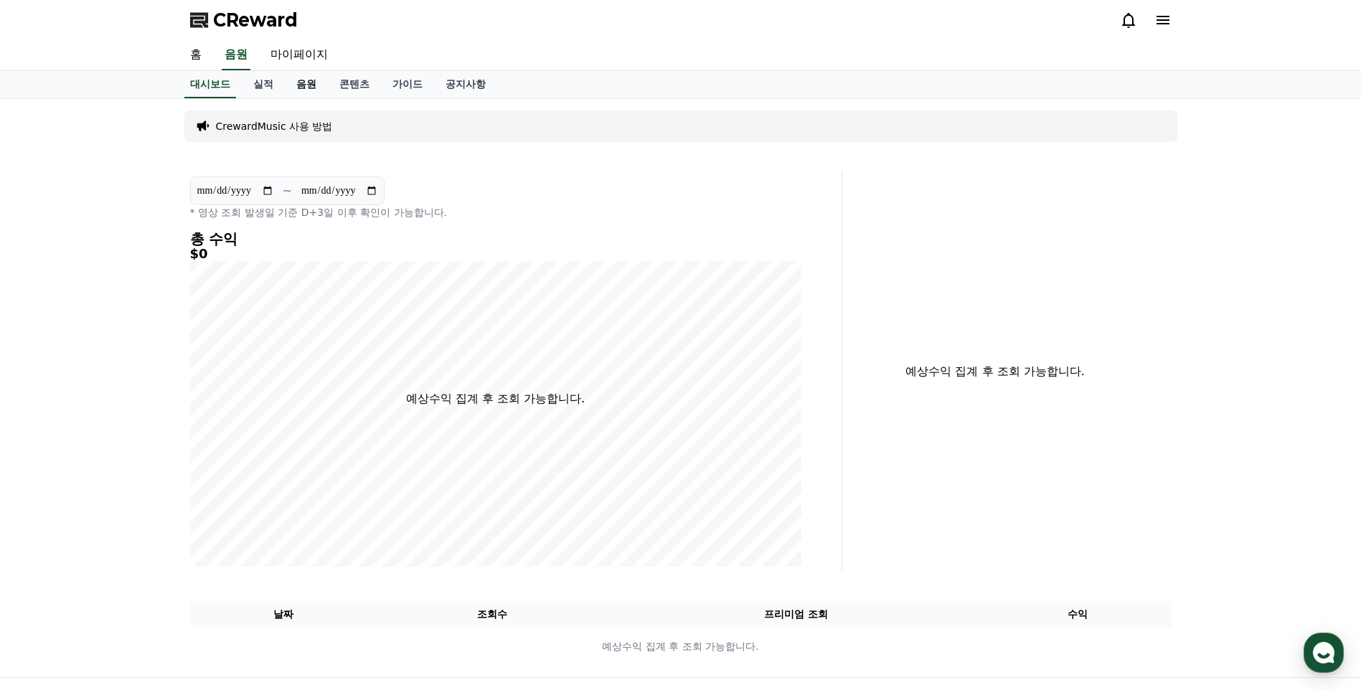
click at [315, 79] on link "음원" at bounding box center [306, 84] width 43 height 27
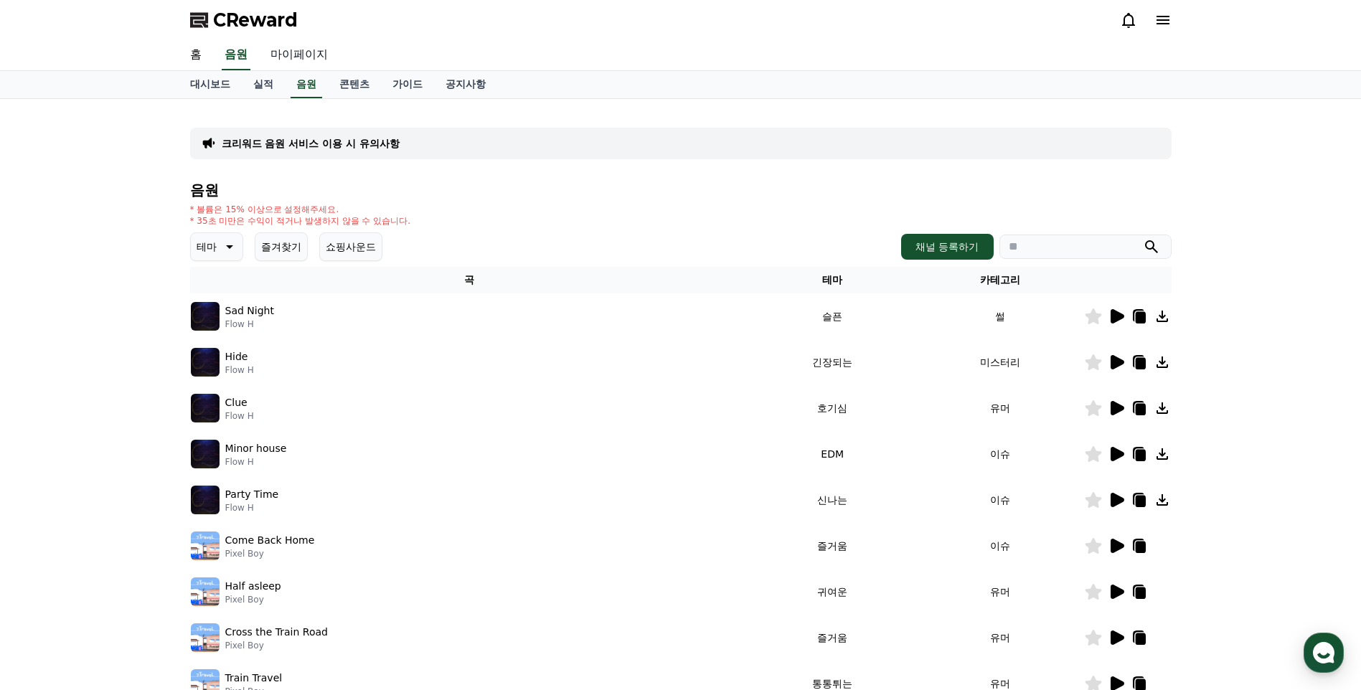
click at [308, 58] on link "마이페이지" at bounding box center [299, 55] width 80 height 30
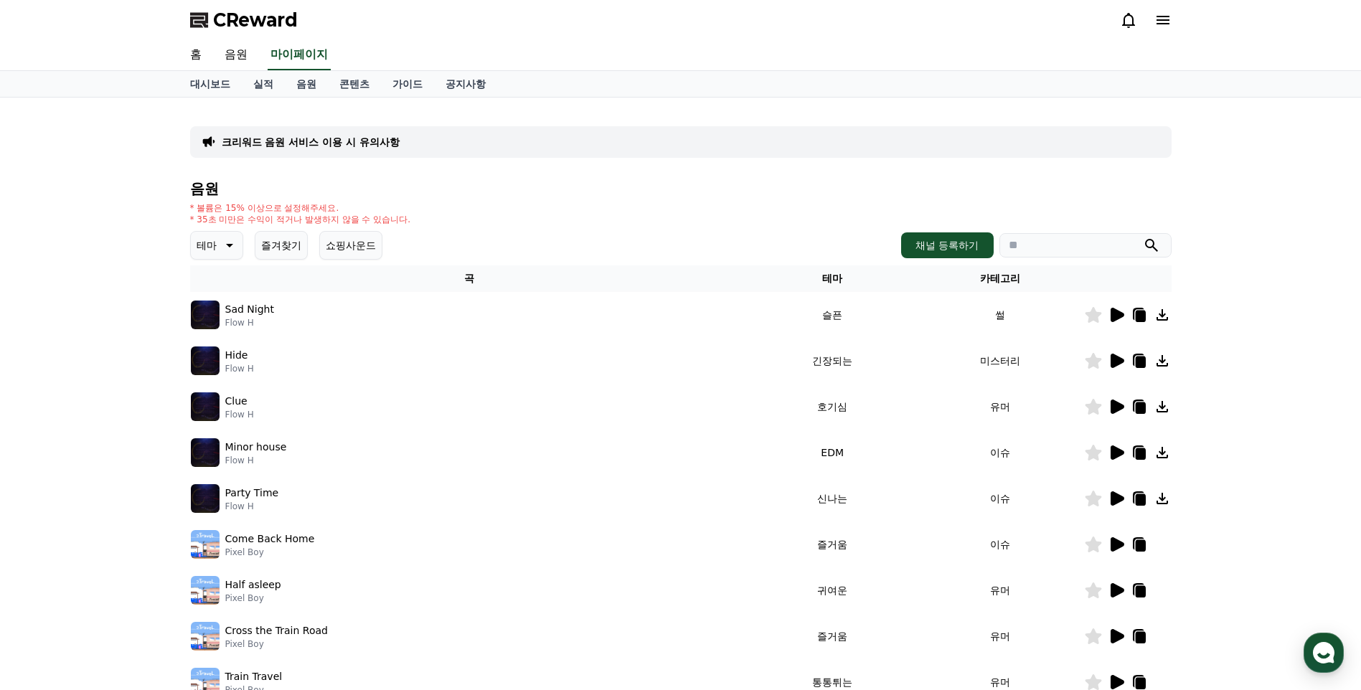
select select "**********"
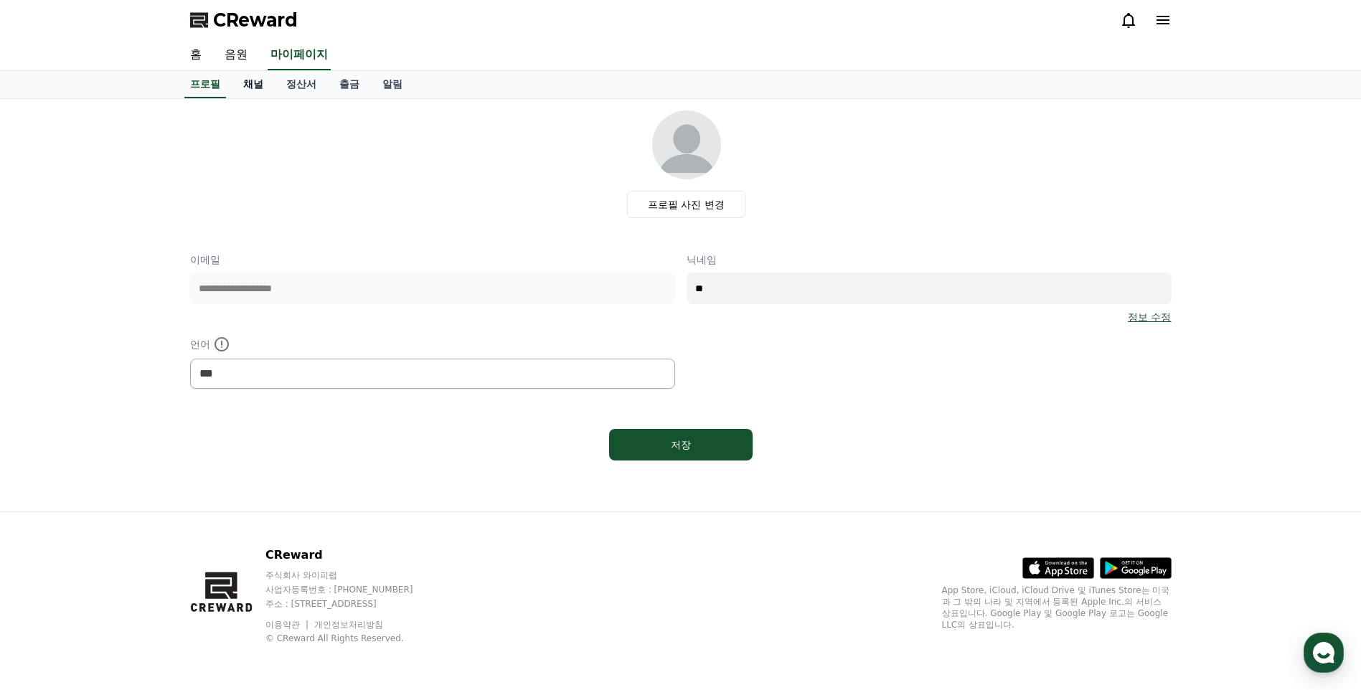
click at [250, 91] on link "채널" at bounding box center [253, 84] width 43 height 27
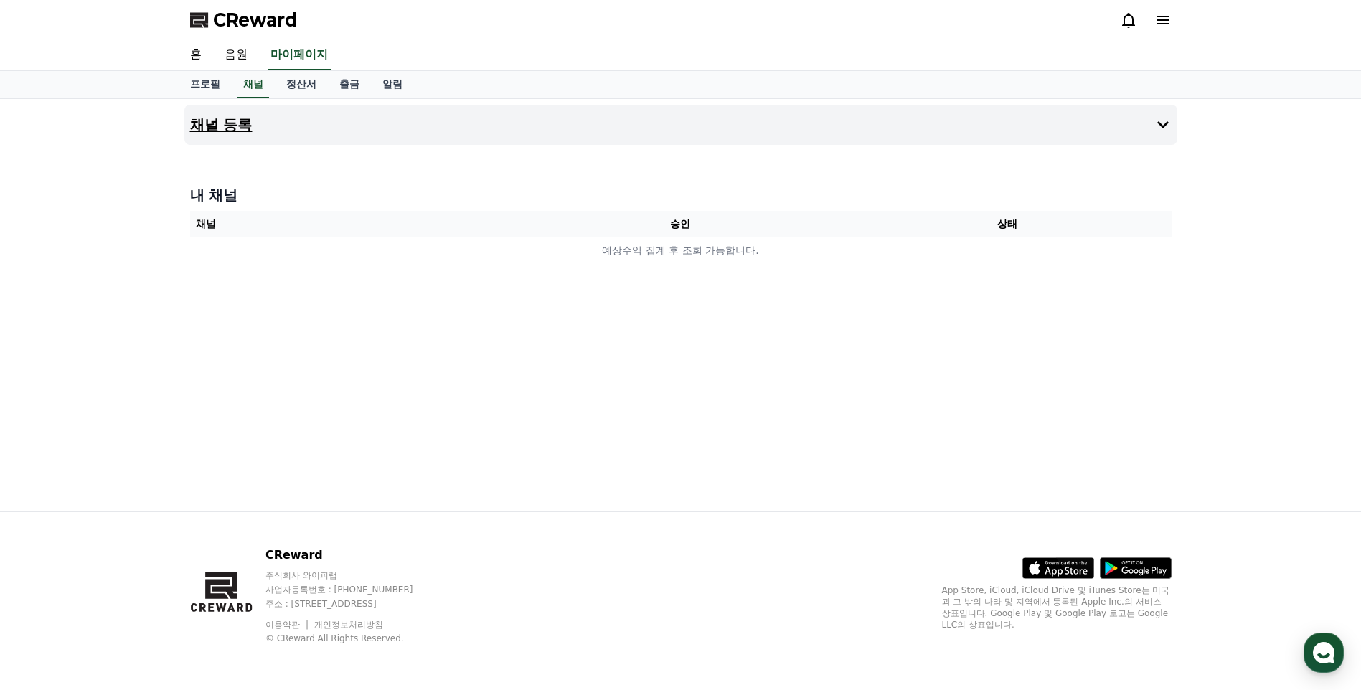
click at [304, 126] on button "채널 등록" at bounding box center [680, 125] width 993 height 40
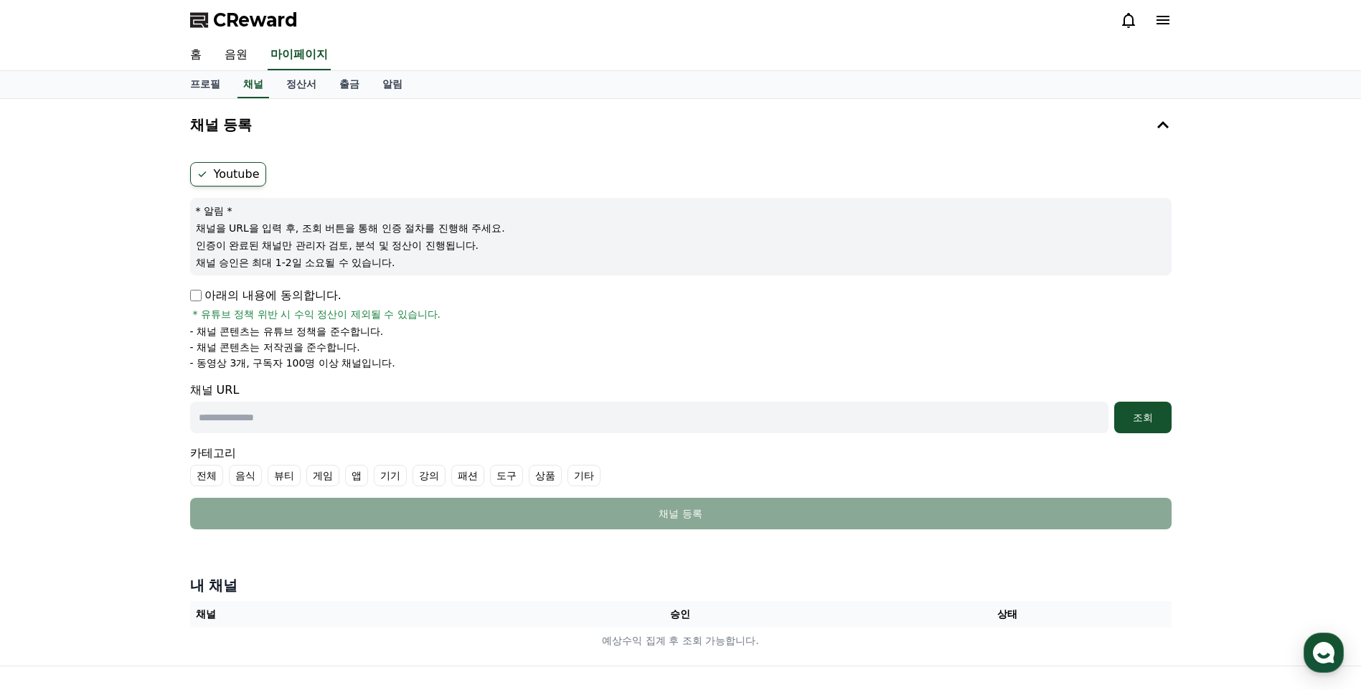
click at [312, 420] on input "text" at bounding box center [649, 418] width 918 height 32
click at [407, 416] on input "text" at bounding box center [649, 418] width 918 height 32
paste input "**********"
type input "**********"
click at [1083, 415] on div "조회" at bounding box center [1143, 417] width 46 height 14
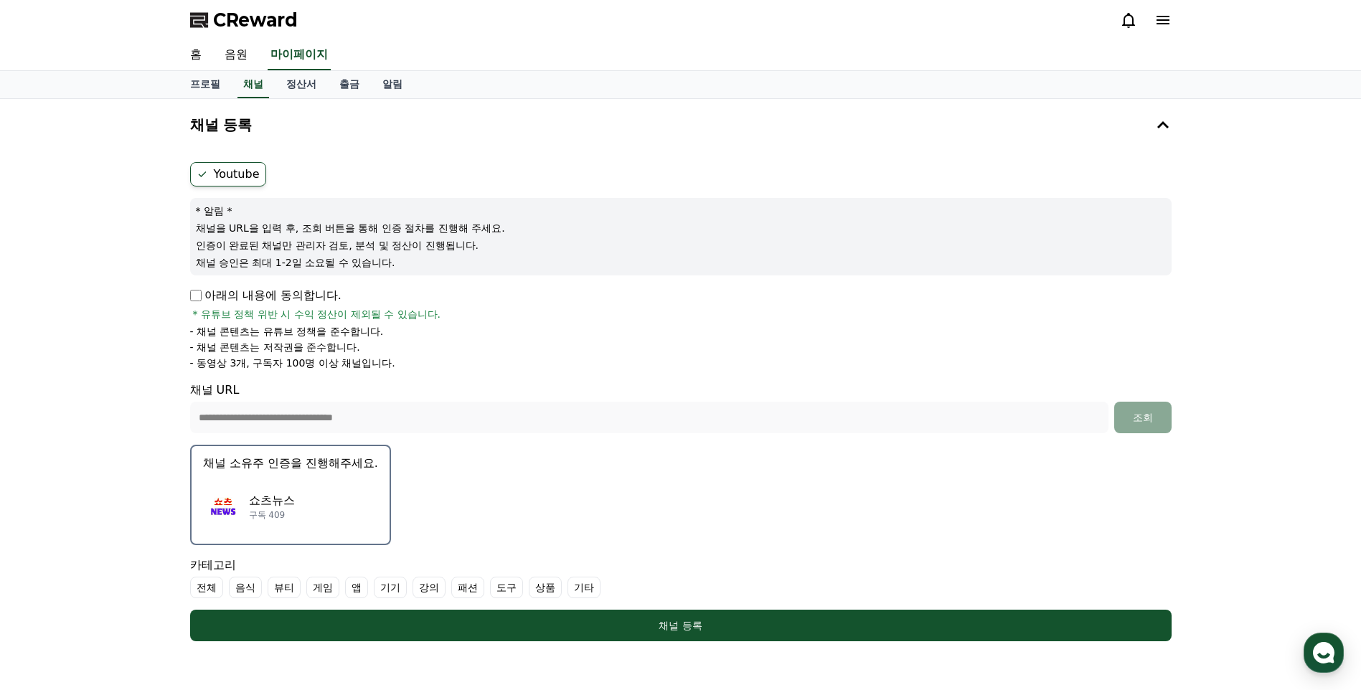
click at [1083, 18] on icon at bounding box center [1162, 19] width 17 height 17
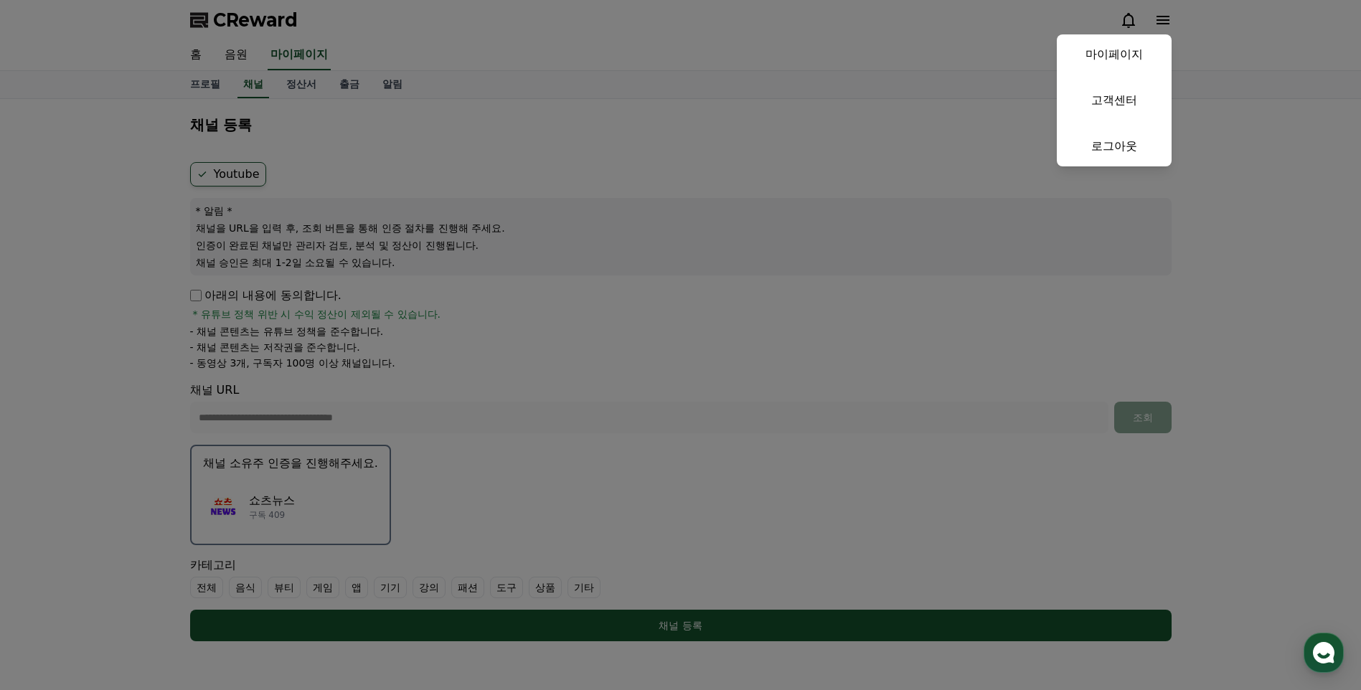
click at [805, 75] on button "close" at bounding box center [680, 345] width 1361 height 690
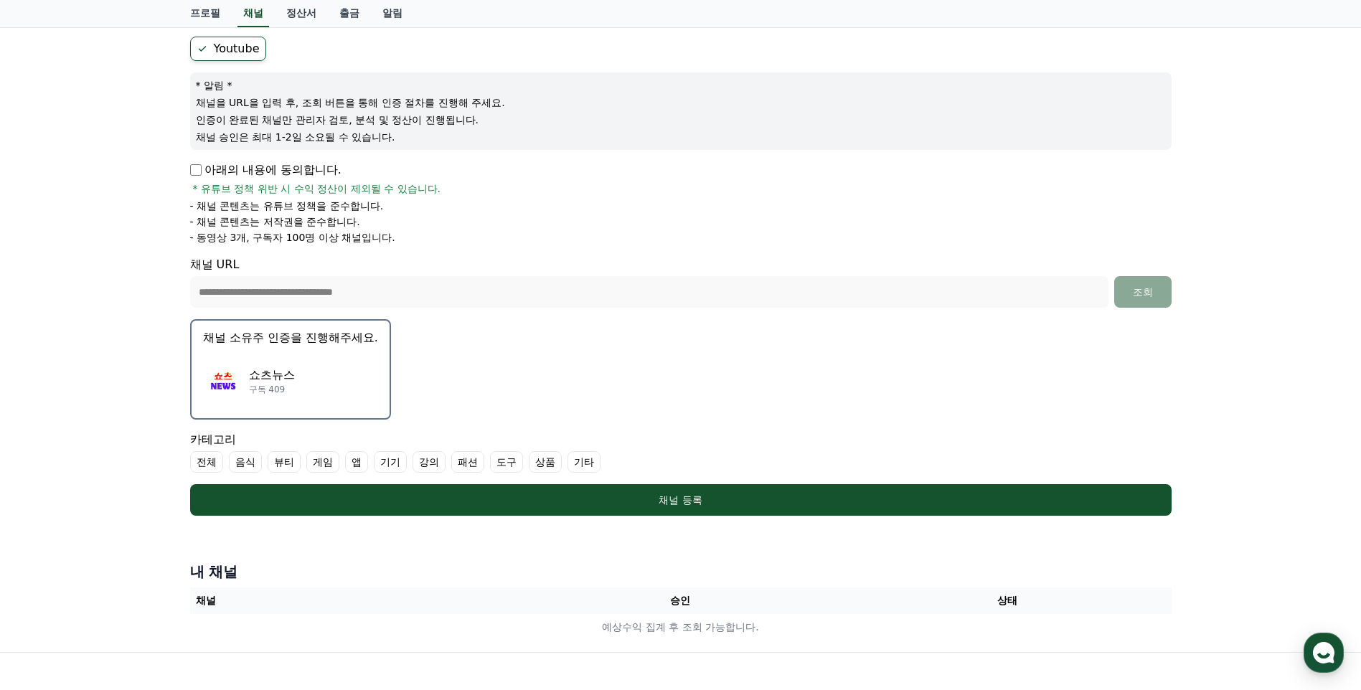
scroll to position [143, 0]
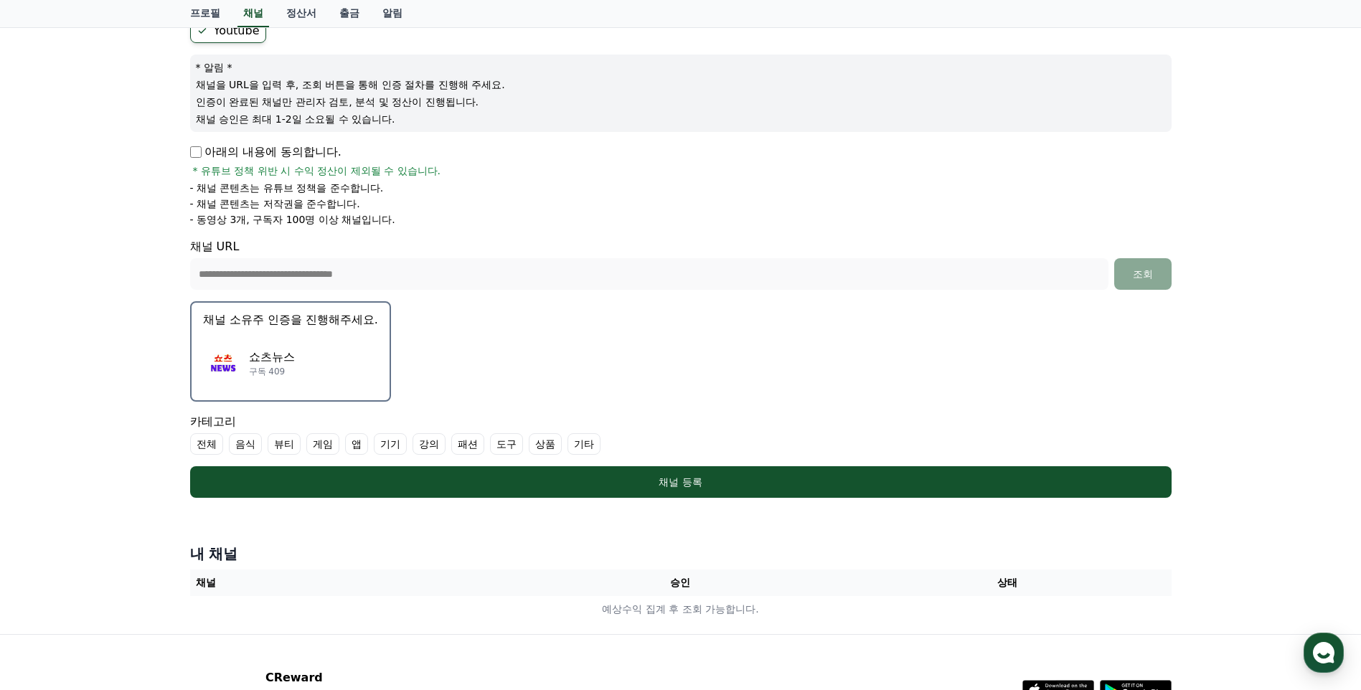
click at [585, 443] on label "기타" at bounding box center [583, 444] width 33 height 22
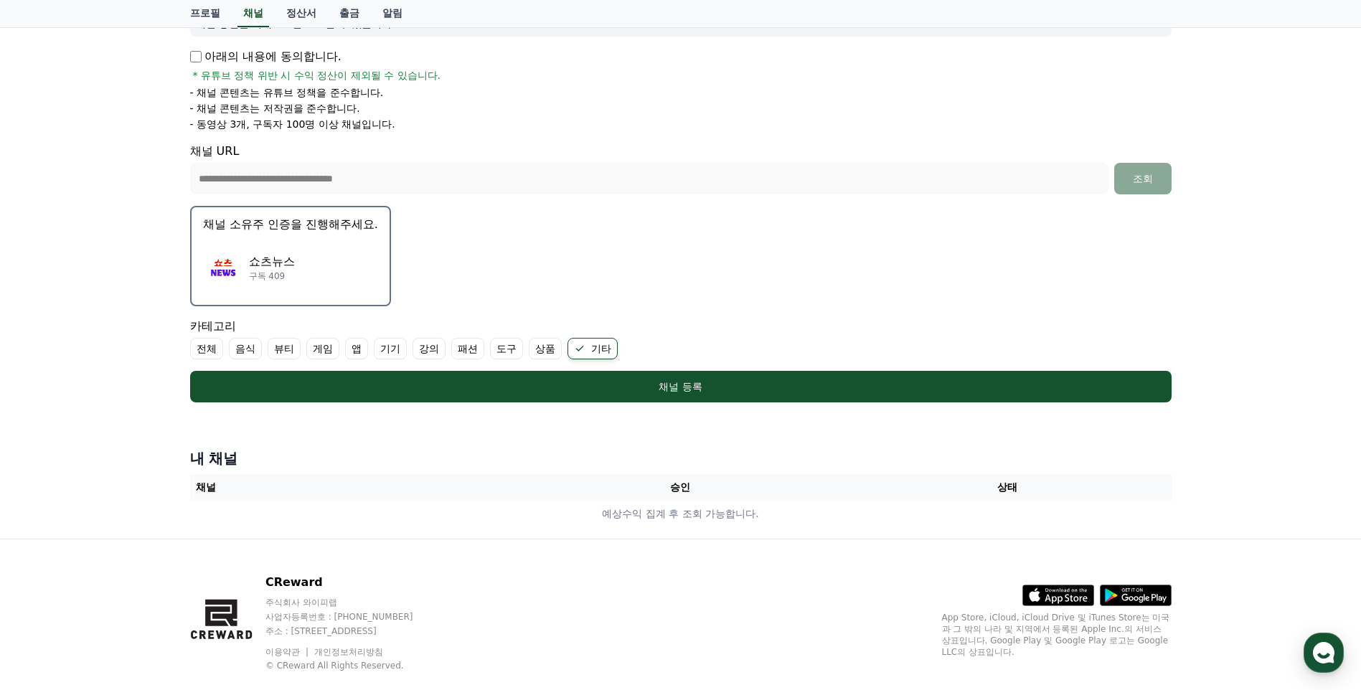
scroll to position [266, 0]
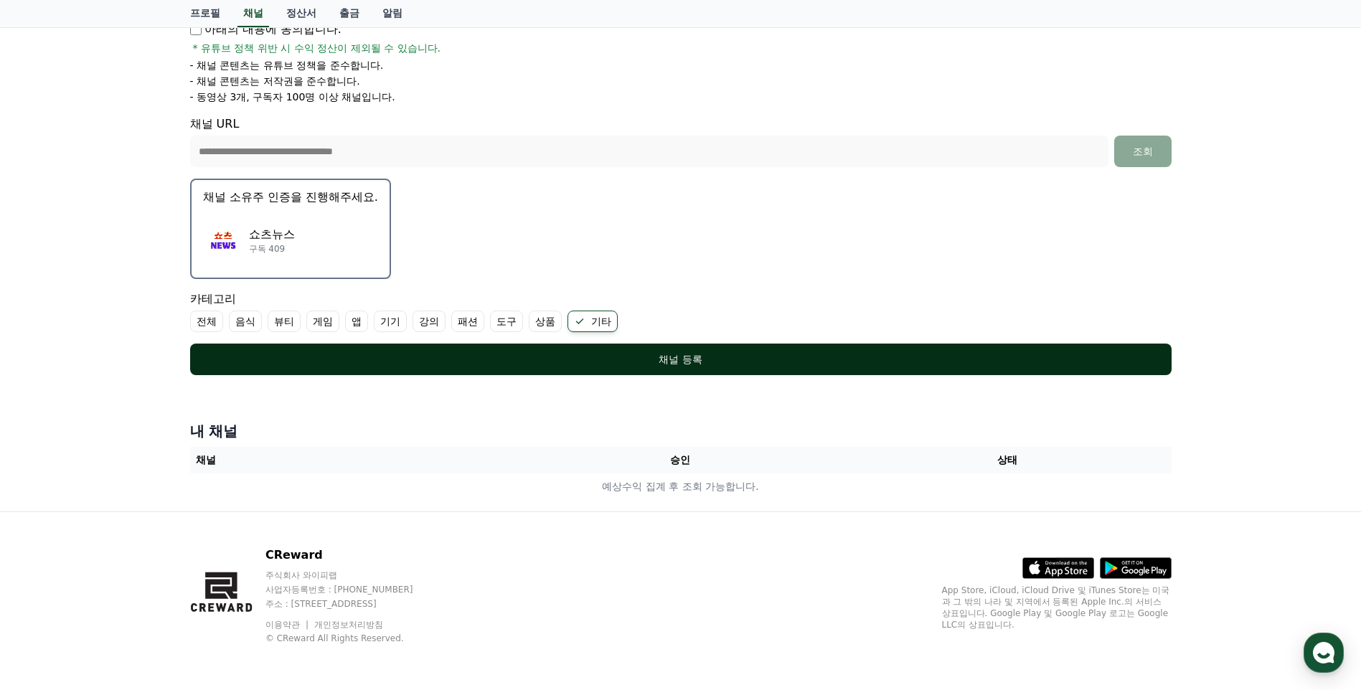
click at [701, 370] on button "채널 등록" at bounding box center [680, 360] width 981 height 32
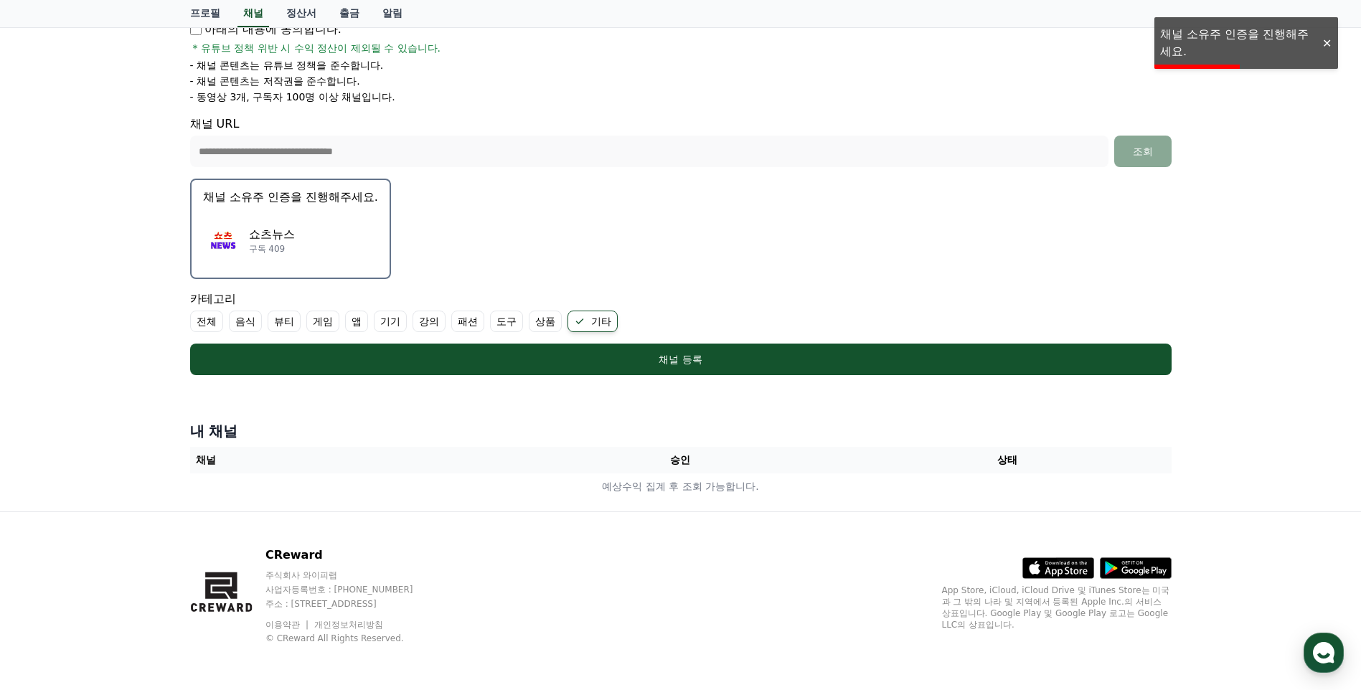
click at [330, 230] on div "쇼츠뉴스 구독 409" at bounding box center [290, 240] width 175 height 57
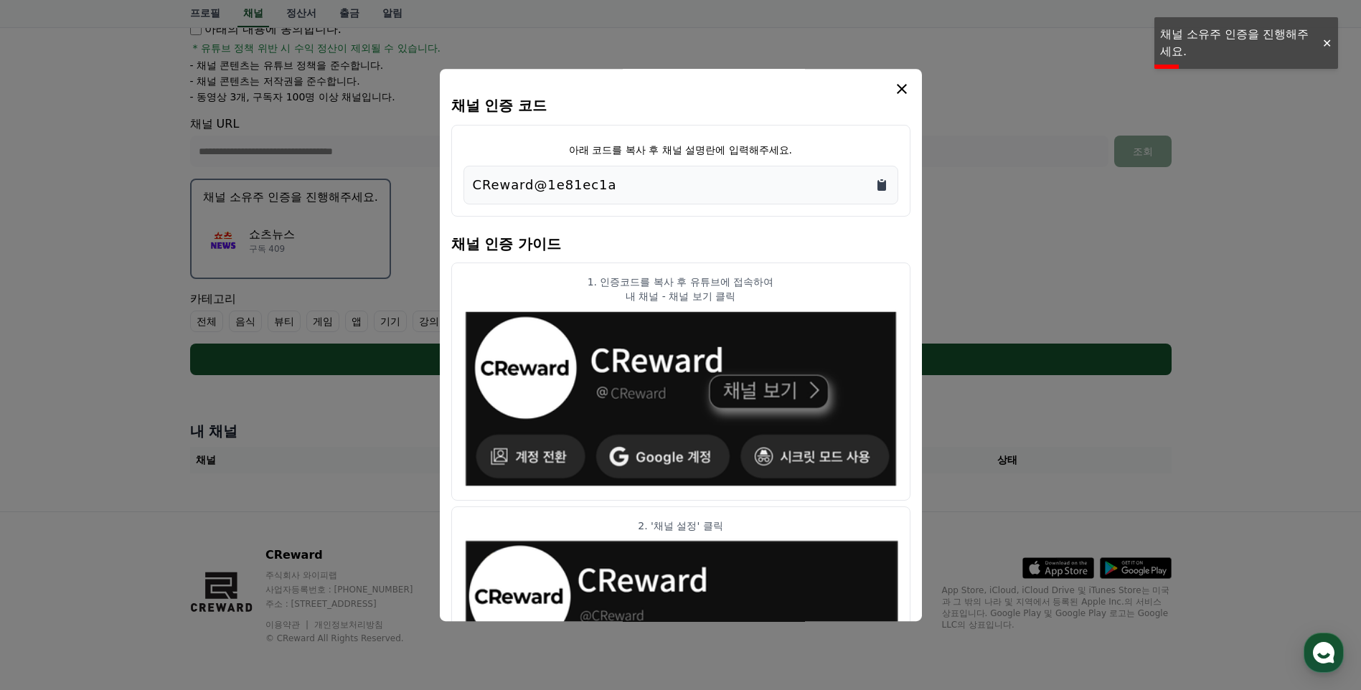
click at [881, 178] on icon "Copy to clipboard" at bounding box center [881, 185] width 14 height 14
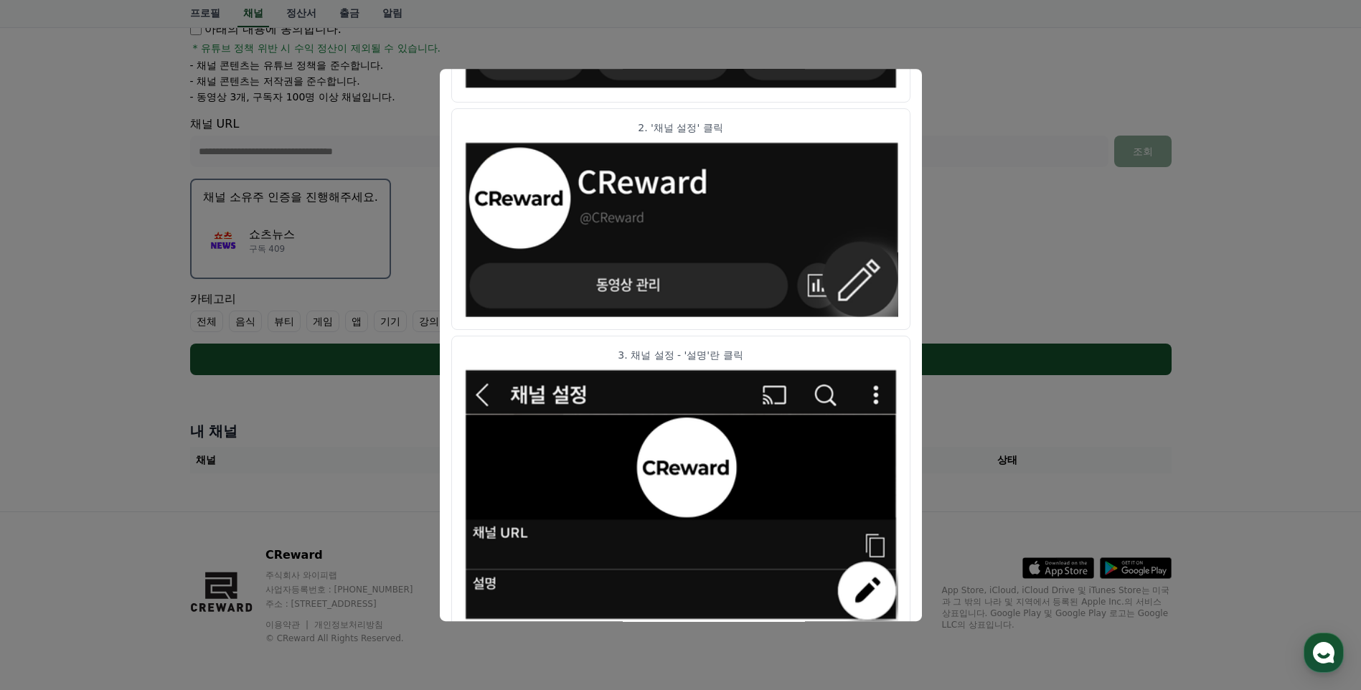
scroll to position [0, 0]
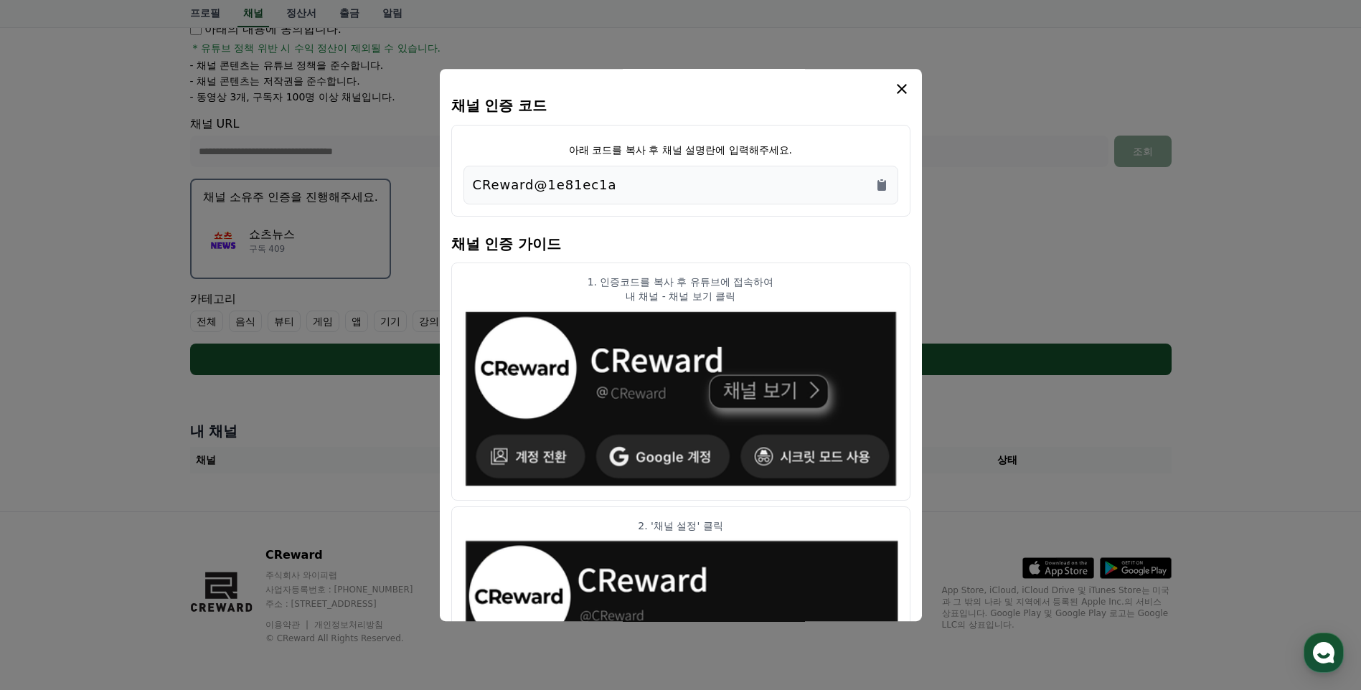
click at [904, 90] on icon "modal" at bounding box center [901, 88] width 17 height 17
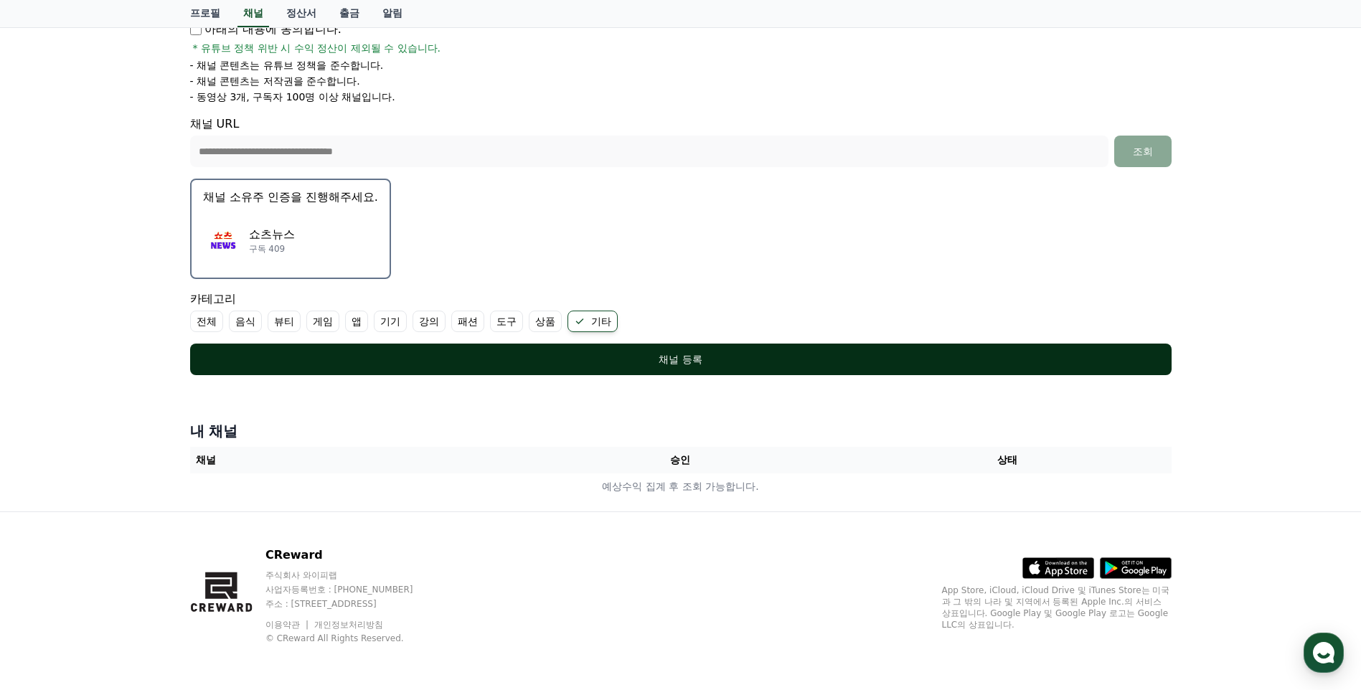
click at [773, 361] on div "채널 등록" at bounding box center [681, 359] width 924 height 14
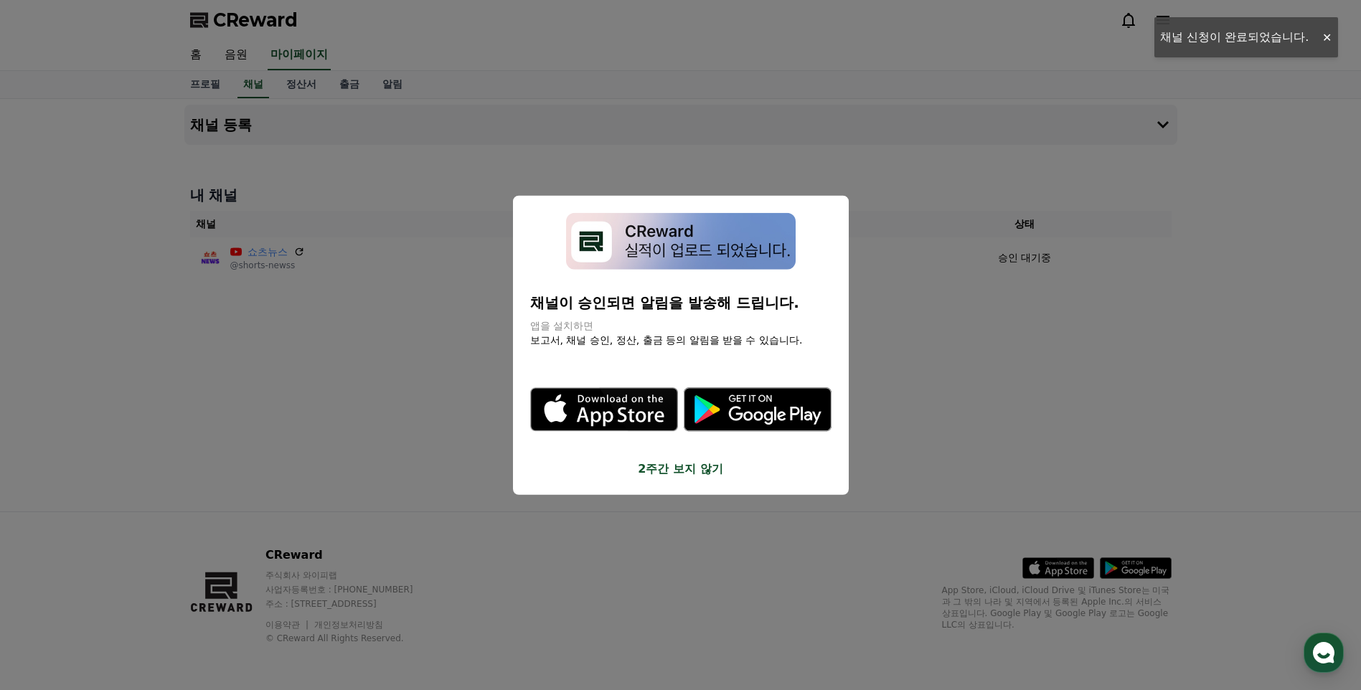
click at [702, 468] on button "2주간 보지 않기" at bounding box center [680, 468] width 301 height 17
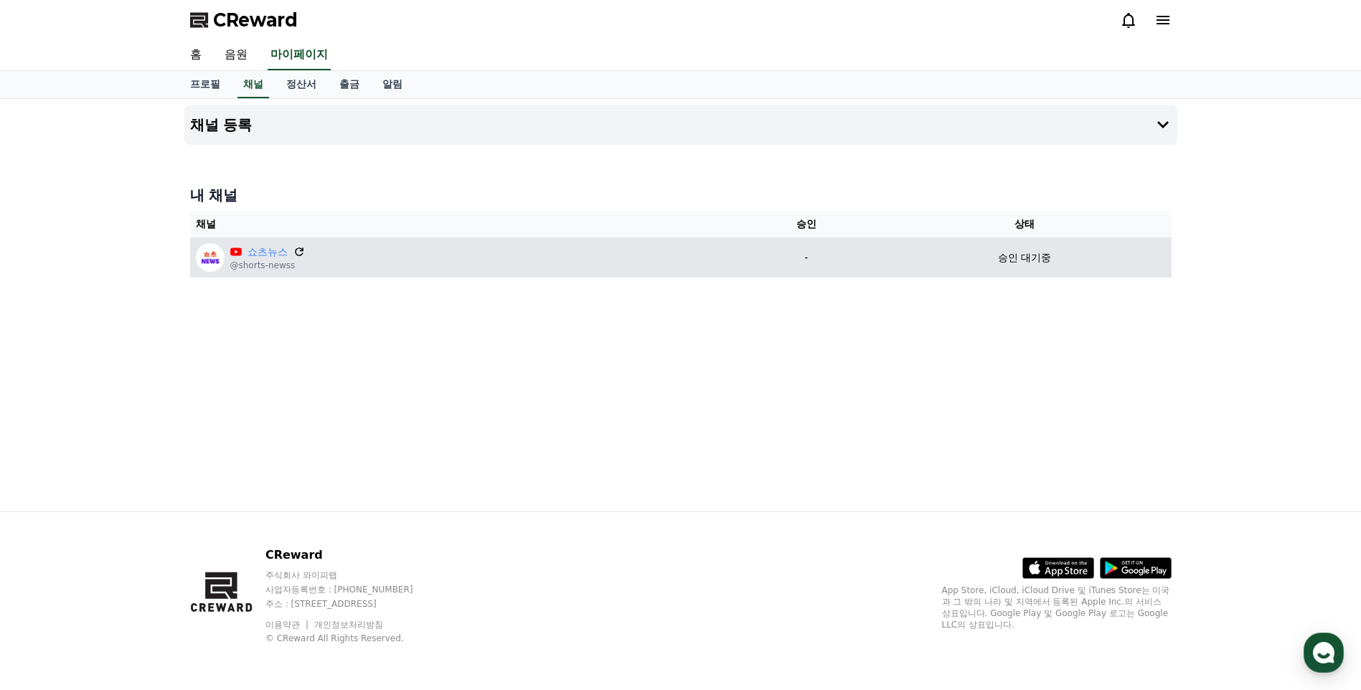
click at [299, 250] on icon at bounding box center [299, 251] width 13 height 13
click at [301, 250] on icon at bounding box center [299, 251] width 13 height 13
click at [298, 252] on icon at bounding box center [299, 251] width 13 height 13
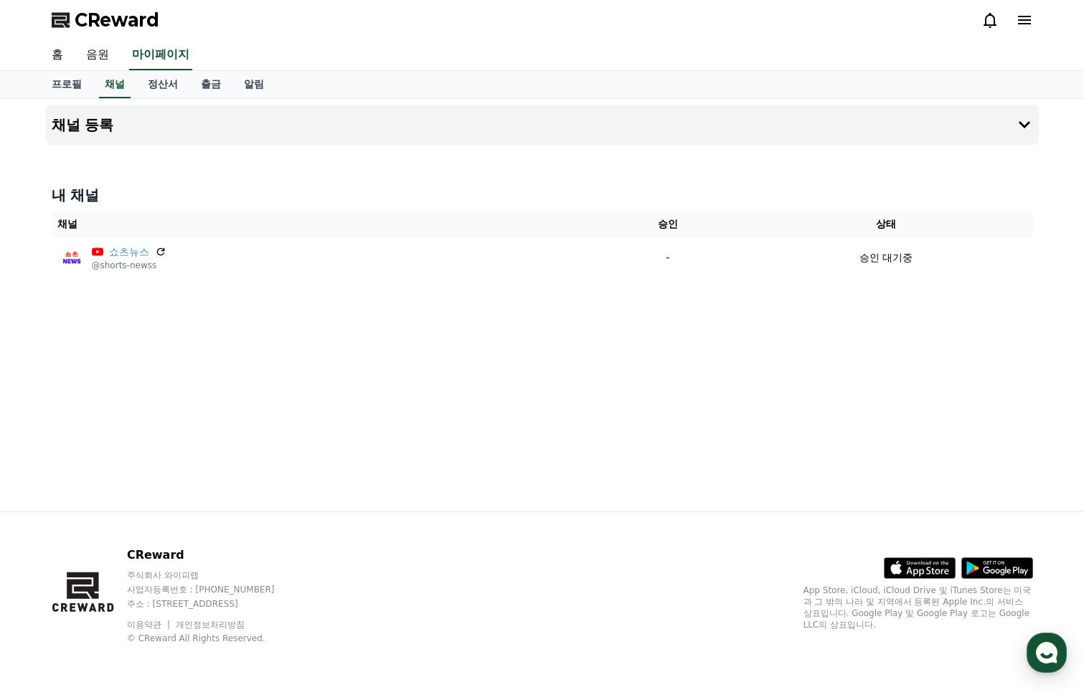
click at [98, 58] on link "음원" at bounding box center [98, 55] width 46 height 30
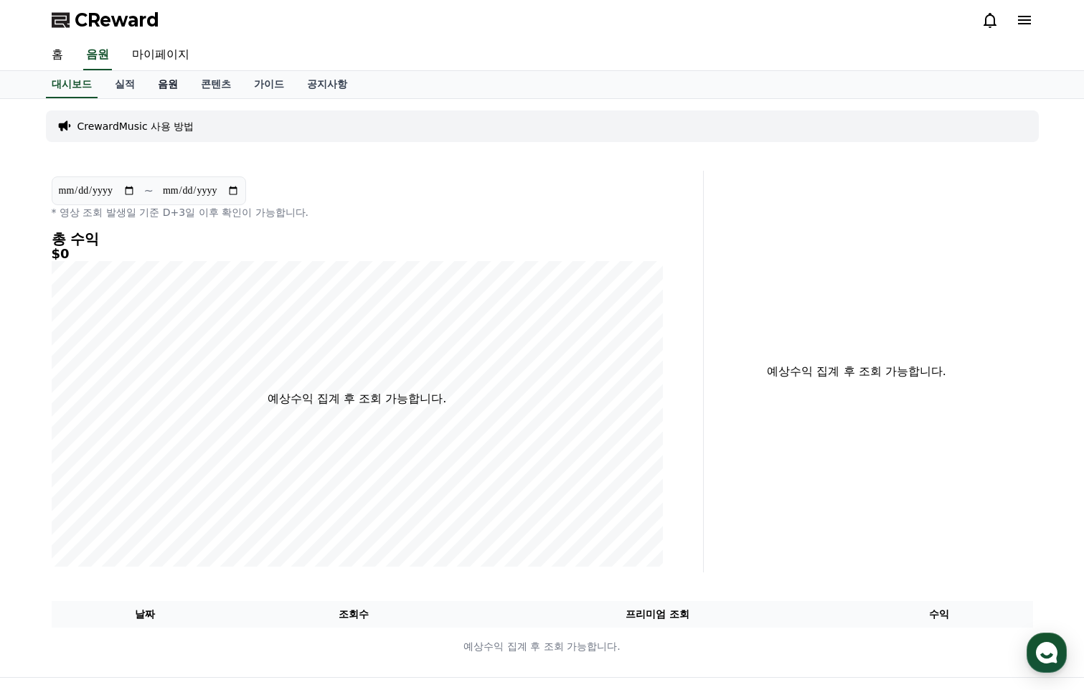
click at [171, 89] on link "음원" at bounding box center [167, 84] width 43 height 27
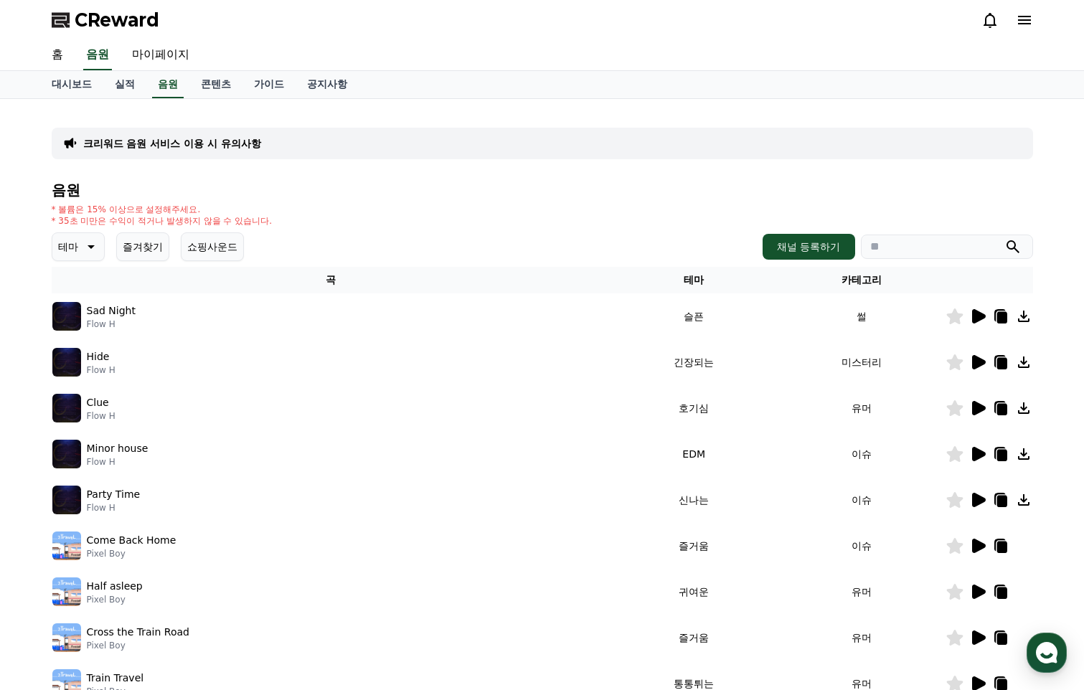
click at [998, 314] on icon at bounding box center [1001, 317] width 10 height 11
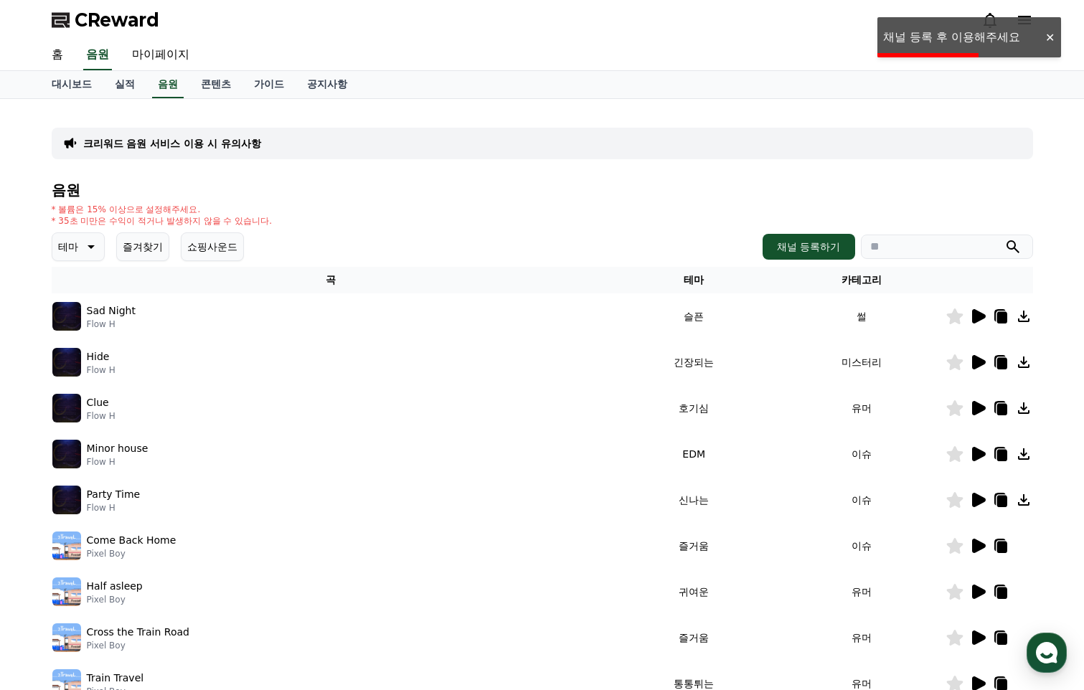
drag, startPoint x: 1002, startPoint y: 320, endPoint x: 967, endPoint y: 320, distance: 34.4
click at [1001, 320] on icon at bounding box center [1001, 317] width 10 height 11
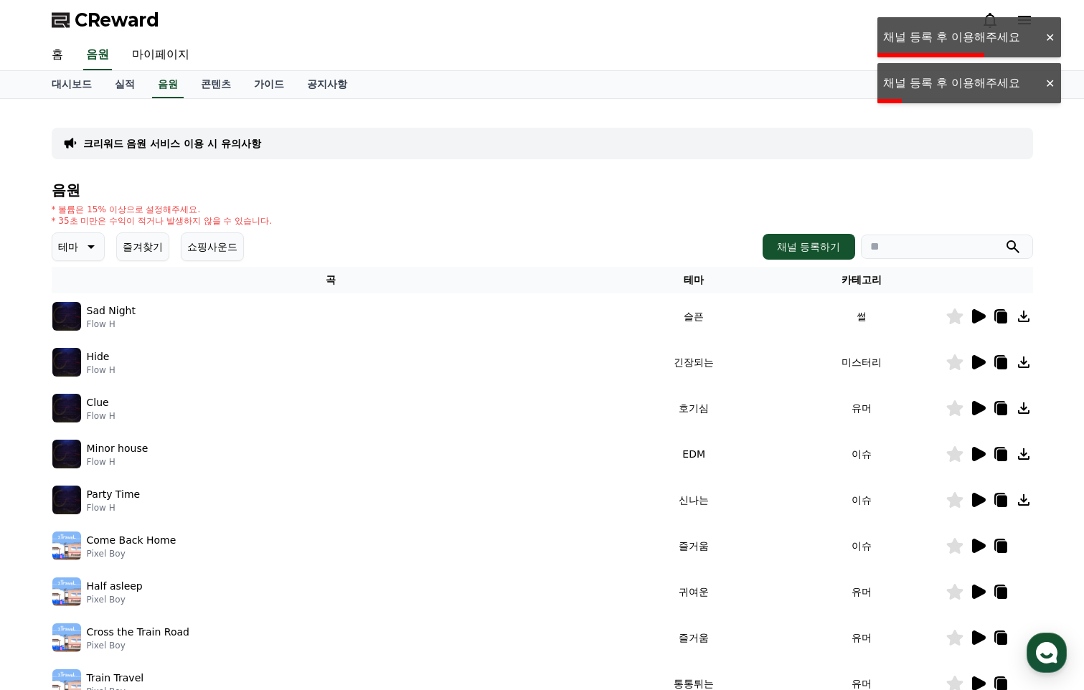
click at [998, 543] on icon at bounding box center [1001, 546] width 10 height 11
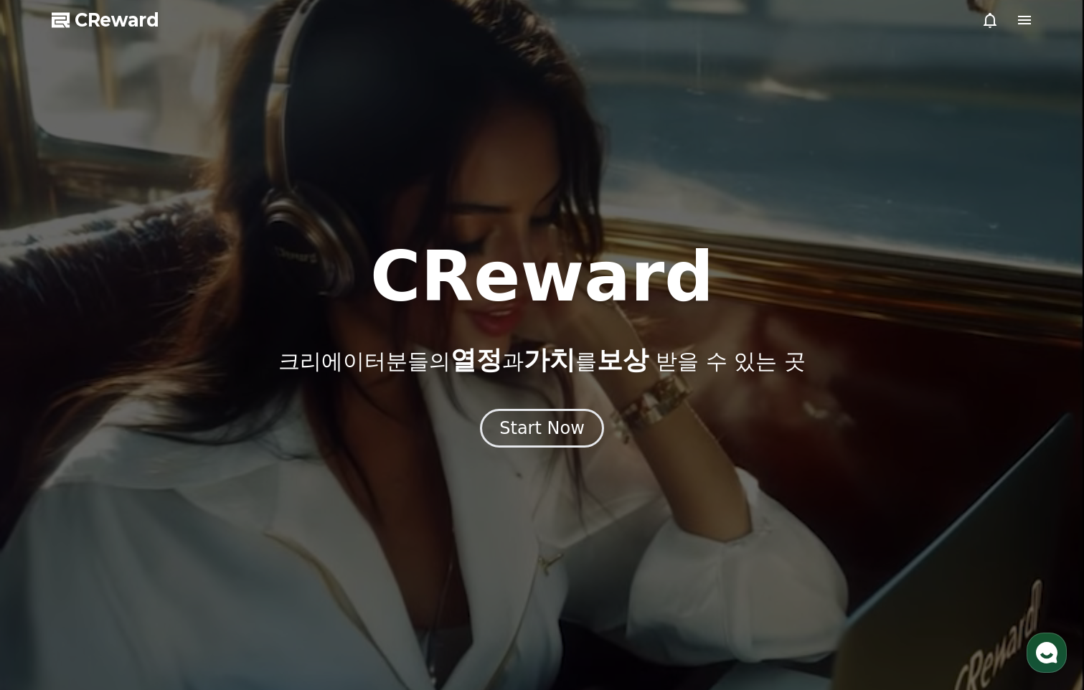
click at [1028, 24] on icon at bounding box center [1024, 20] width 13 height 9
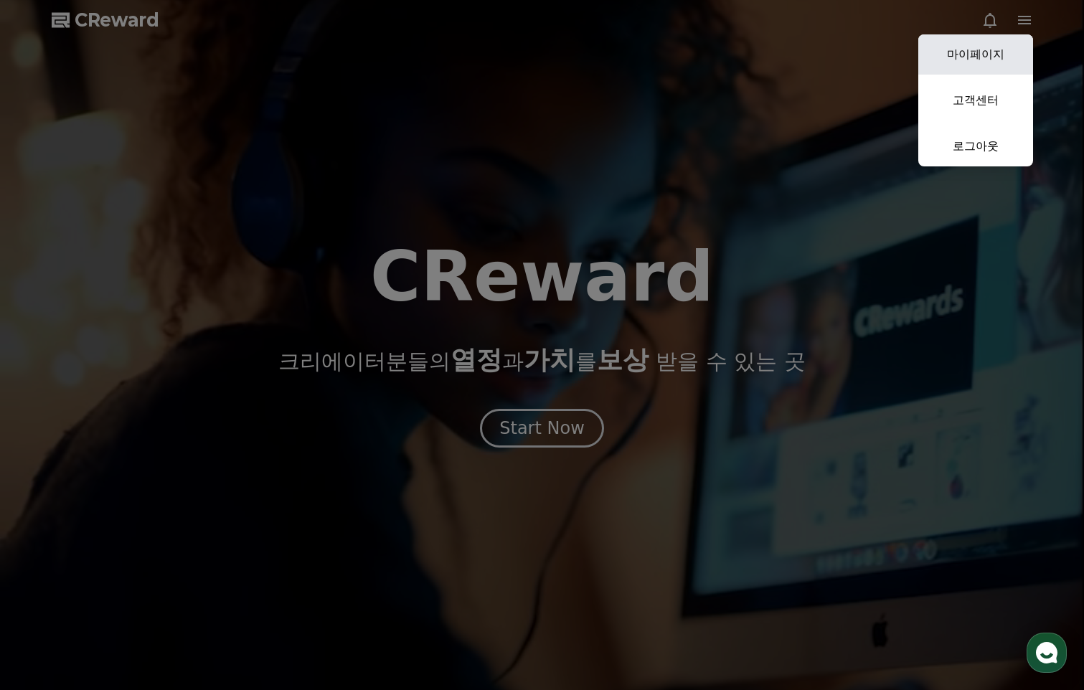
click at [974, 53] on link "마이페이지" at bounding box center [975, 54] width 115 height 40
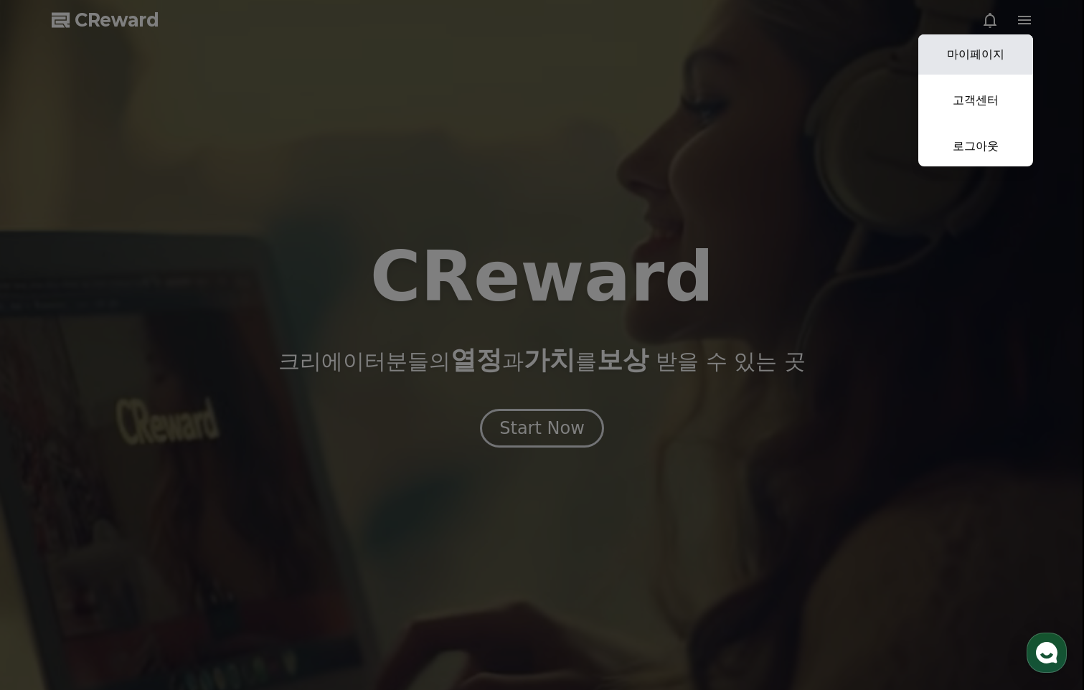
select select "**********"
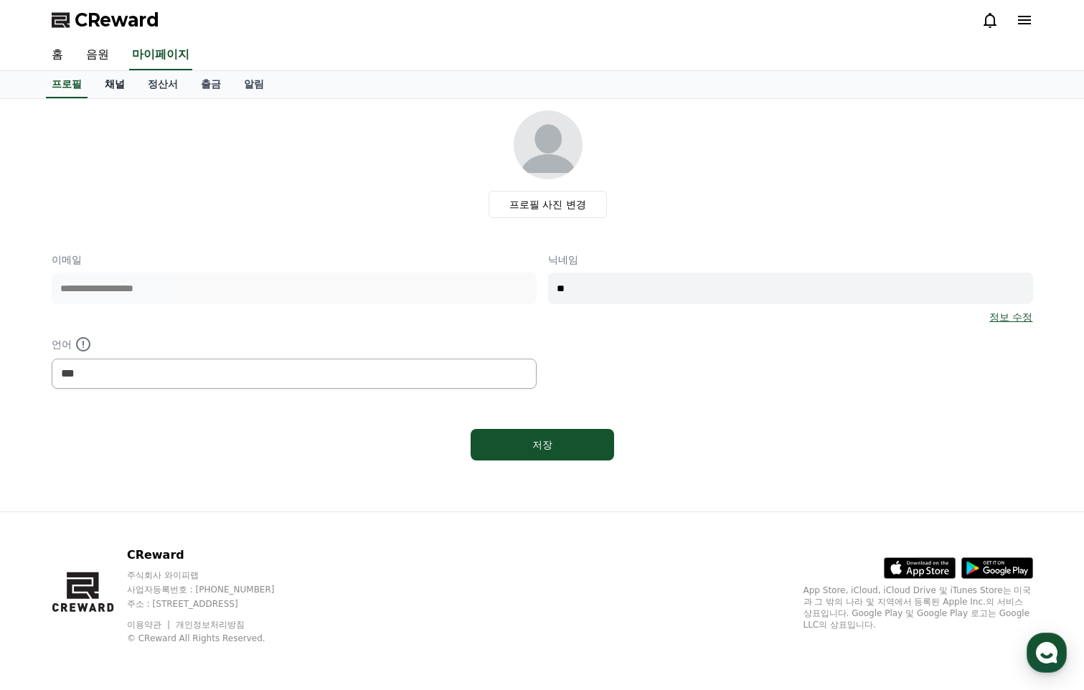
click at [108, 88] on link "채널" at bounding box center [114, 84] width 43 height 27
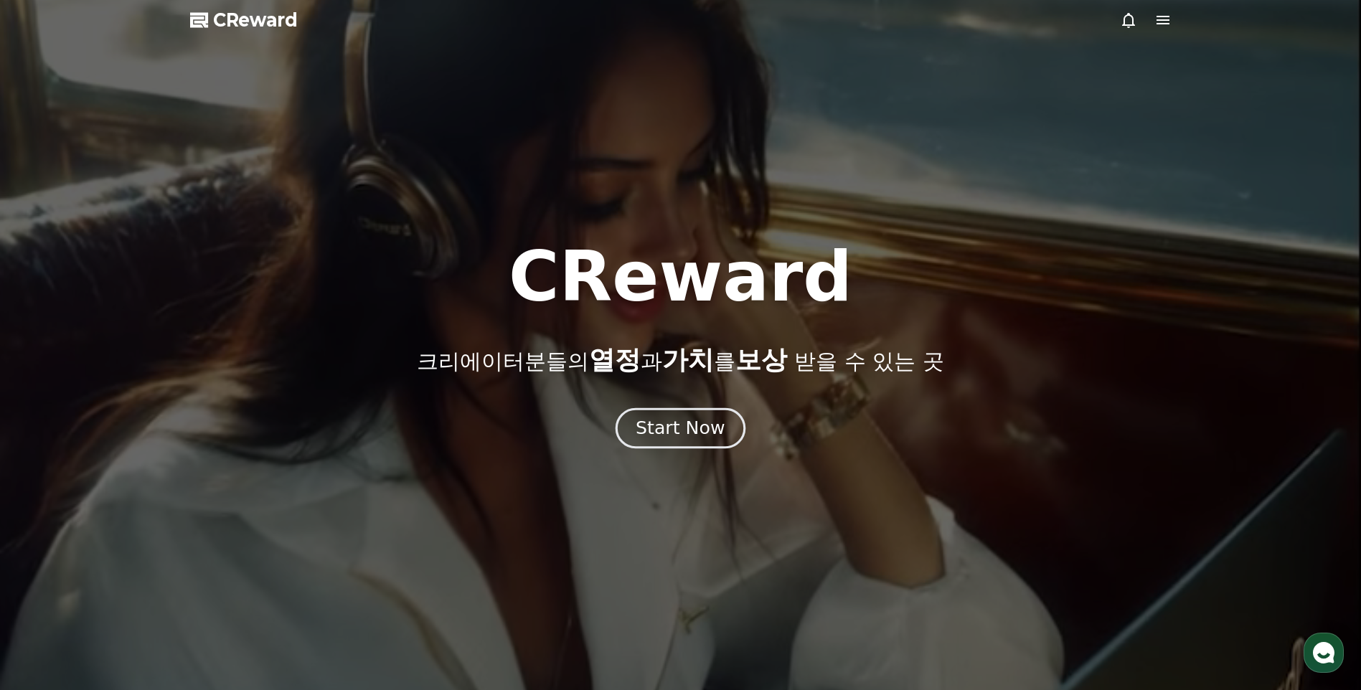
click at [704, 427] on div "Start Now" at bounding box center [679, 428] width 89 height 24
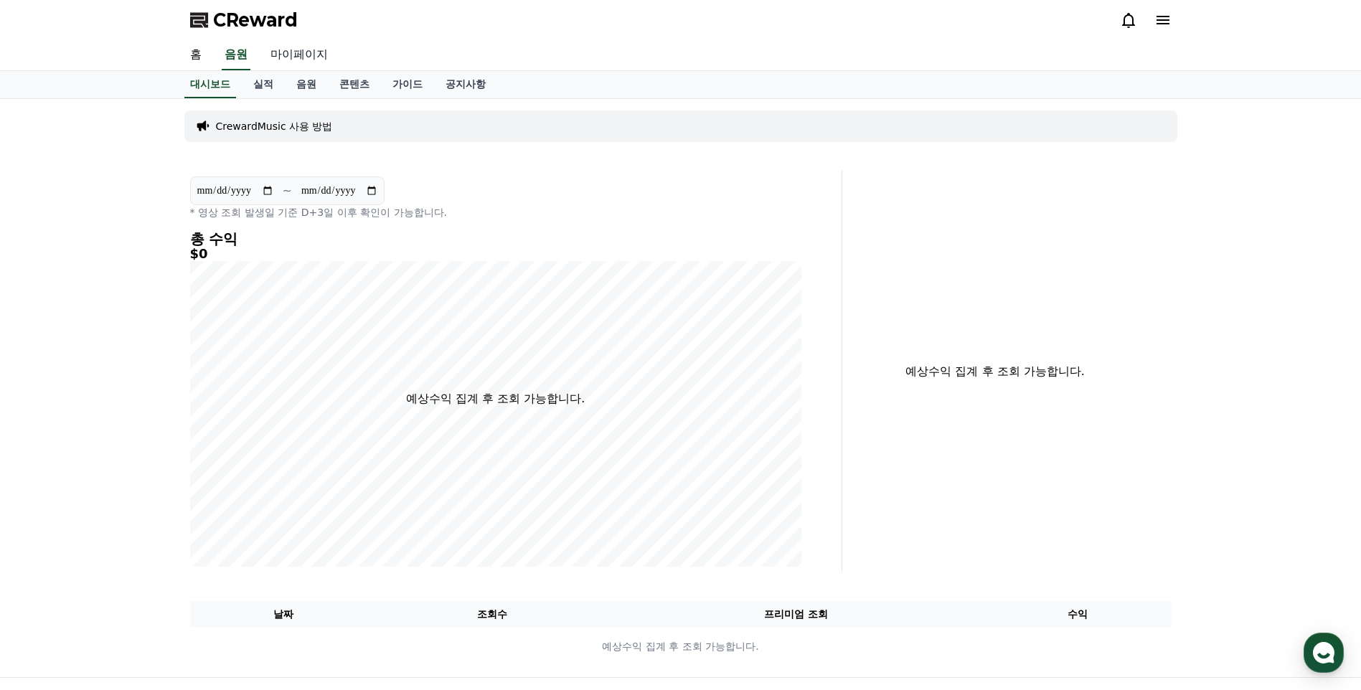
click at [287, 47] on link "마이페이지" at bounding box center [299, 55] width 80 height 30
select select "**********"
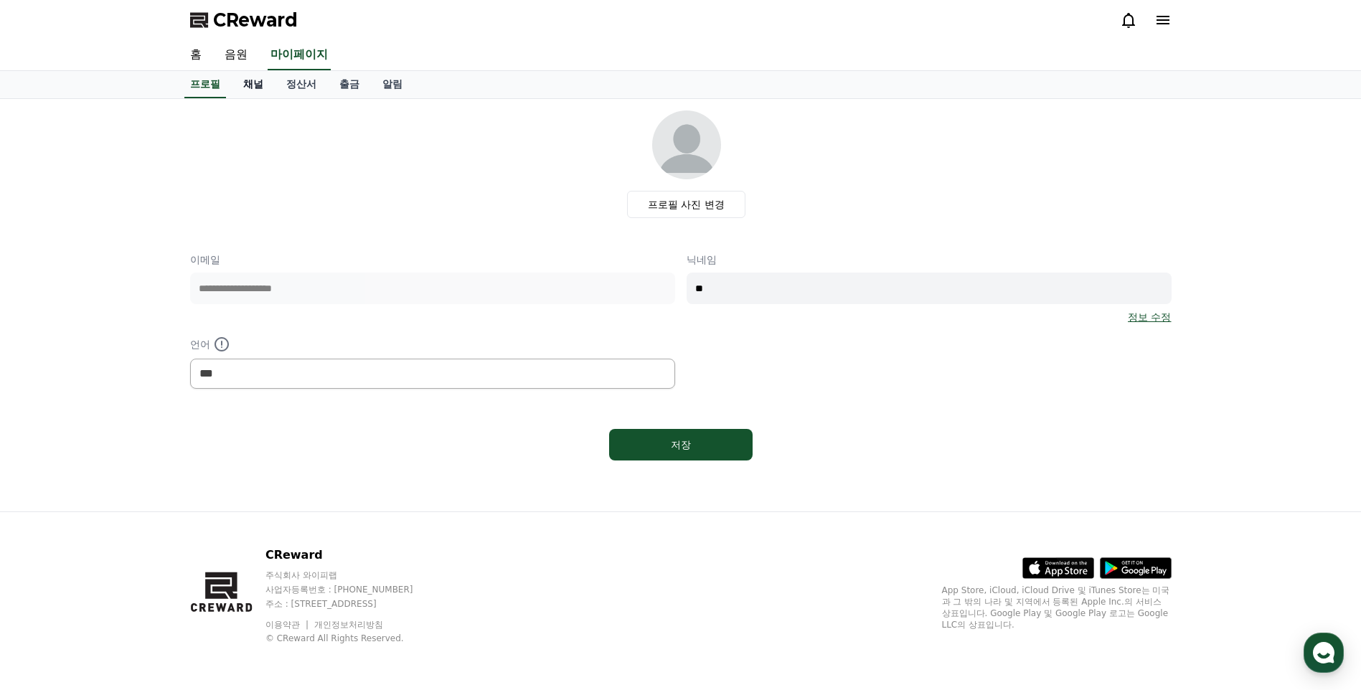
click at [250, 87] on link "채널" at bounding box center [253, 84] width 43 height 27
